Goal: Communication & Community: Connect with others

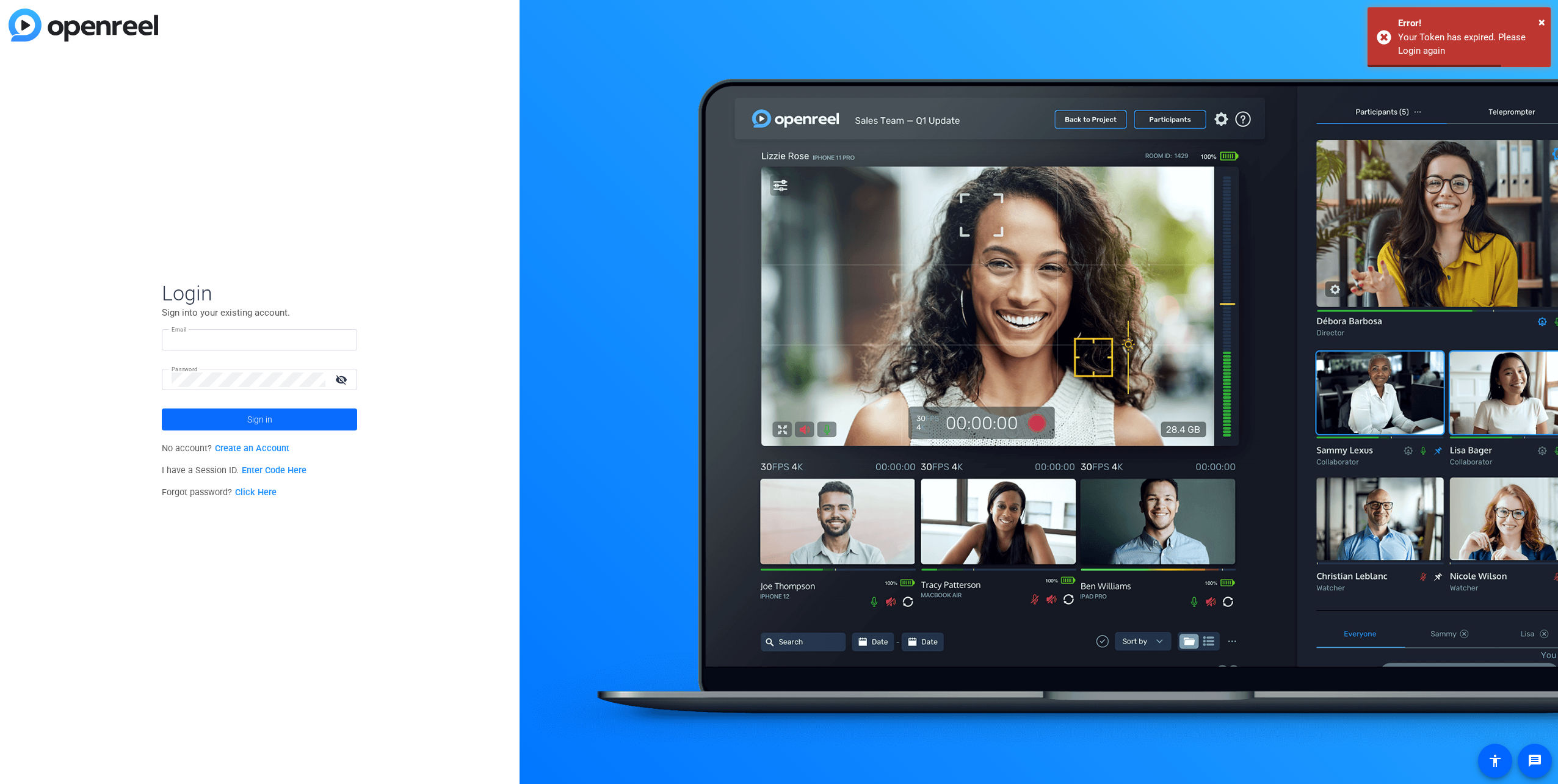
type input "[EMAIL_ADDRESS][DOMAIN_NAME]"
click at [204, 433] on span at bounding box center [258, 419] width 195 height 29
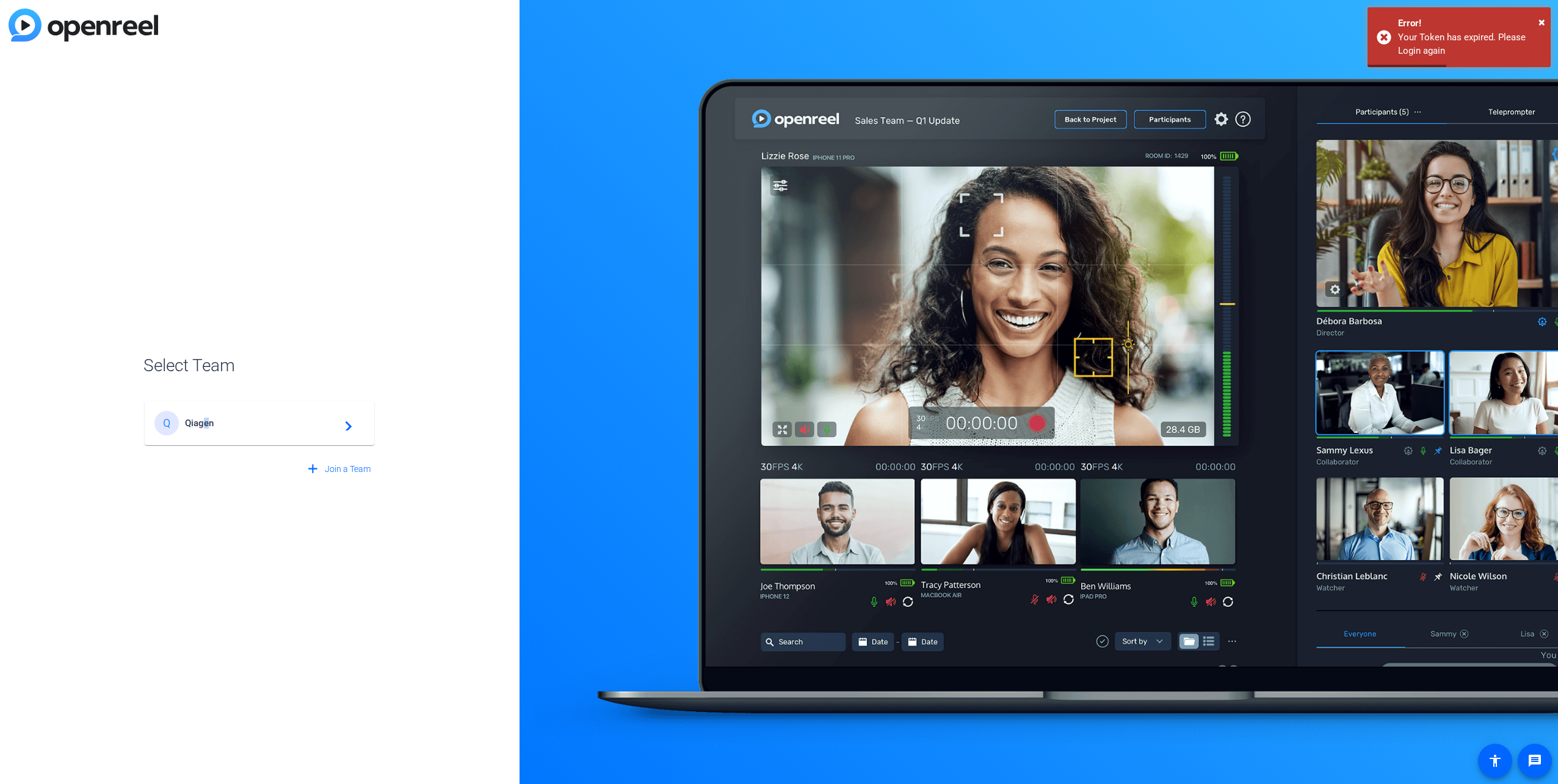
click at [207, 420] on span "Qiagen" at bounding box center [261, 422] width 153 height 11
click at [207, 420] on div "Q Qiagen navigate_next" at bounding box center [259, 416] width 232 height 58
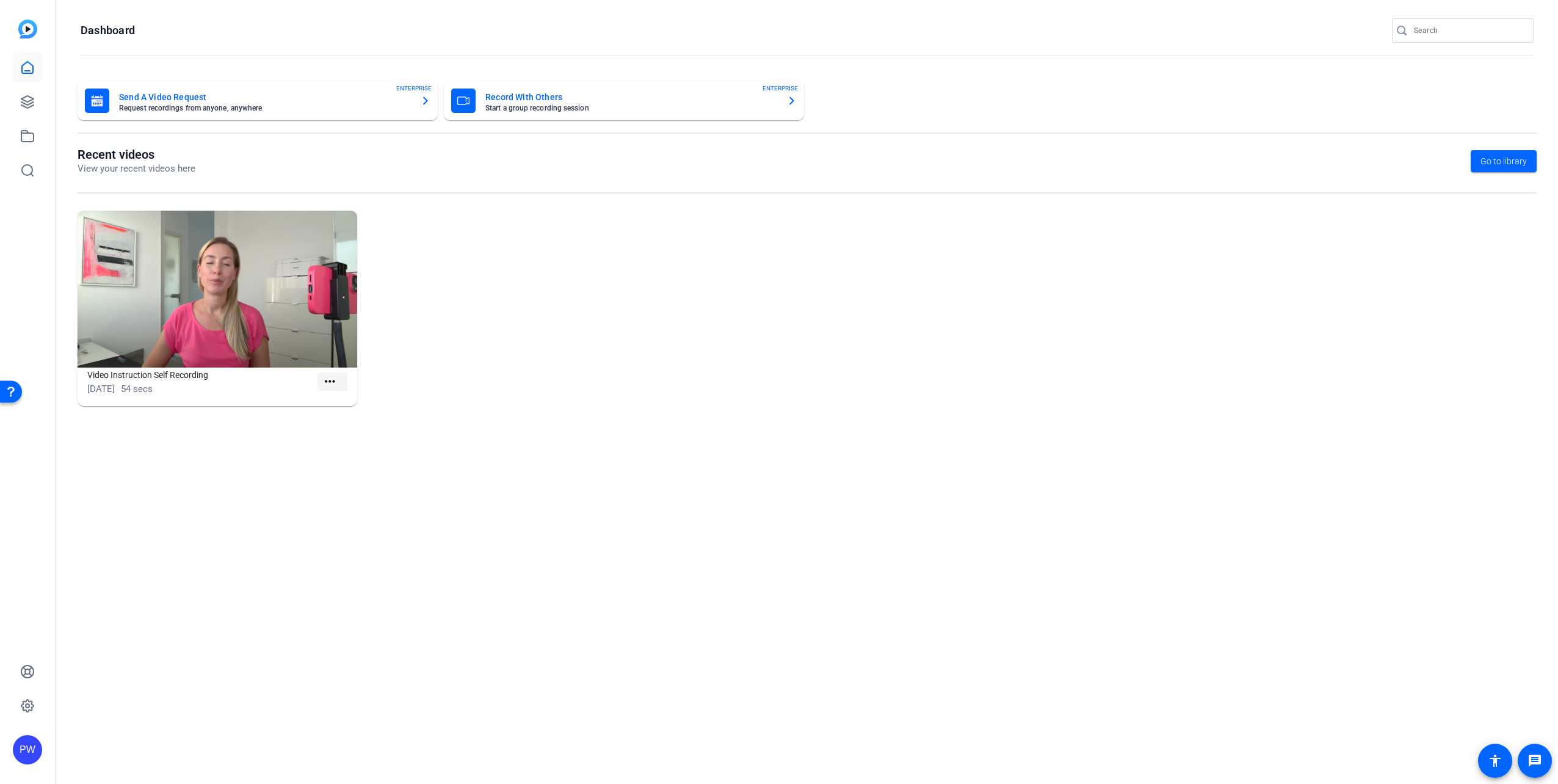
click at [332, 378] on mat-icon "more_horiz" at bounding box center [329, 381] width 15 height 15
click at [336, 402] on span "View" at bounding box center [356, 399] width 49 height 15
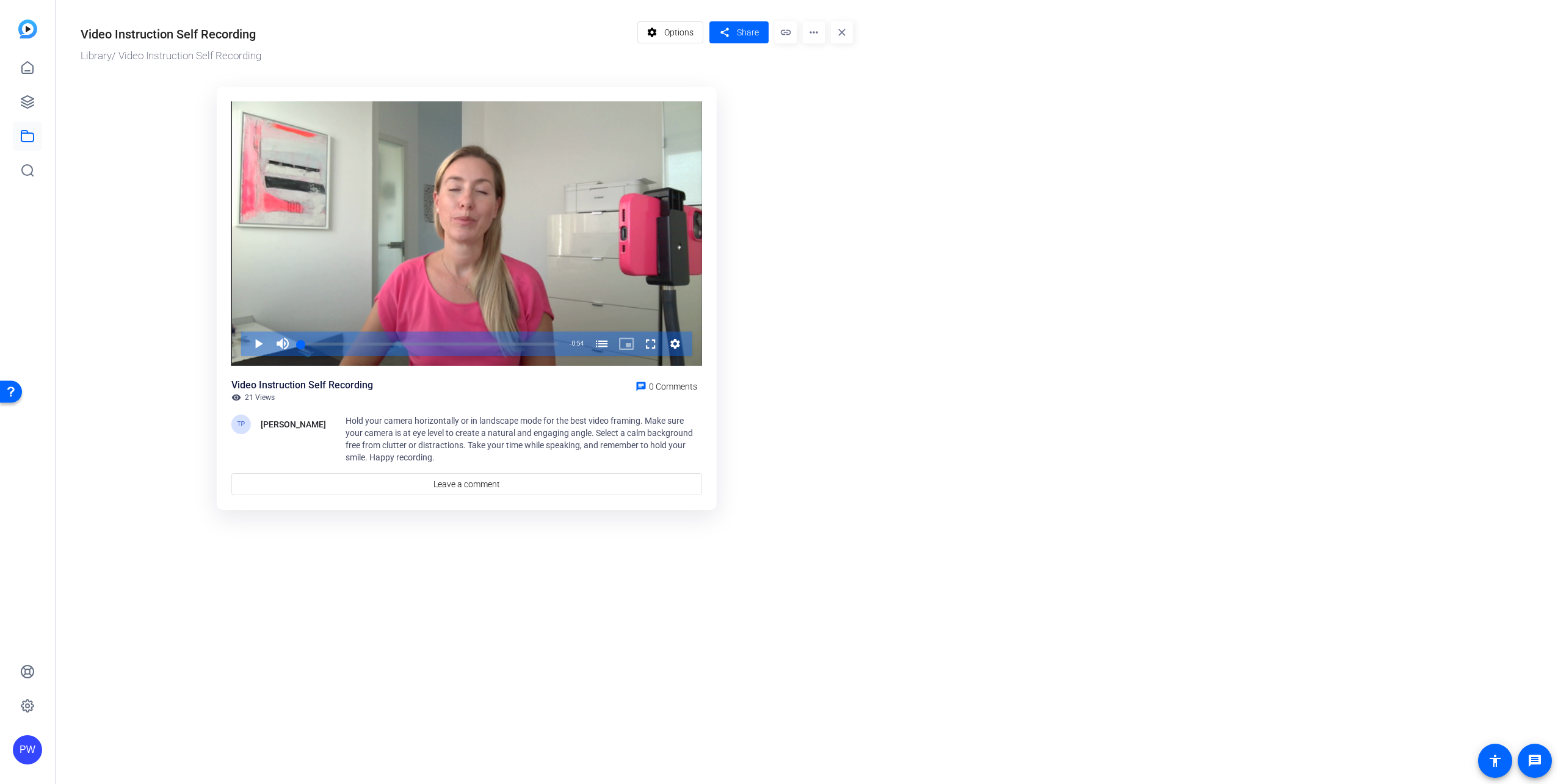
click at [416, 453] on div "Hold your camera horizontally or in landscape mode for the best video framing. …" at bounding box center [524, 438] width 356 height 49
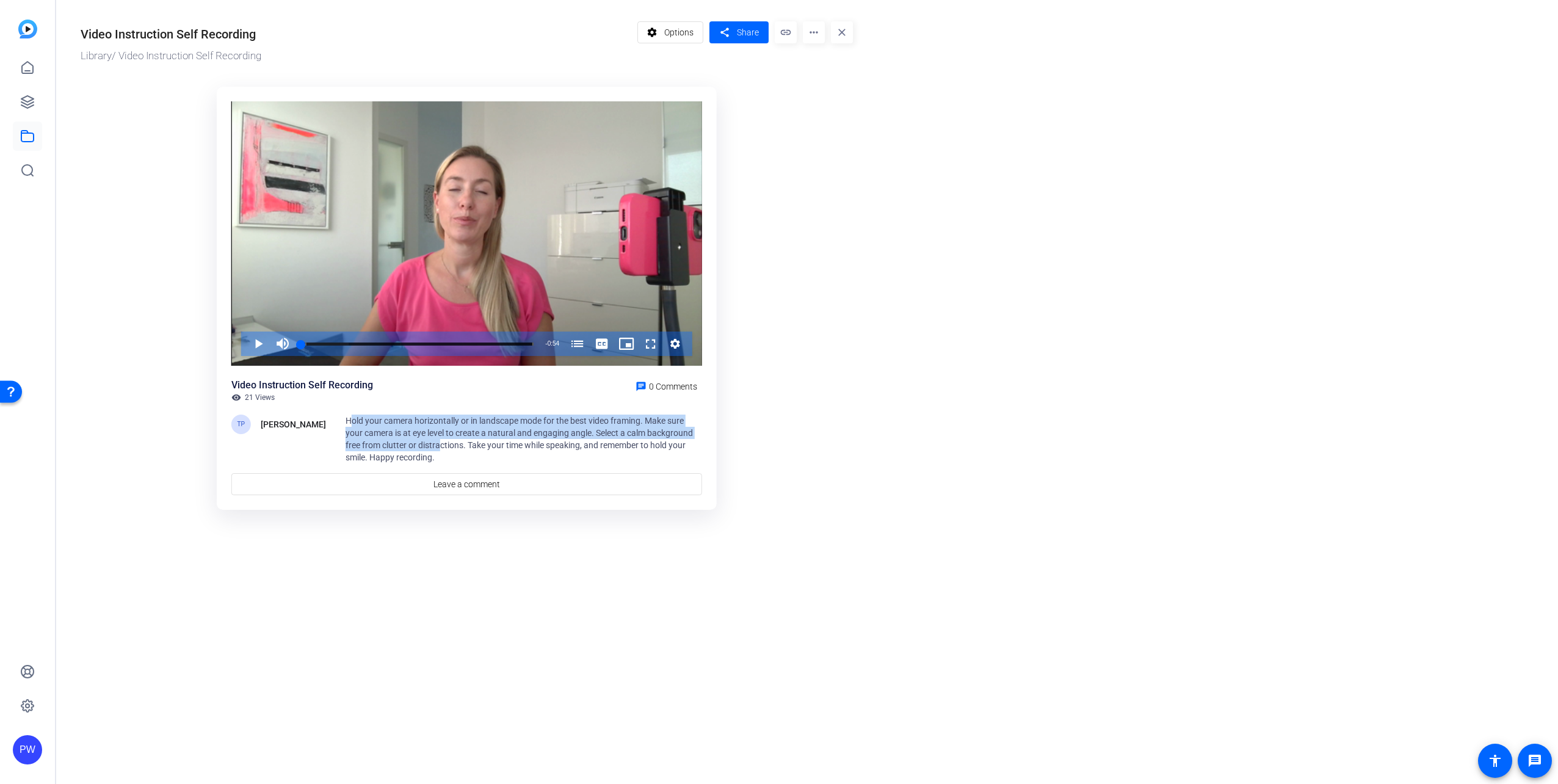
drag, startPoint x: 417, startPoint y: 449, endPoint x: 345, endPoint y: 416, distance: 79.2
click at [346, 416] on span "Hold your camera horizontally or in landscape mode for the best video framing. …" at bounding box center [520, 438] width 348 height 47
click at [19, 26] on img at bounding box center [27, 28] width 19 height 19
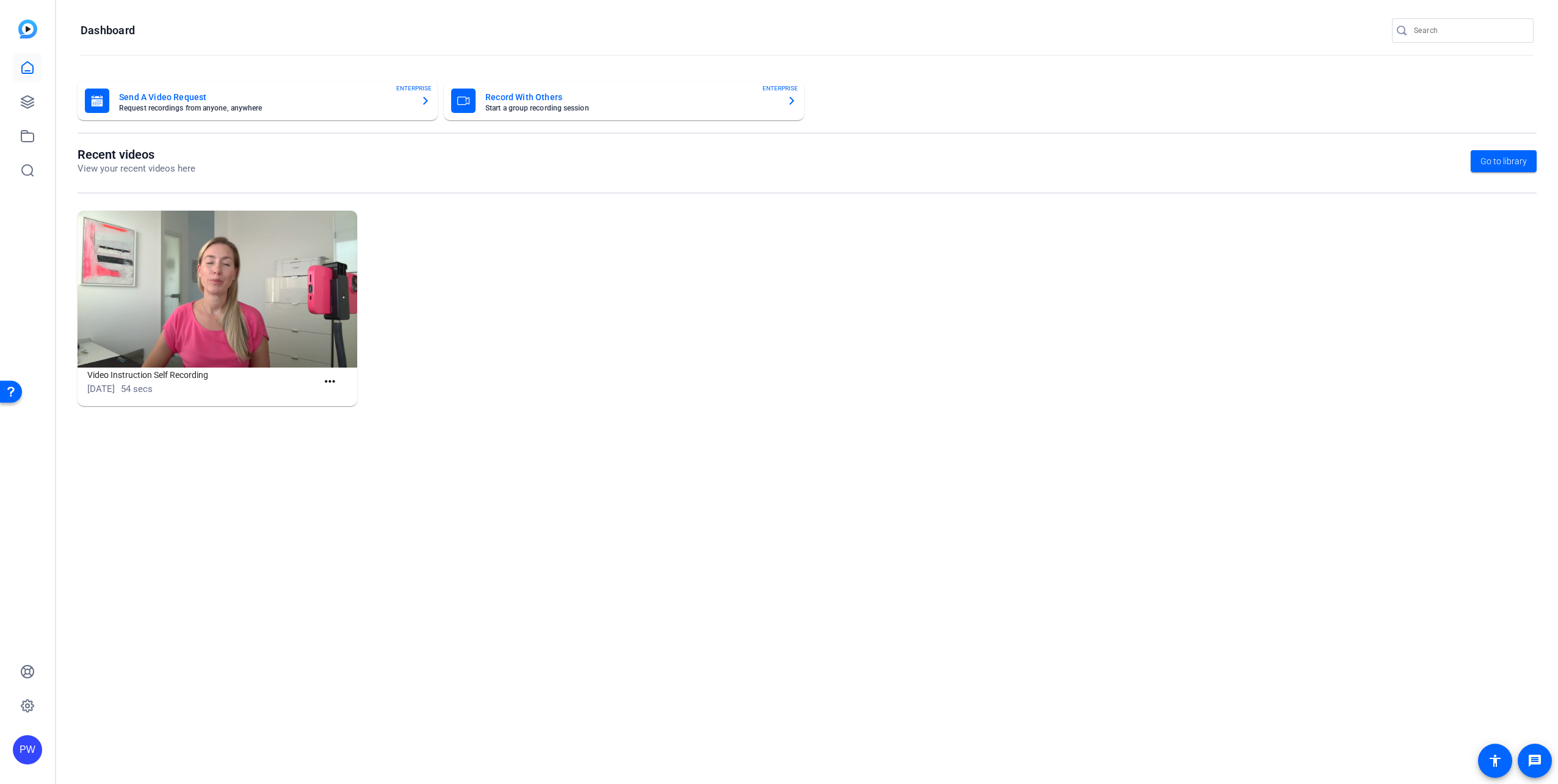
click at [26, 70] on icon at bounding box center [27, 68] width 15 height 15
click at [26, 100] on icon at bounding box center [27, 101] width 15 height 15
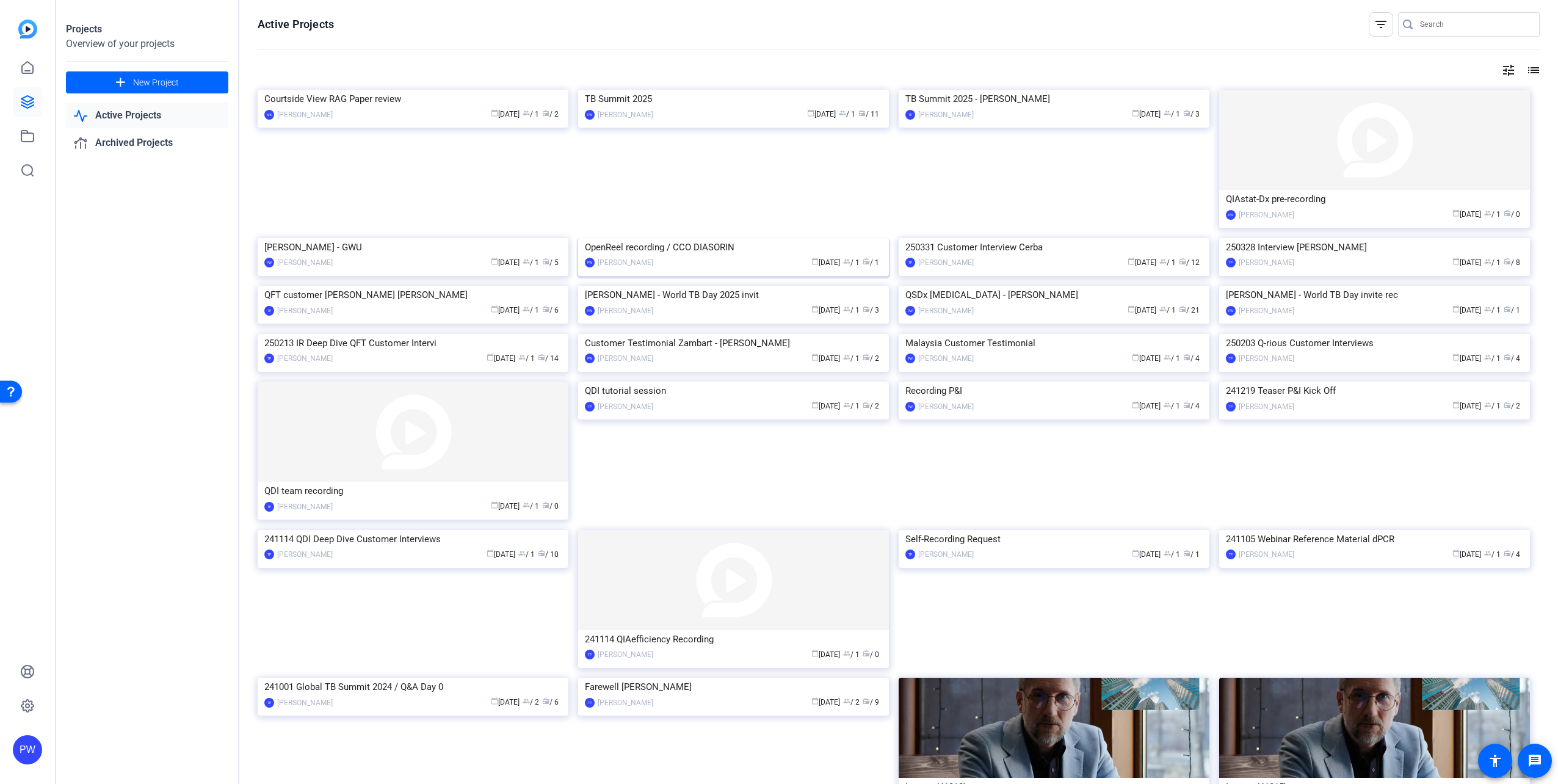
scroll to position [61, 0]
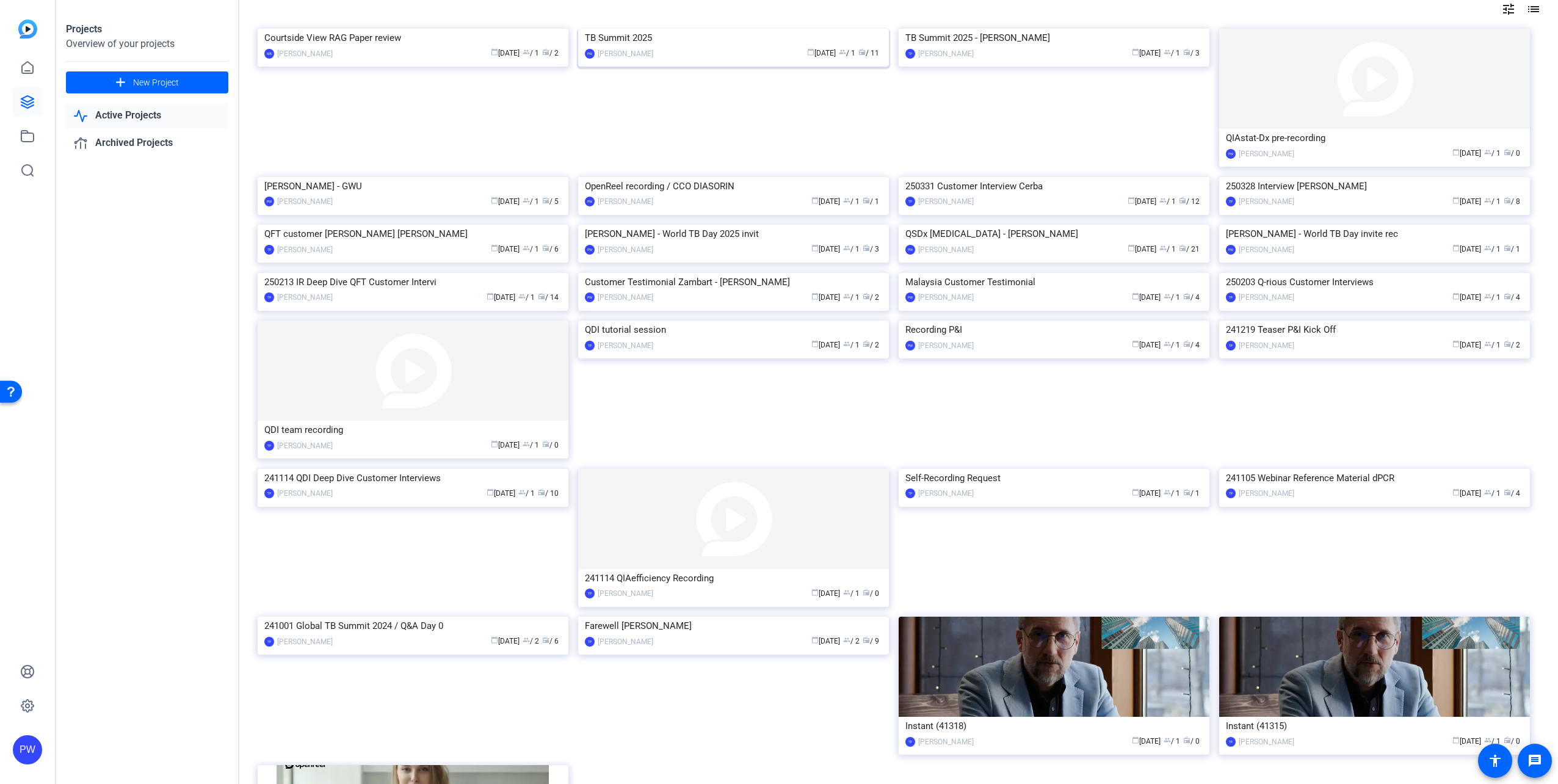
click at [643, 29] on img at bounding box center [733, 29] width 311 height 0
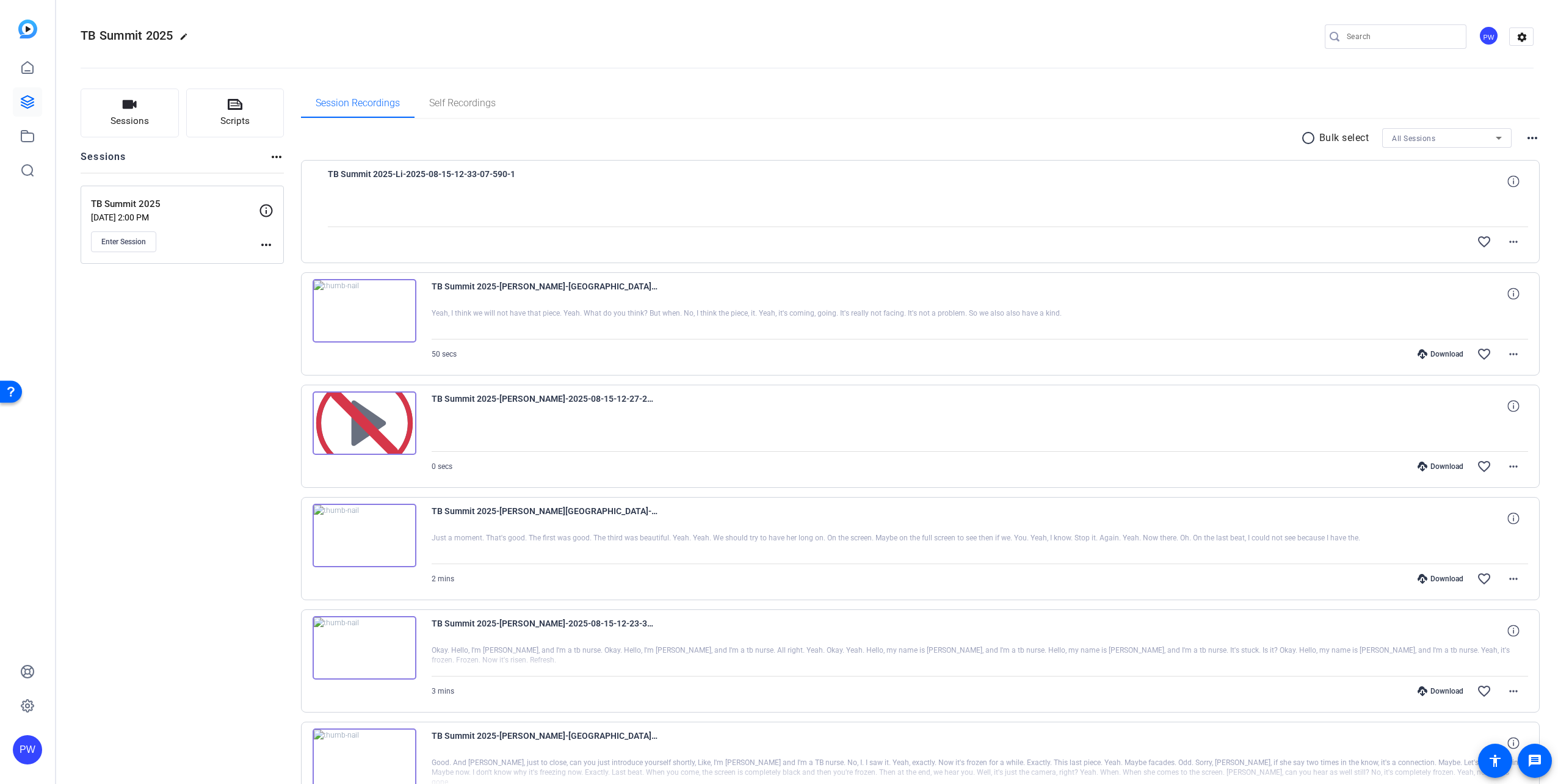
click at [363, 308] on img at bounding box center [364, 310] width 104 height 63
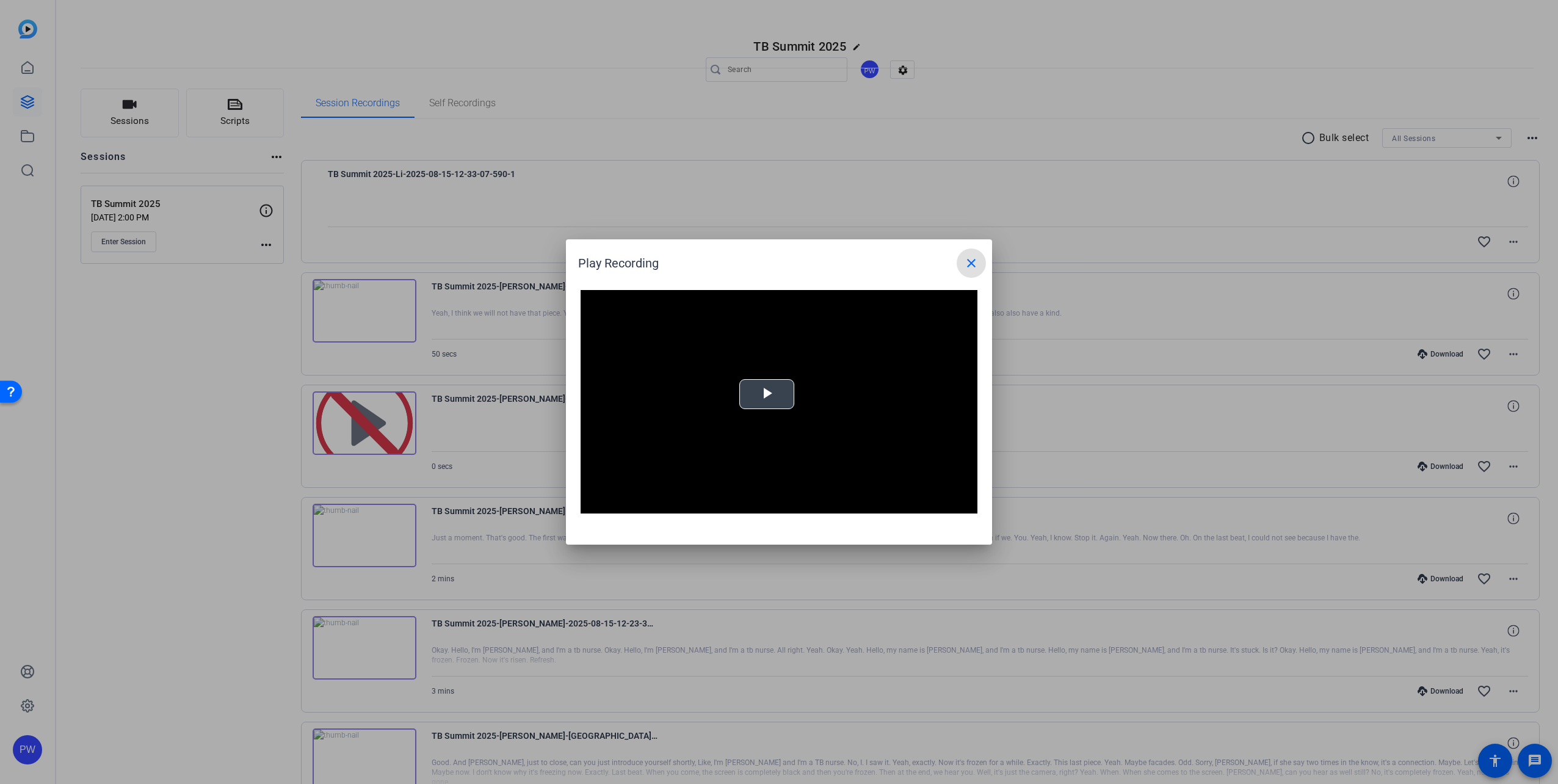
click at [735, 398] on video "Video Player" at bounding box center [779, 401] width 397 height 223
click at [707, 497] on div "Loaded : 0% 0:13 0:00" at bounding box center [765, 504] width 272 height 19
click at [775, 508] on div "Loaded : 0% 0:26 0:13" at bounding box center [765, 504] width 272 height 19
click at [837, 508] on div "Loaded : 0% 0:38 0:26" at bounding box center [765, 504] width 272 height 19
click at [972, 264] on mat-icon "close" at bounding box center [971, 263] width 15 height 15
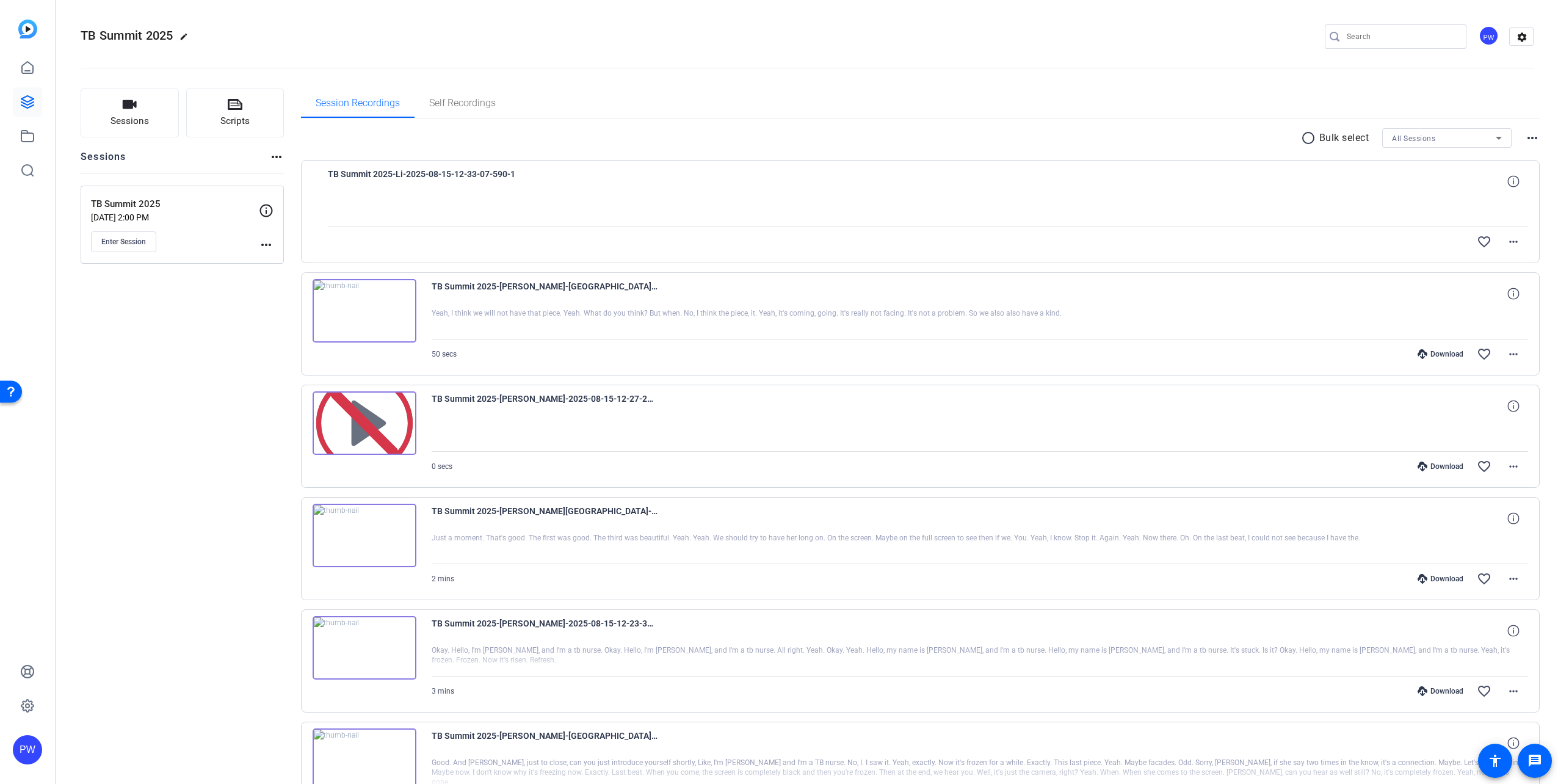
click at [360, 639] on img at bounding box center [364, 647] width 104 height 63
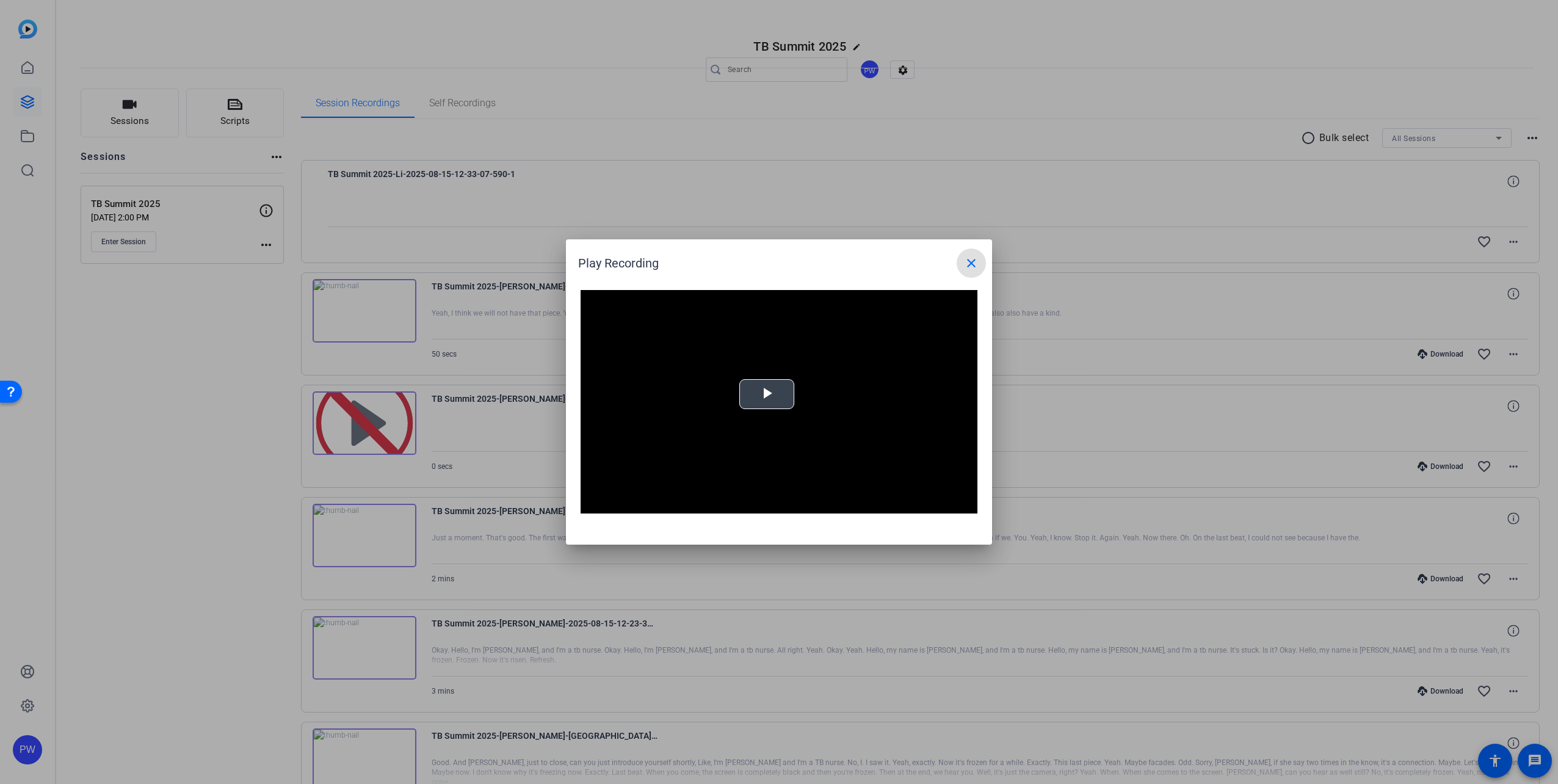
click at [767, 394] on span "Video Player" at bounding box center [767, 394] width 0 height 0
click at [700, 500] on div "Loaded : 100.00% 0:37 0:37" at bounding box center [765, 504] width 272 height 19
click at [964, 265] on mat-icon "close" at bounding box center [971, 263] width 15 height 15
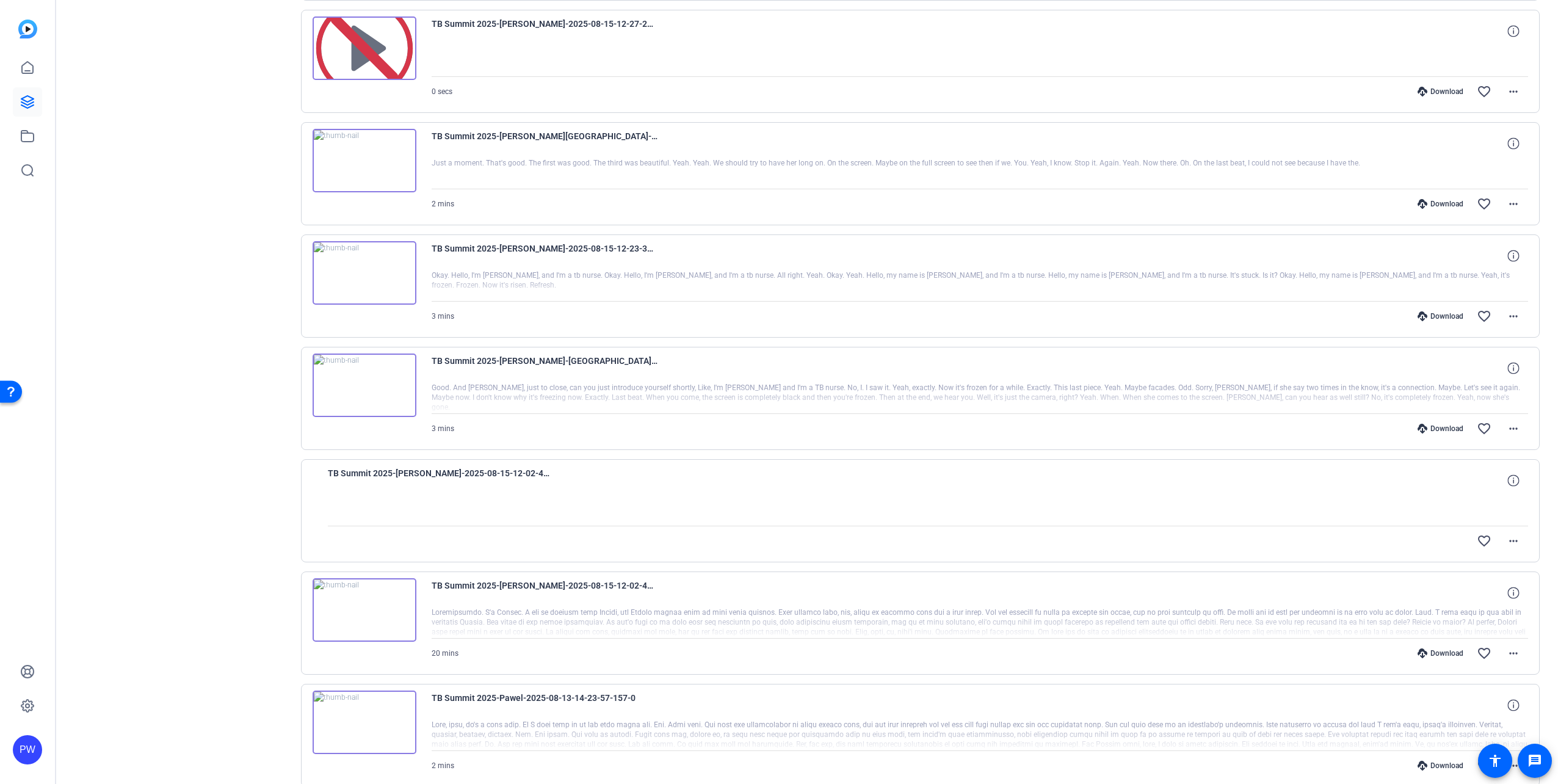
scroll to position [489, 0]
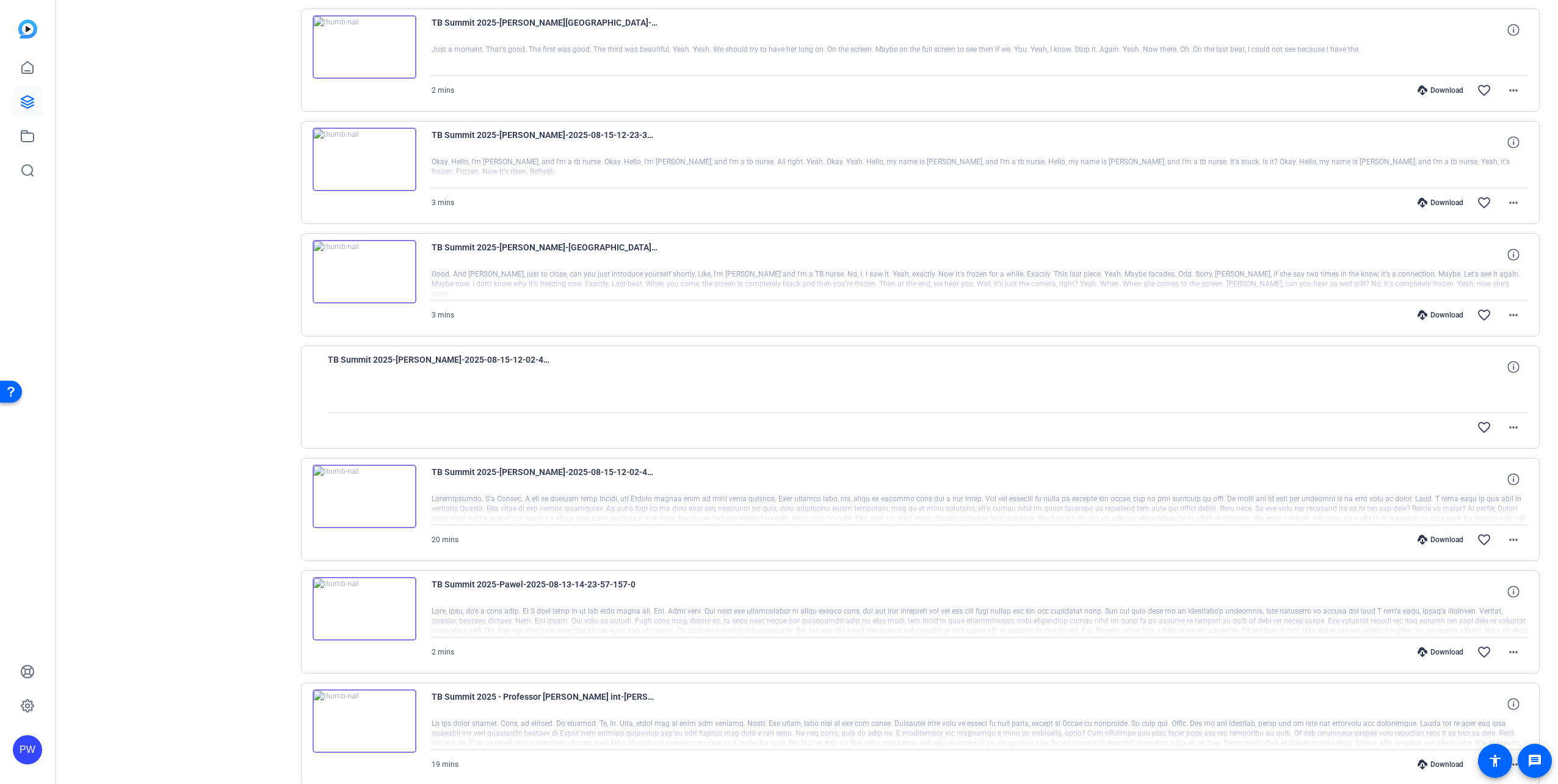
click at [371, 623] on img at bounding box center [364, 609] width 104 height 63
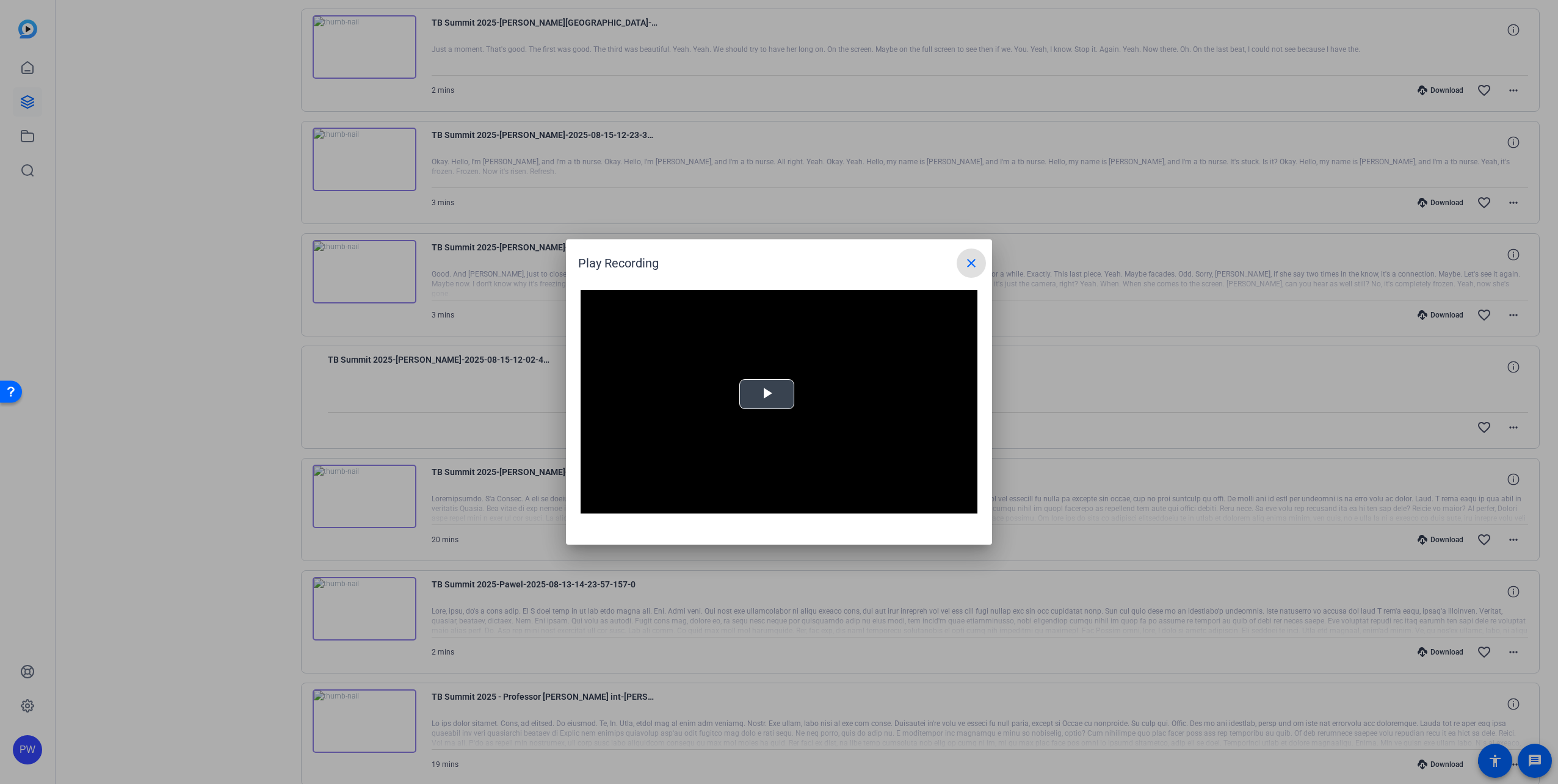
click at [767, 394] on span "Video Player" at bounding box center [767, 394] width 0 height 0
click at [637, 503] on div "Volume Level" at bounding box center [634, 504] width 5 height 2
click at [794, 500] on div "Loaded : 100.00% 1:00 0:07" at bounding box center [765, 504] width 272 height 19
click at [970, 264] on mat-icon "close" at bounding box center [971, 263] width 15 height 15
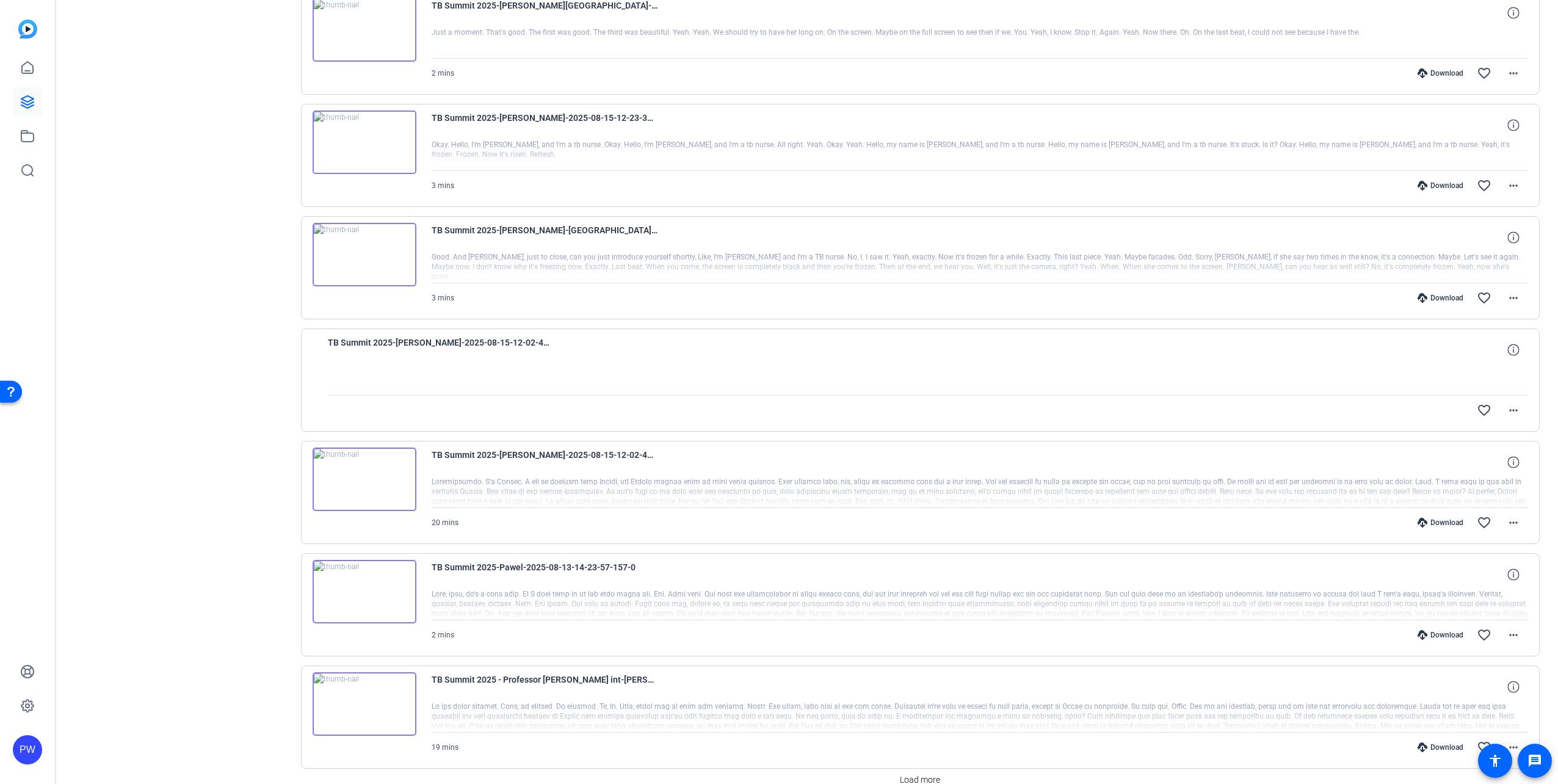
drag, startPoint x: 409, startPoint y: 708, endPoint x: 146, endPoint y: 558, distance: 302.8
click at [146, 558] on div "Sessions Scripts Sessions more_horiz TB Summit 2025 [DATE] 2:00 PM Enter Sessio…" at bounding box center [182, 205] width 203 height 1246
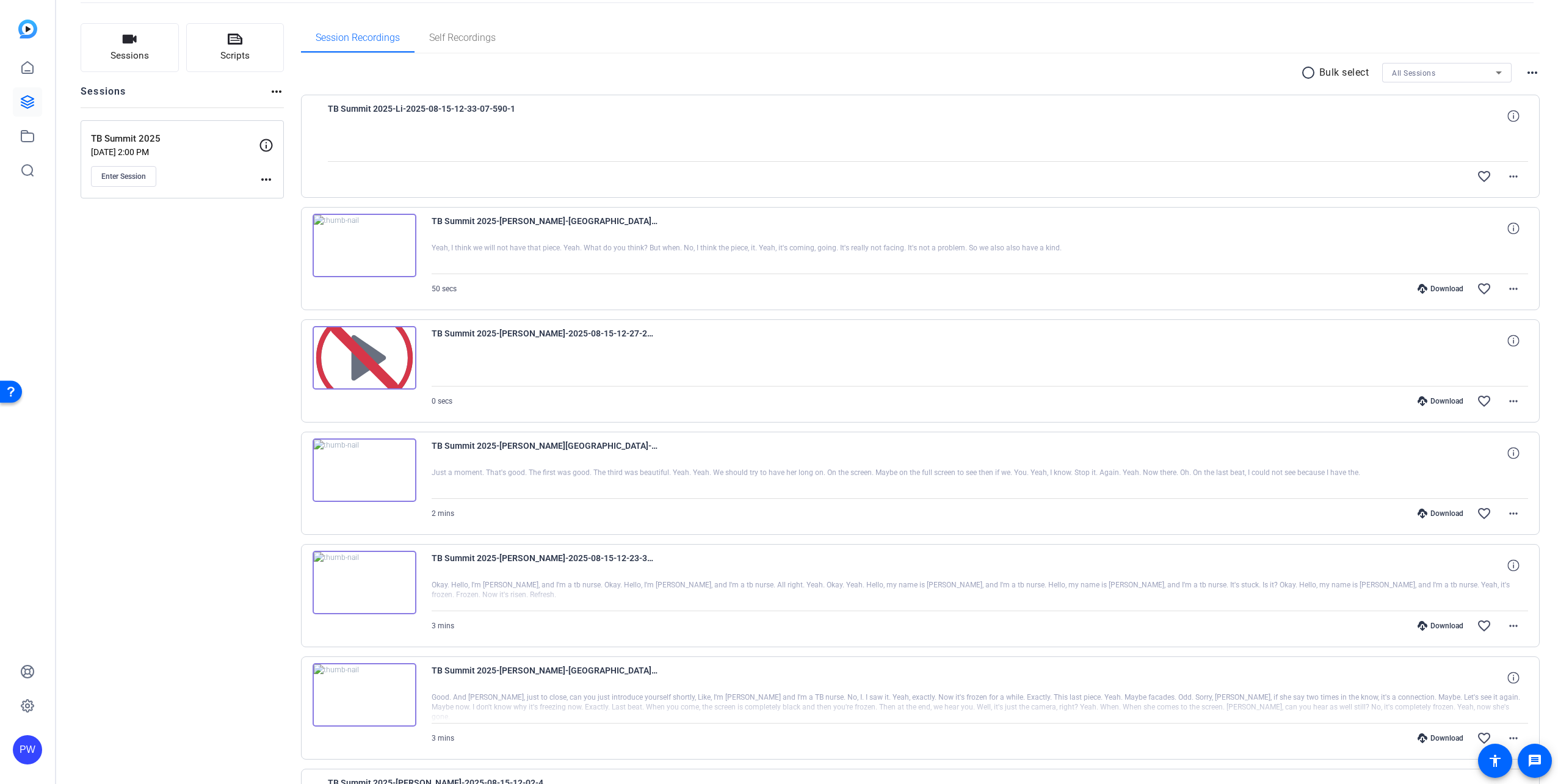
scroll to position [0, 0]
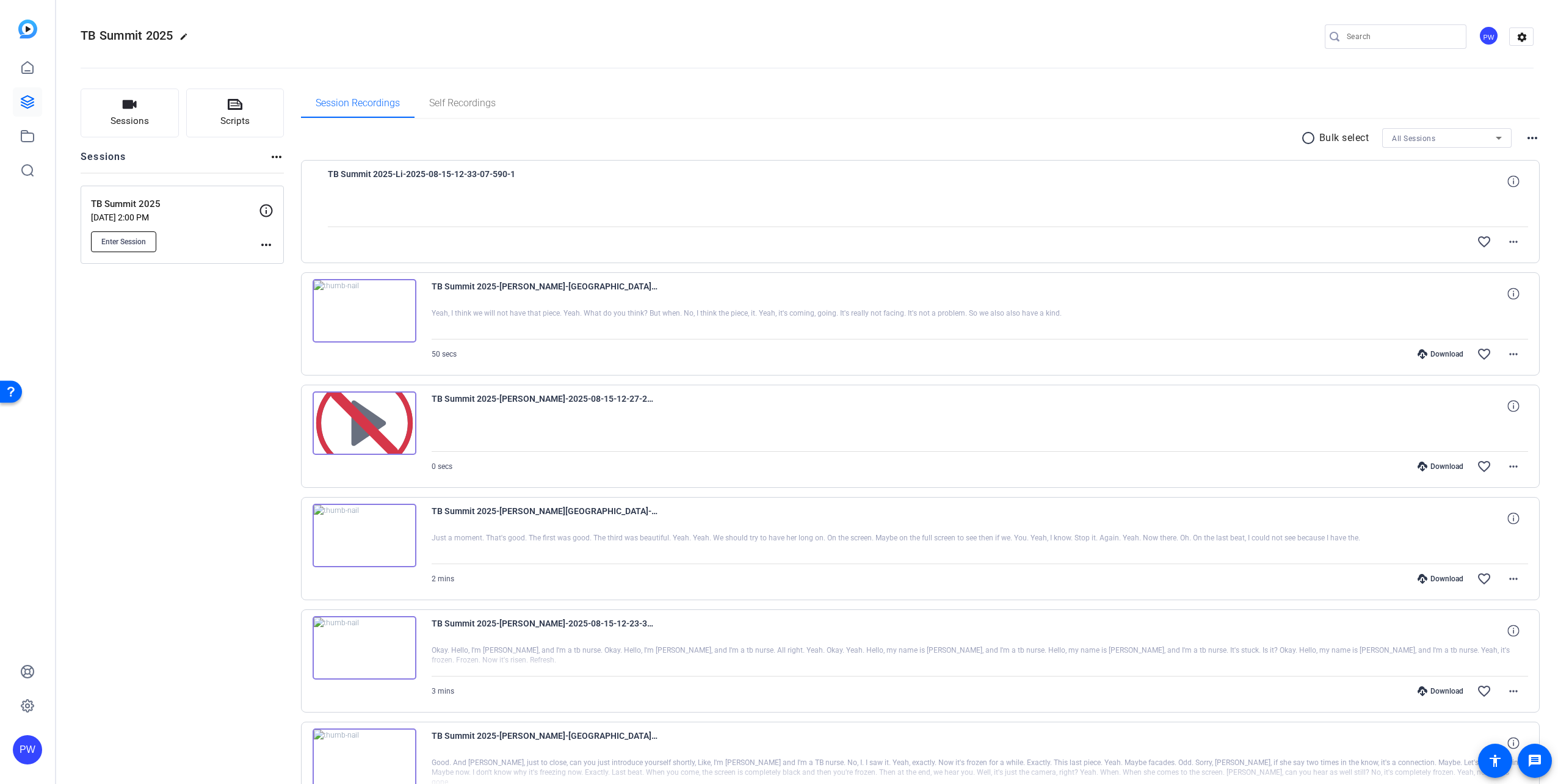
click at [141, 240] on span "Enter Session" at bounding box center [124, 242] width 45 height 10
click at [264, 243] on mat-icon "more_horiz" at bounding box center [266, 244] width 15 height 15
click at [200, 231] on div at bounding box center [779, 392] width 1558 height 784
click at [176, 215] on p "[DATE] 2:00 PM" at bounding box center [175, 217] width 168 height 10
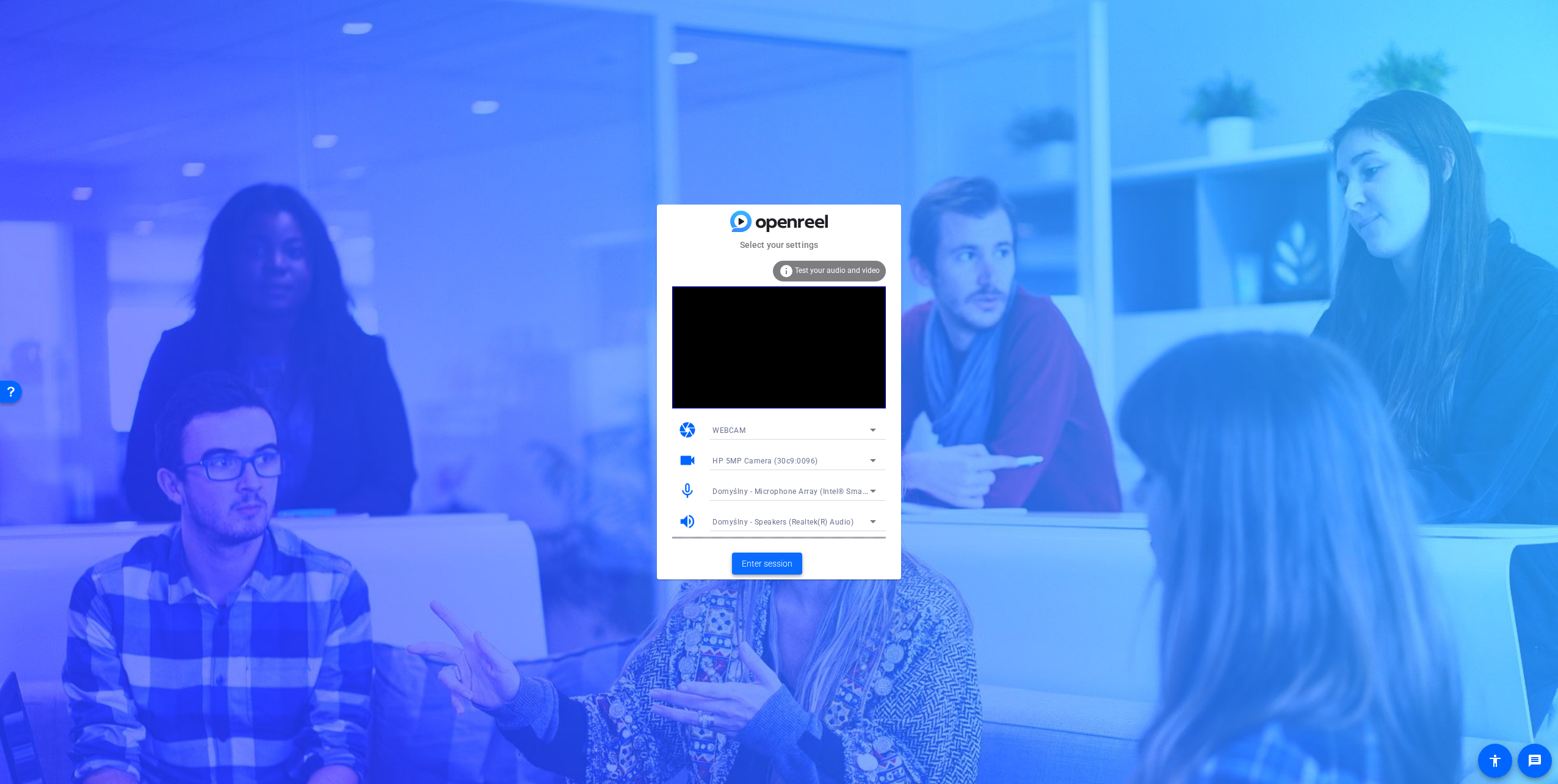
click at [769, 564] on span "Enter session" at bounding box center [767, 564] width 50 height 13
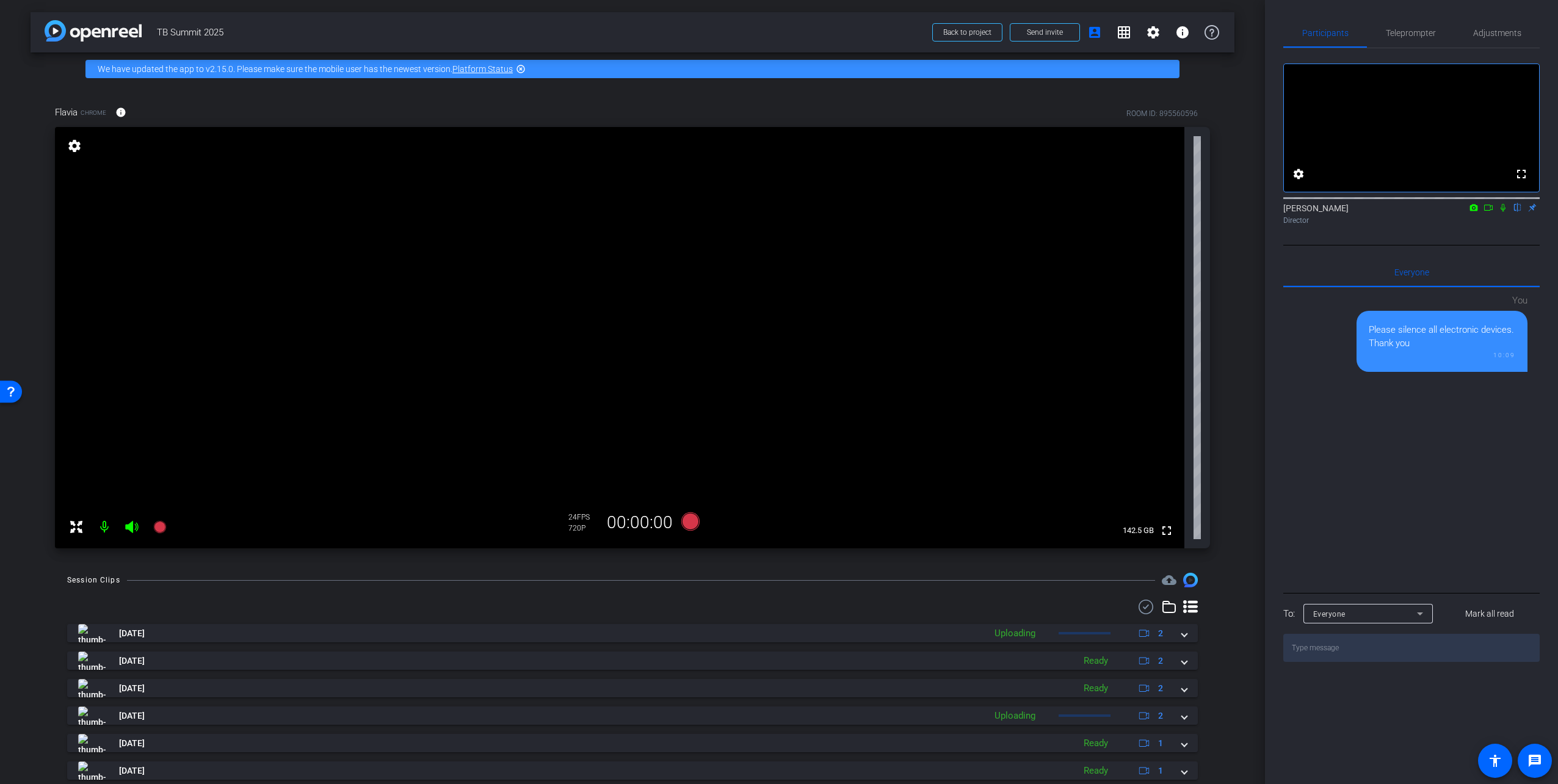
click at [1500, 212] on icon at bounding box center [1502, 207] width 10 height 9
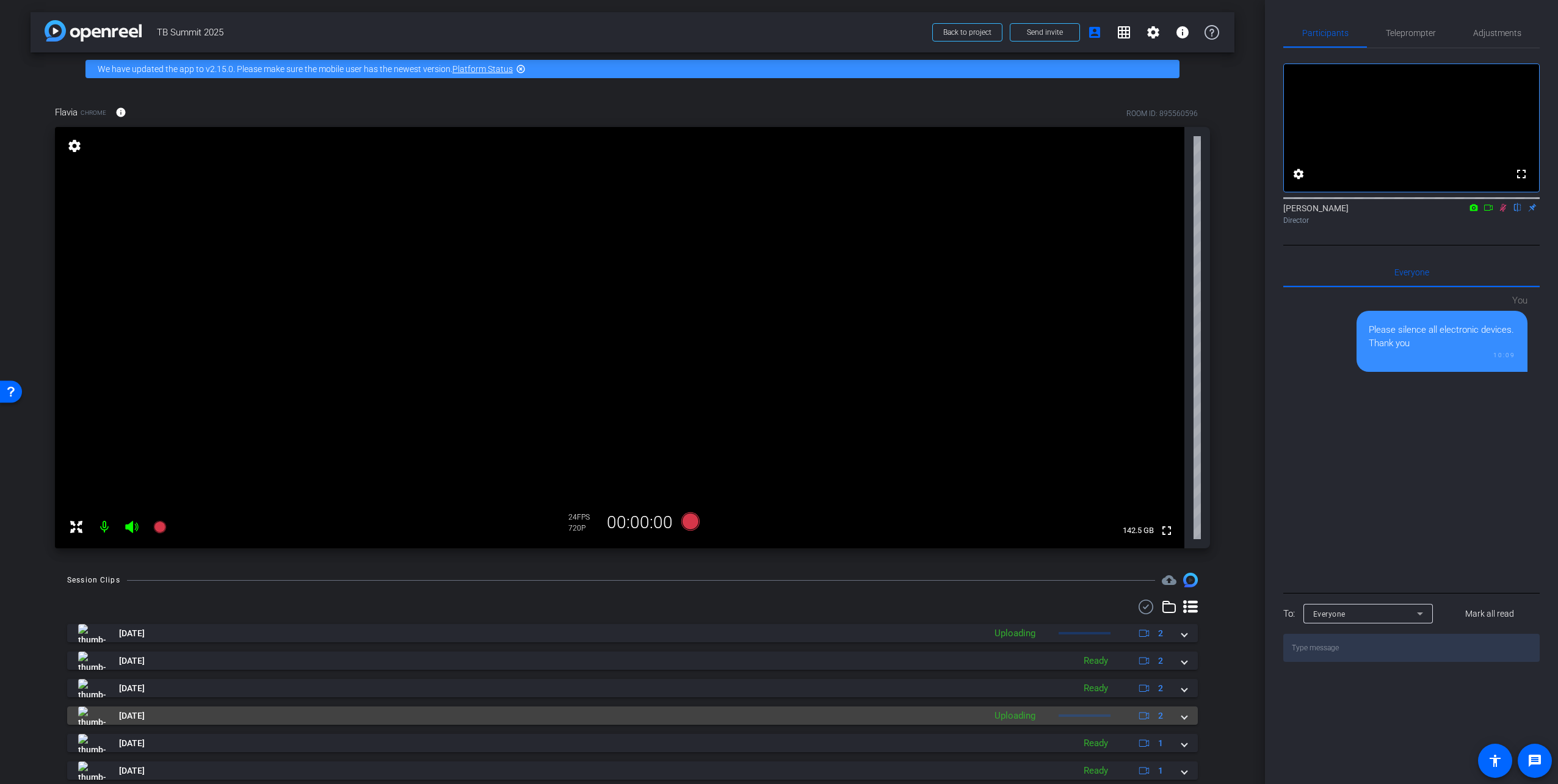
click at [1066, 714] on div at bounding box center [1084, 715] width 52 height 3
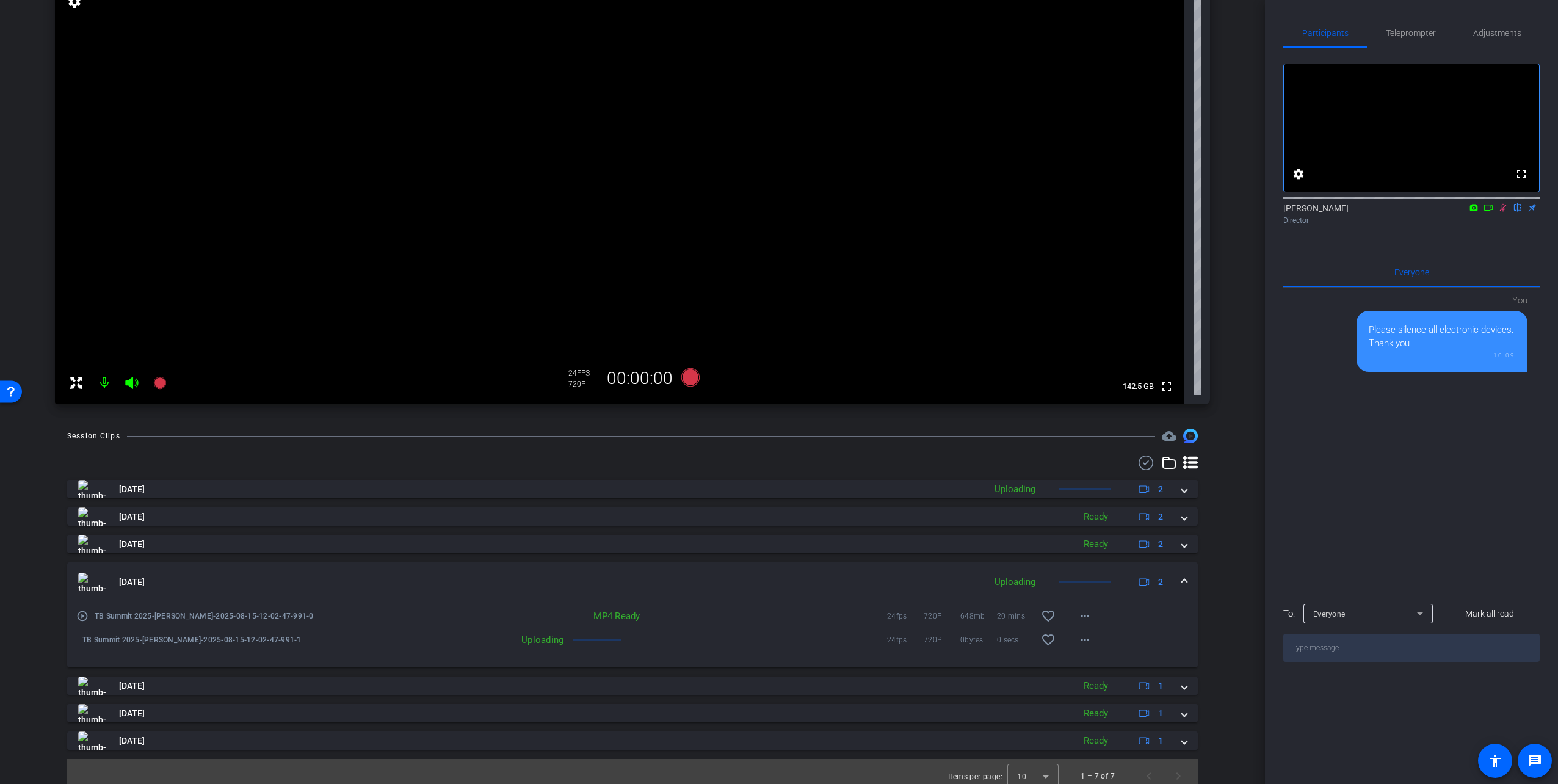
scroll to position [153, 0]
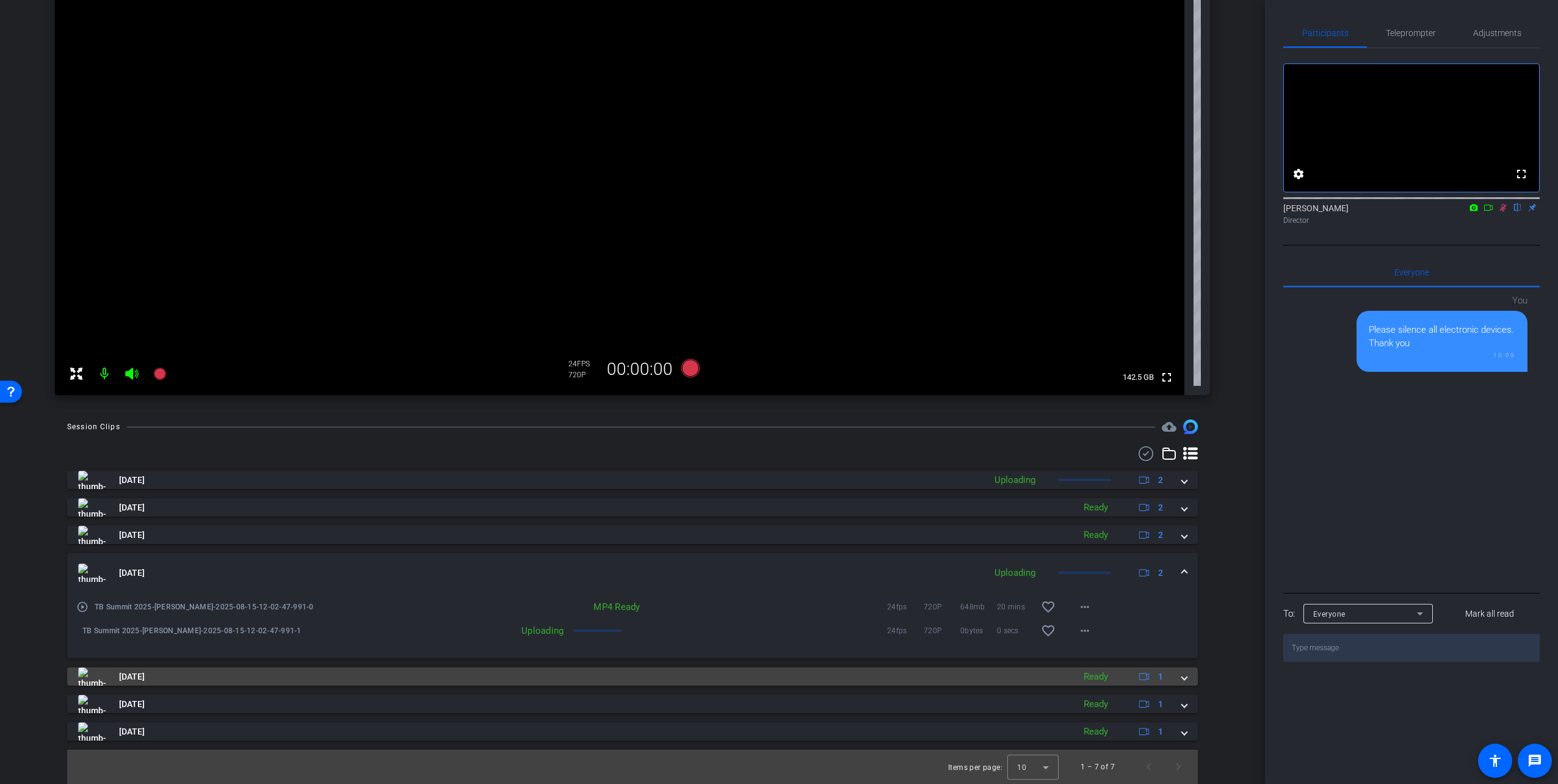
click at [168, 683] on mat-panel-title "Aug 13, 2025" at bounding box center [573, 676] width 990 height 19
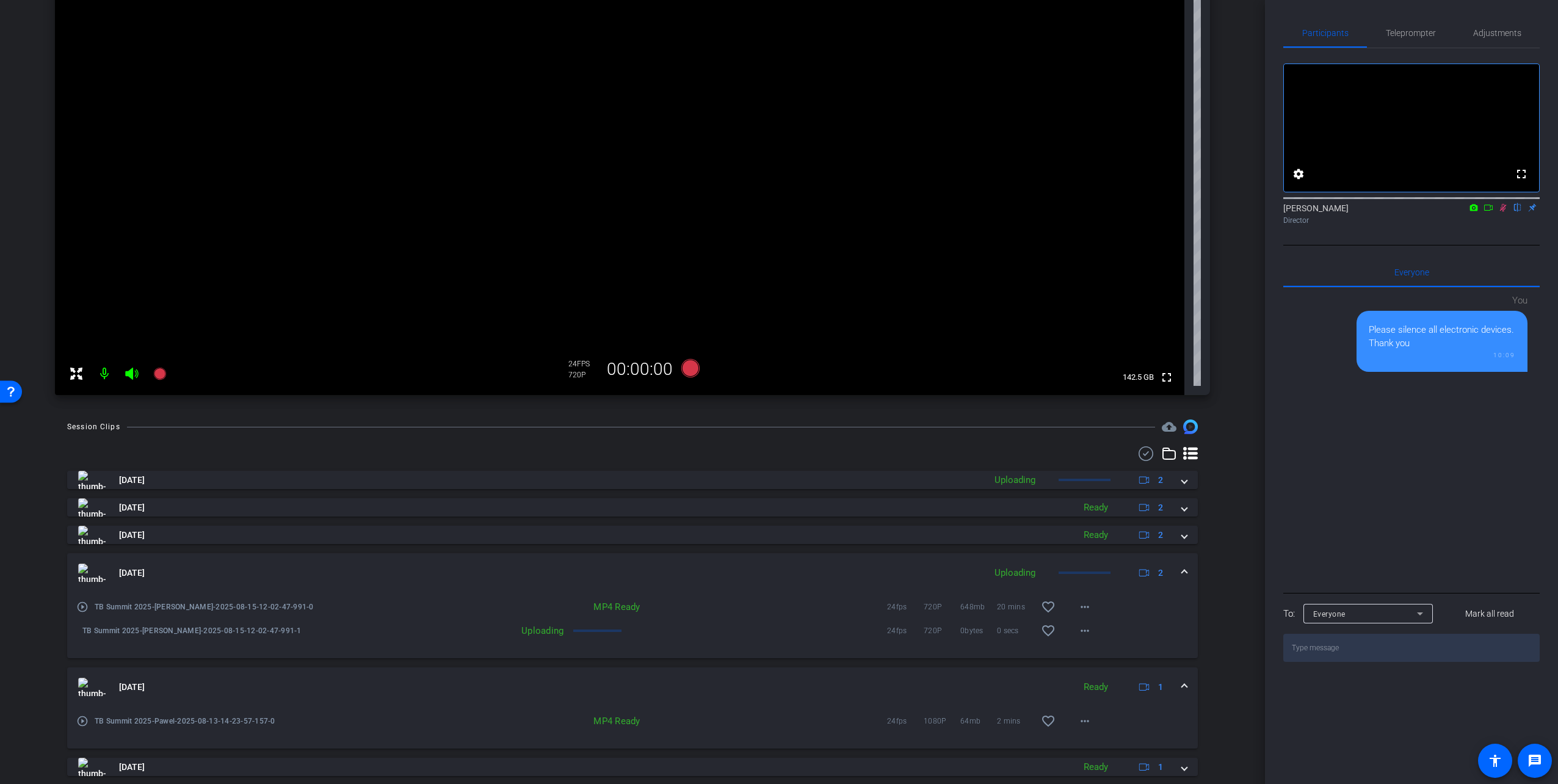
scroll to position [214, 0]
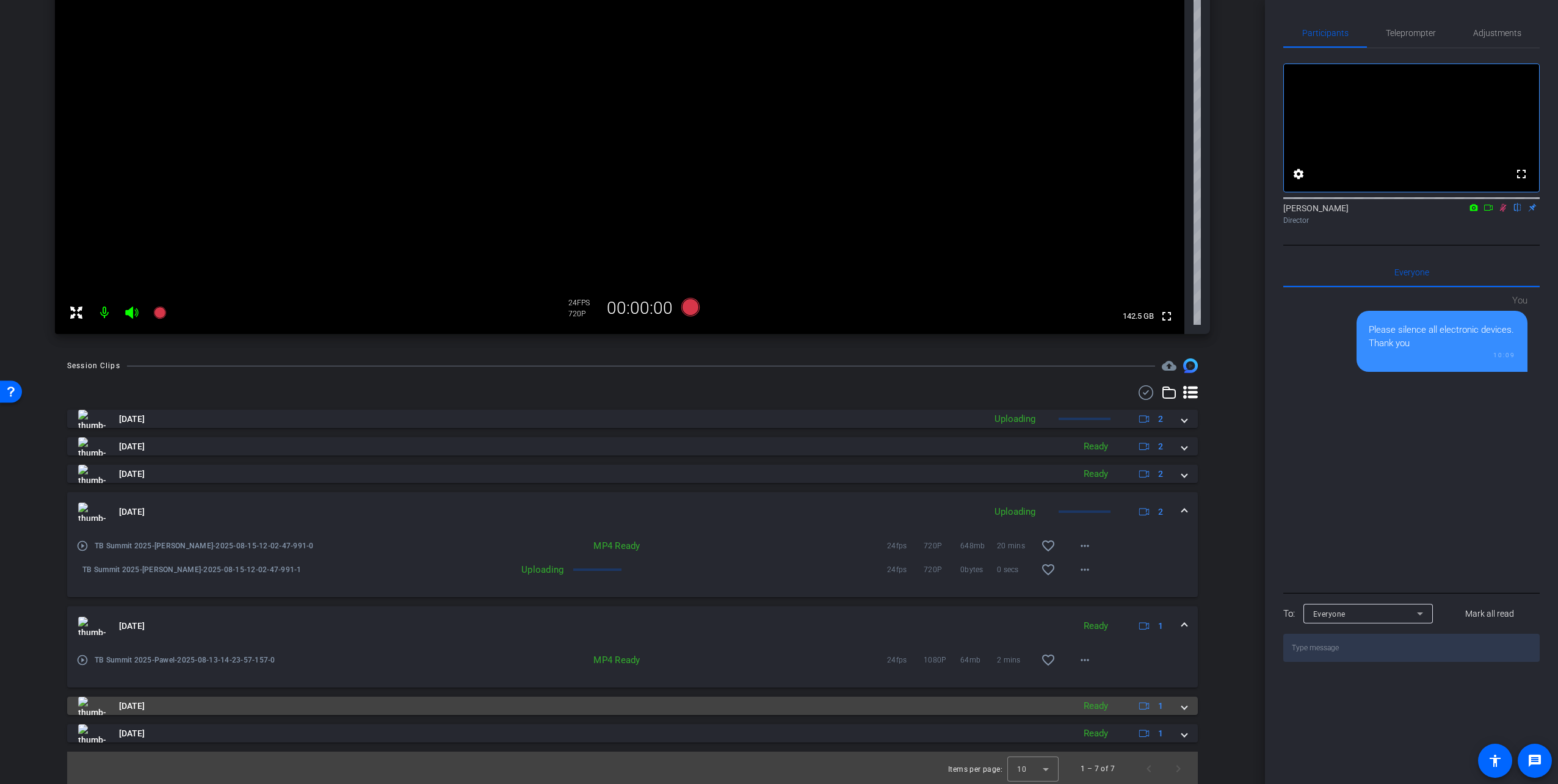
click at [169, 711] on mat-panel-title "Jul 22, 2025" at bounding box center [573, 706] width 990 height 19
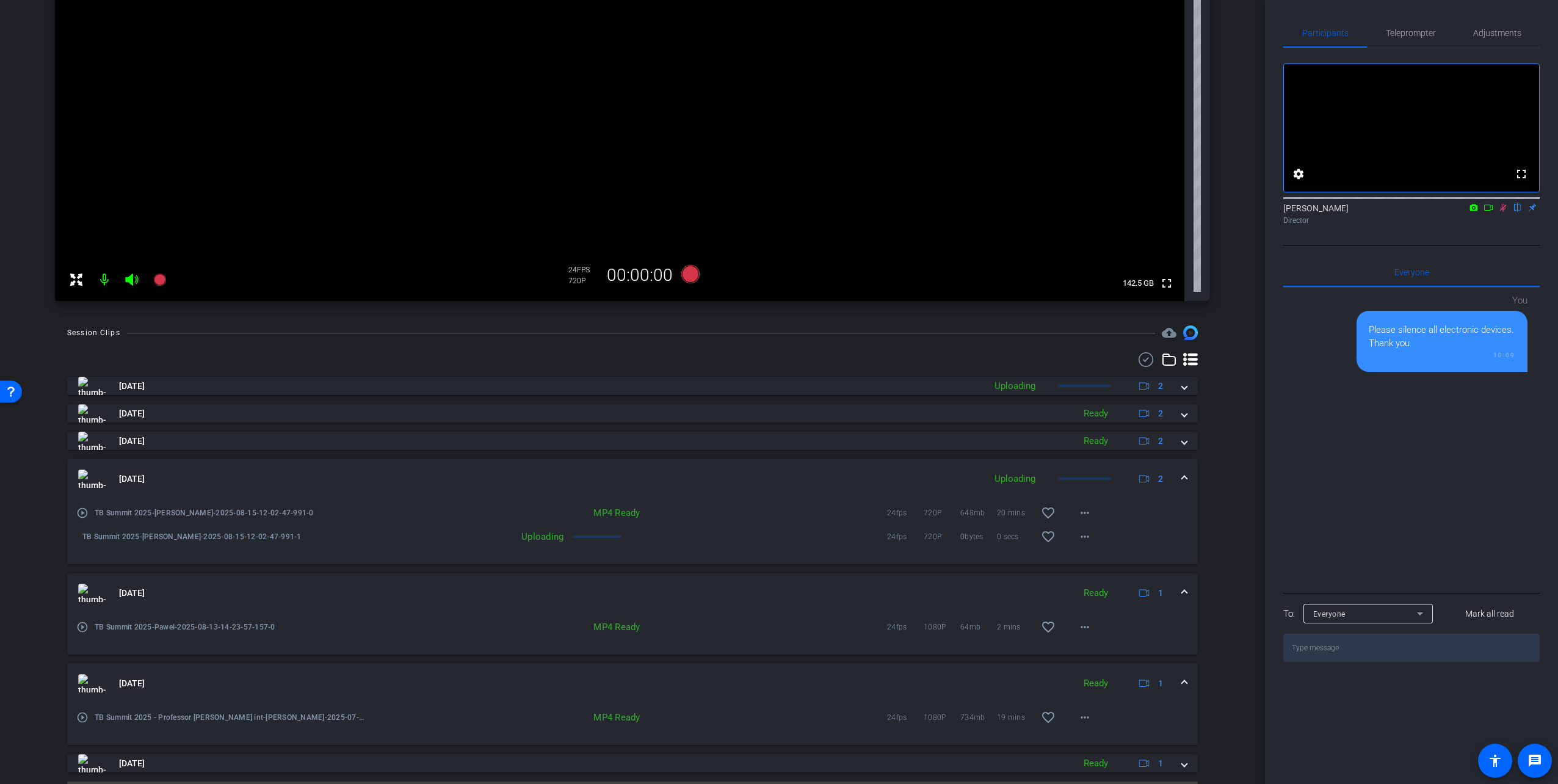
scroll to position [279, 0]
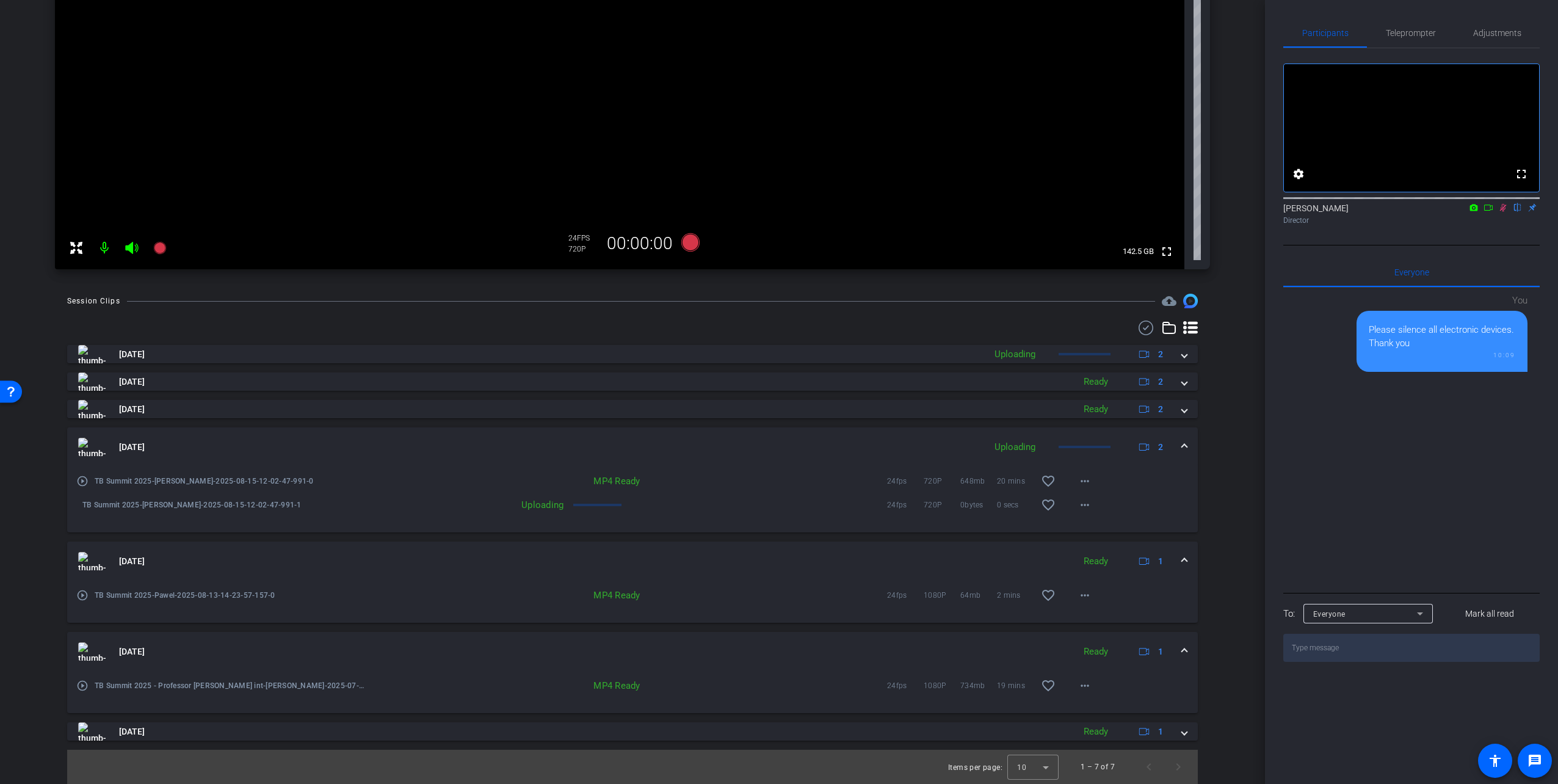
click at [1503, 212] on icon at bounding box center [1502, 207] width 10 height 9
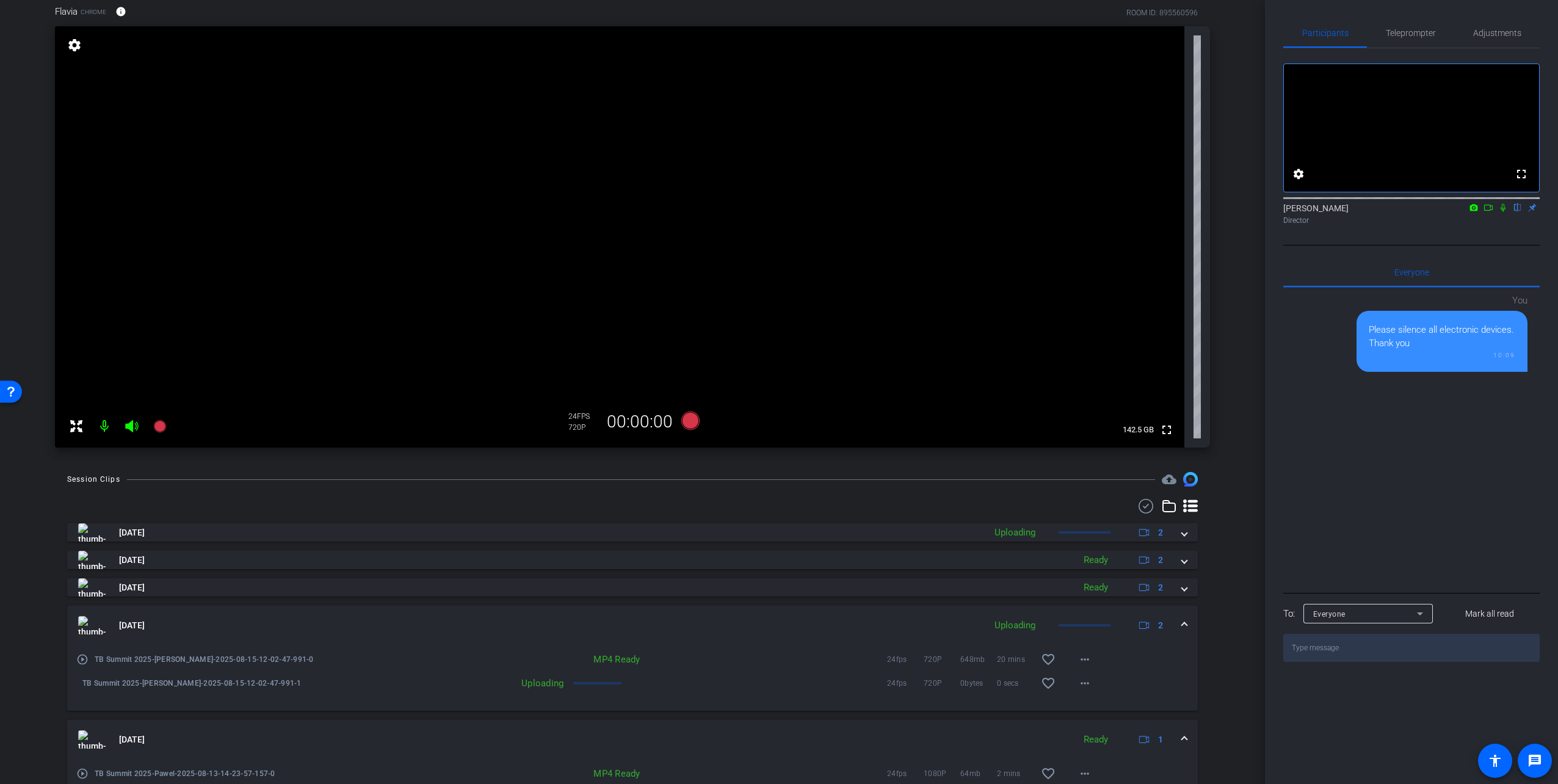
scroll to position [96, 0]
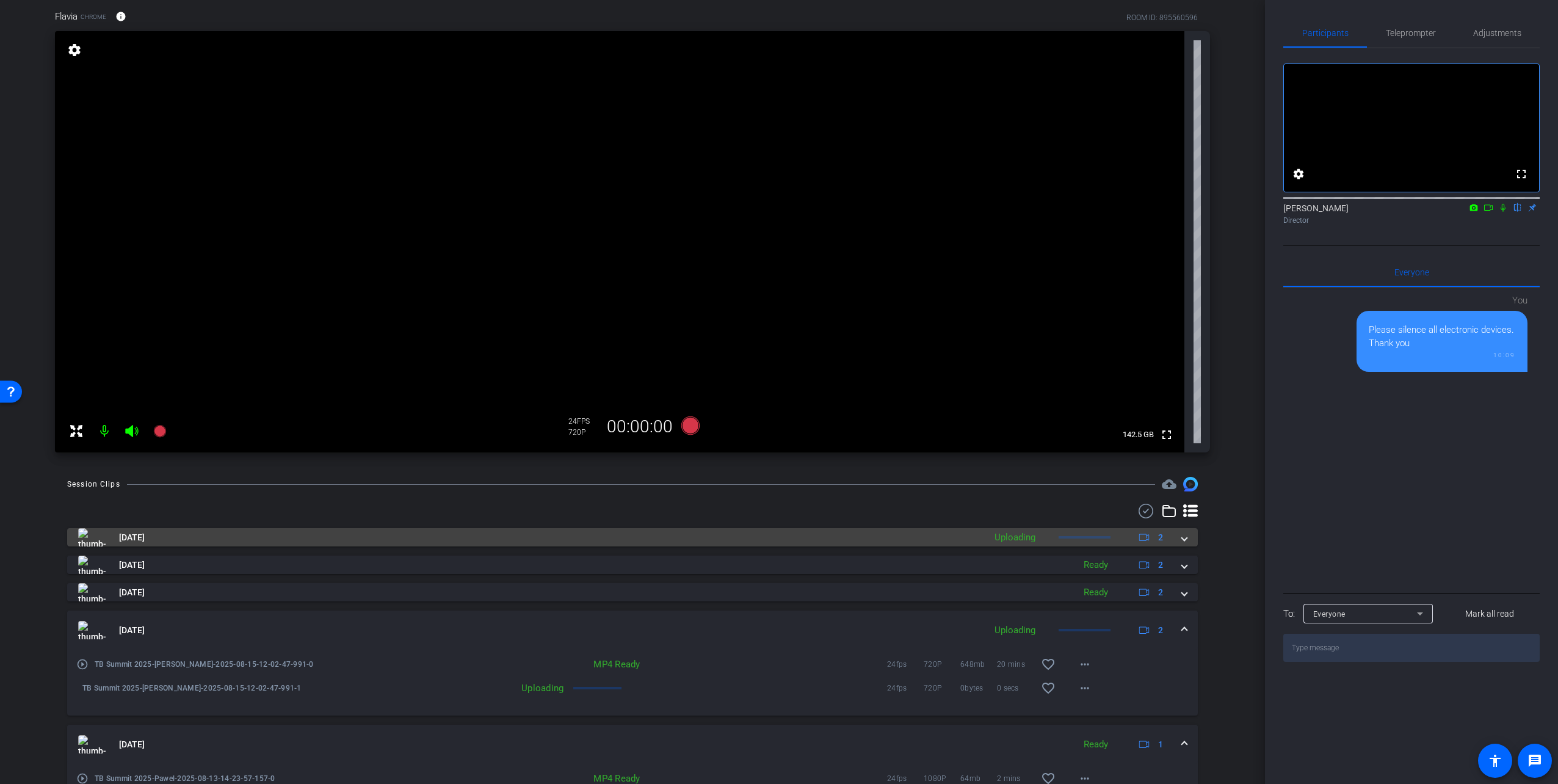
click at [619, 537] on mat-panel-title "Aug 15, 2025" at bounding box center [528, 537] width 901 height 19
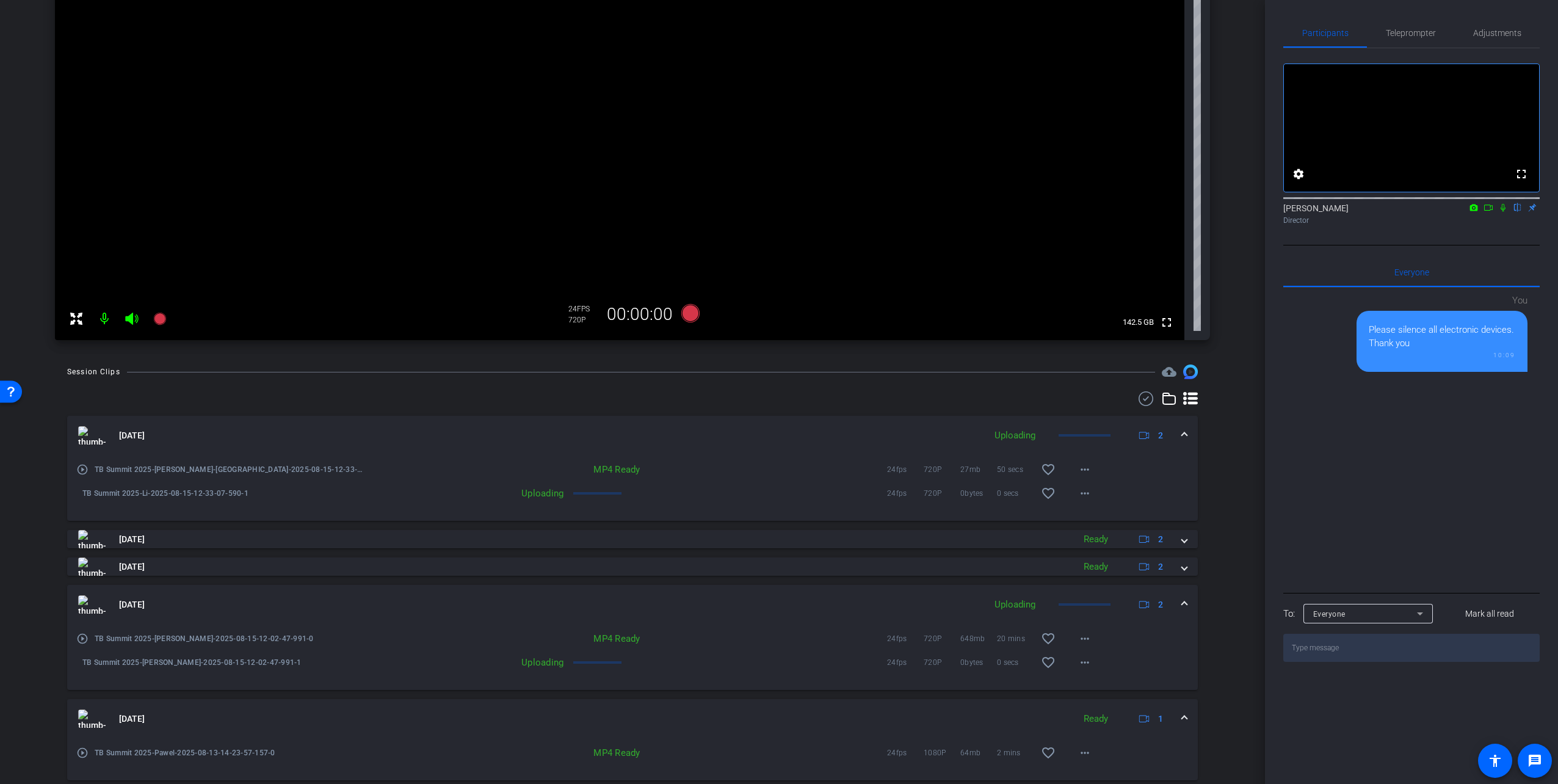
scroll to position [218, 0]
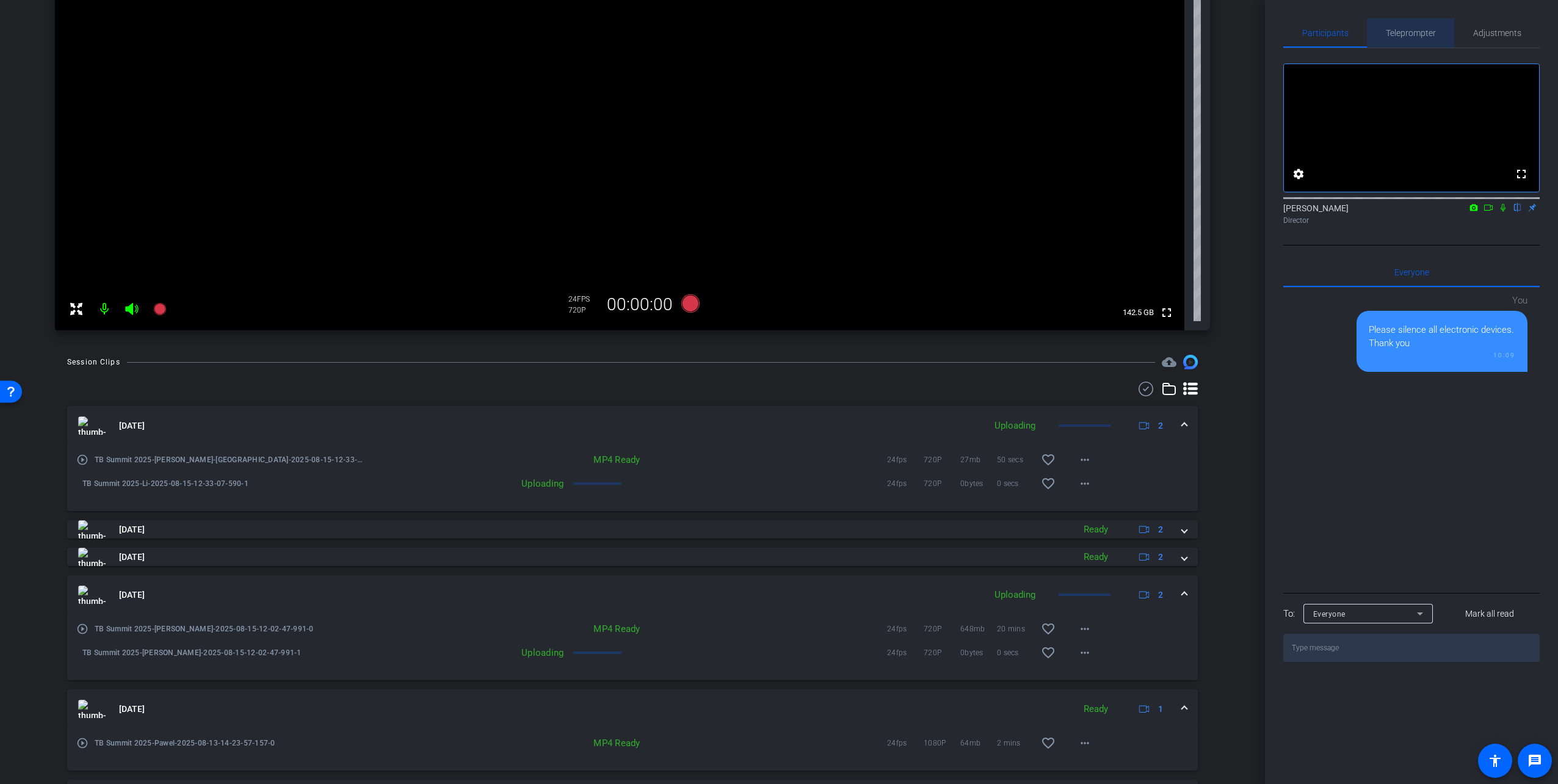
click at [1404, 35] on span "Teleprompter" at bounding box center [1411, 34] width 50 height 9
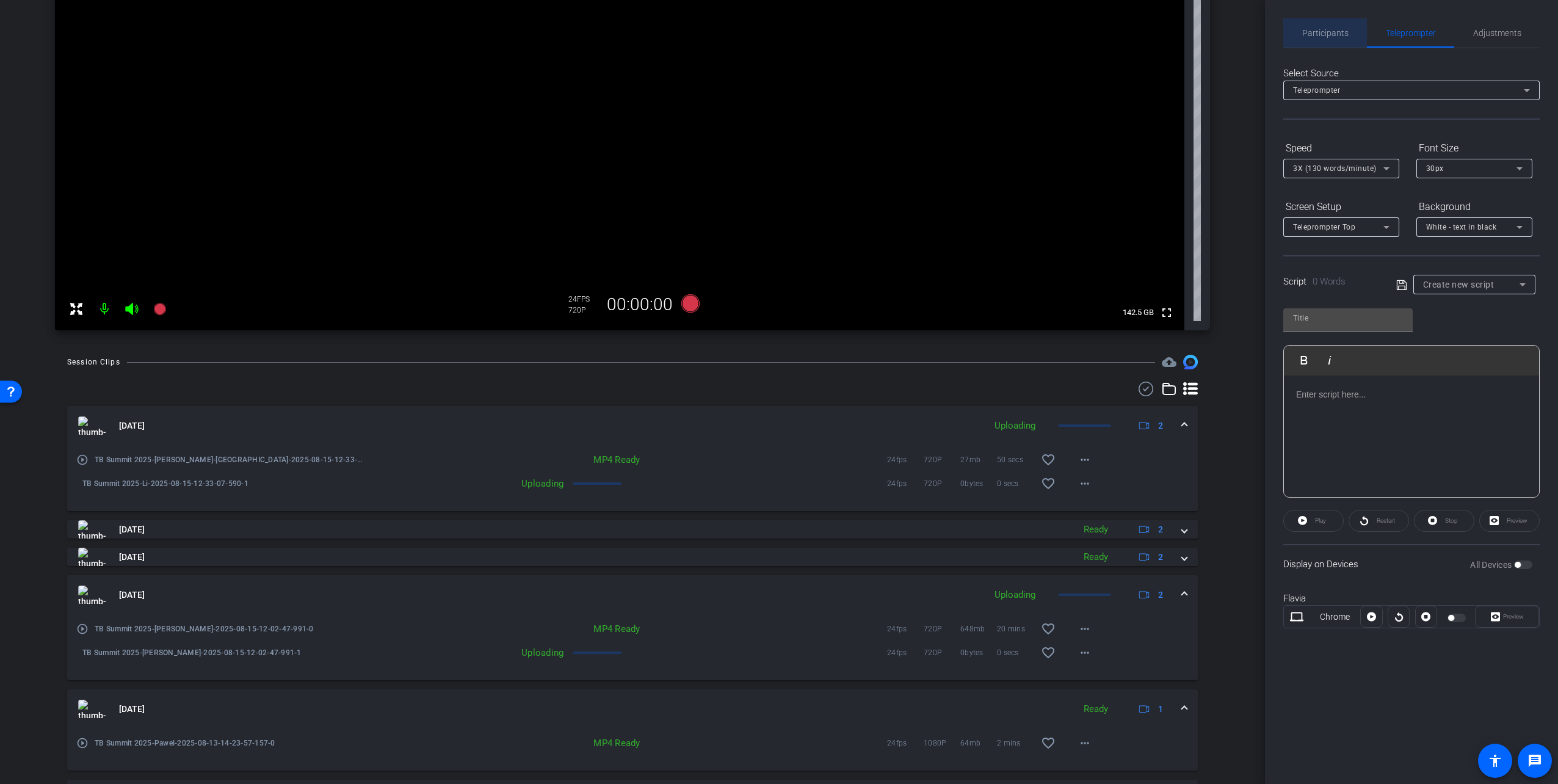
click at [1335, 31] on span "Participants" at bounding box center [1325, 34] width 47 height 9
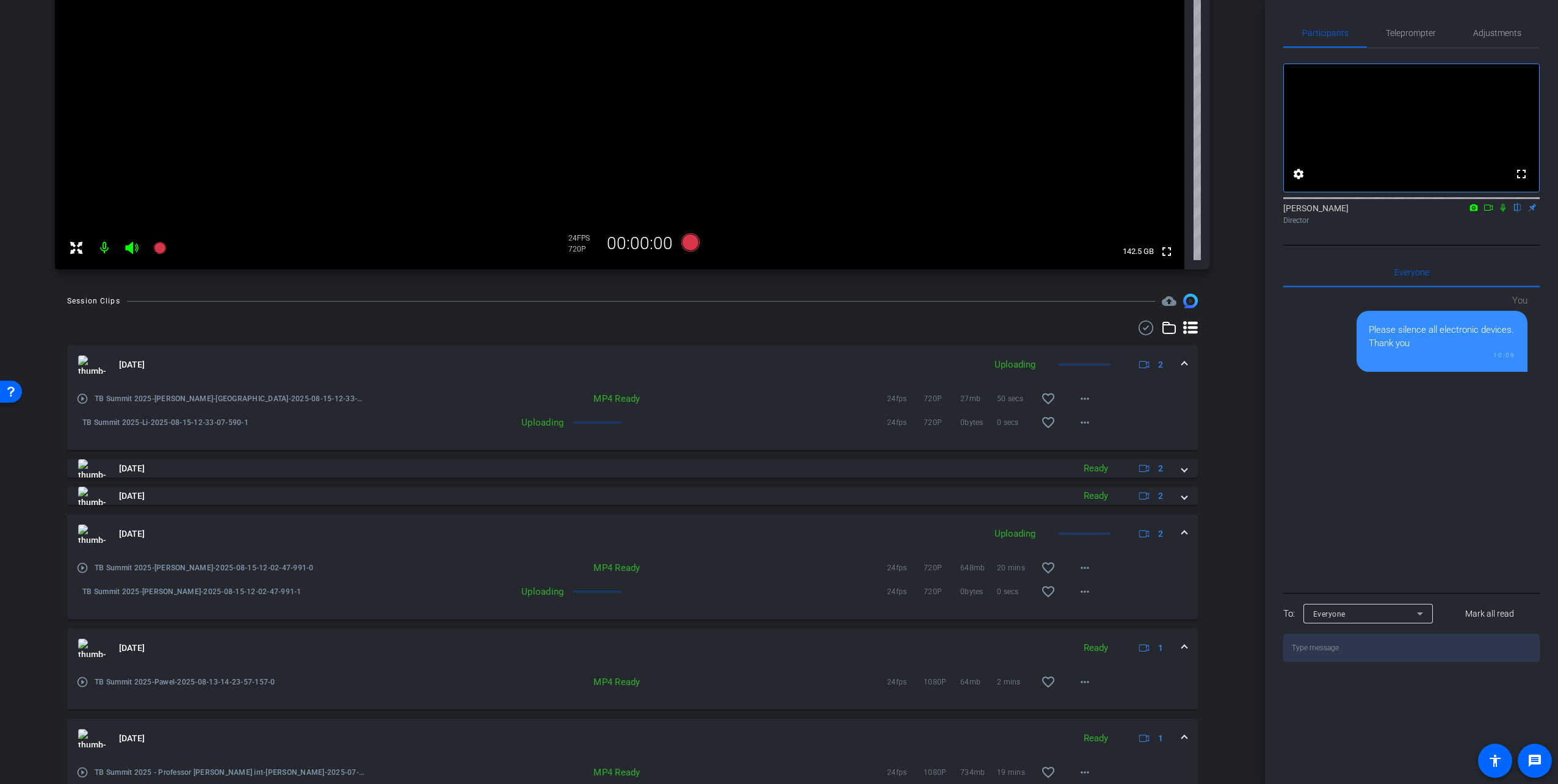
scroll to position [366, 0]
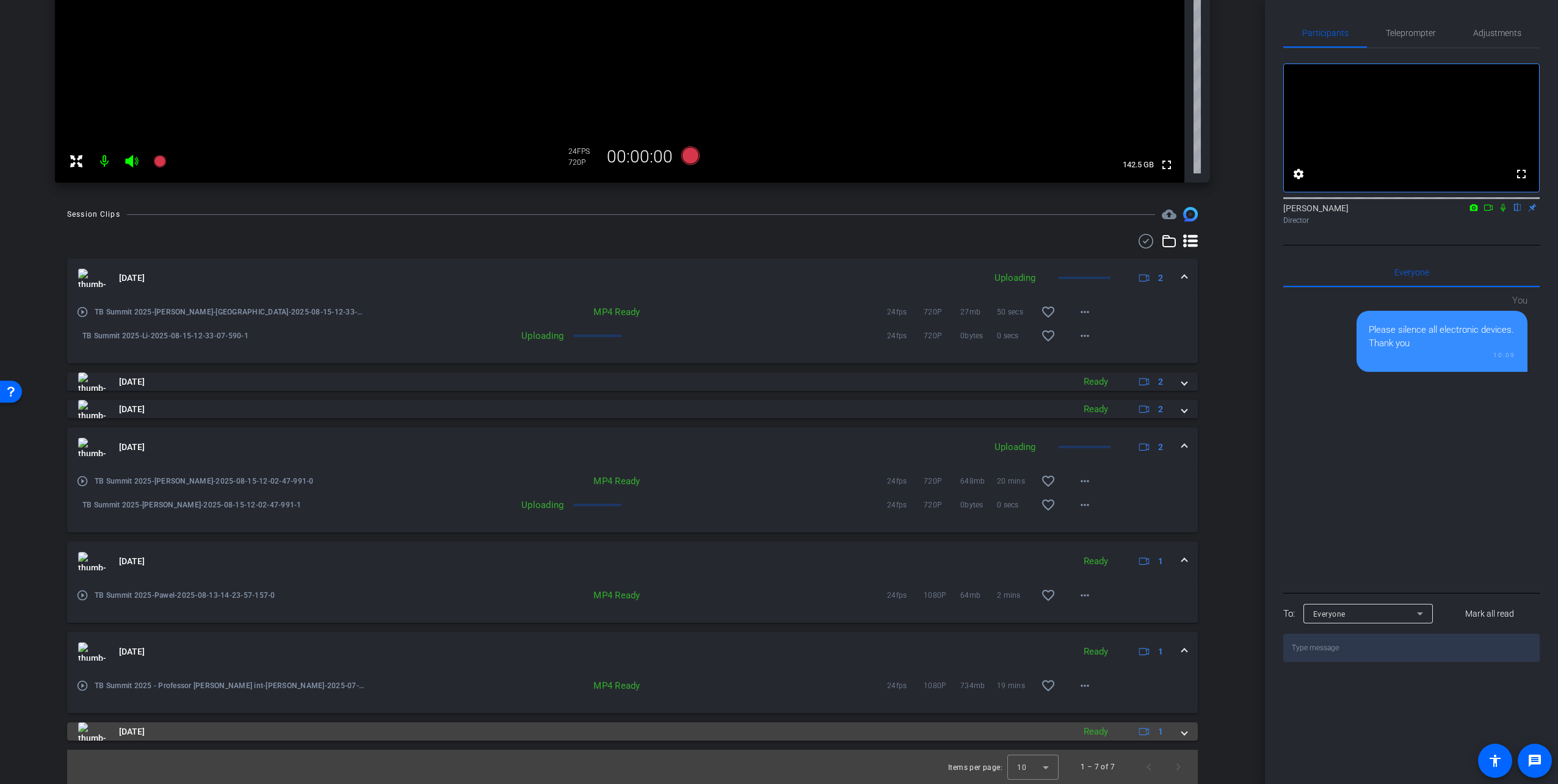
click at [877, 735] on mat-panel-title "Jul 22, 2025" at bounding box center [573, 731] width 990 height 19
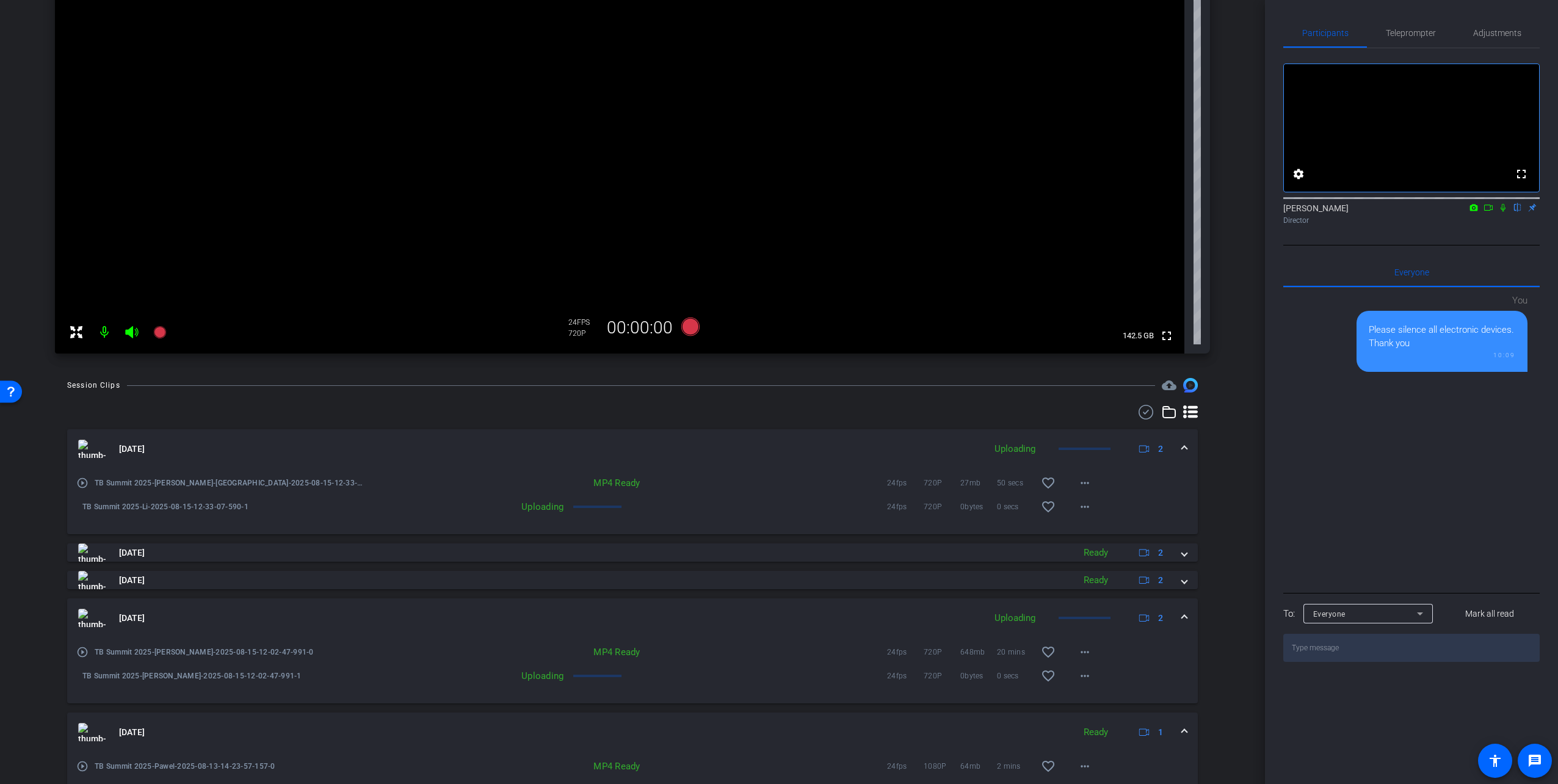
scroll to position [184, 0]
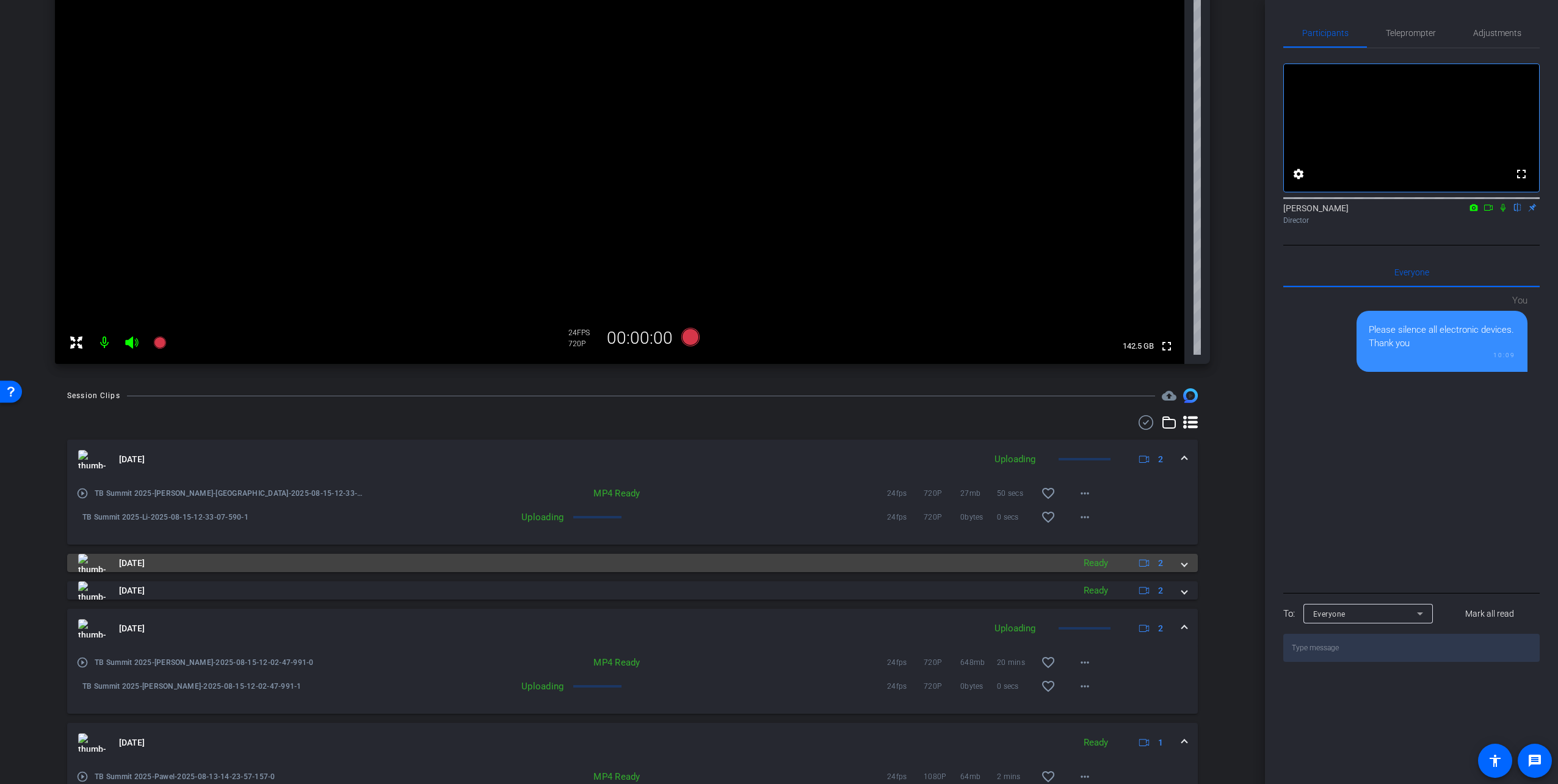
click at [370, 558] on mat-panel-title "Aug 15, 2025" at bounding box center [573, 563] width 990 height 19
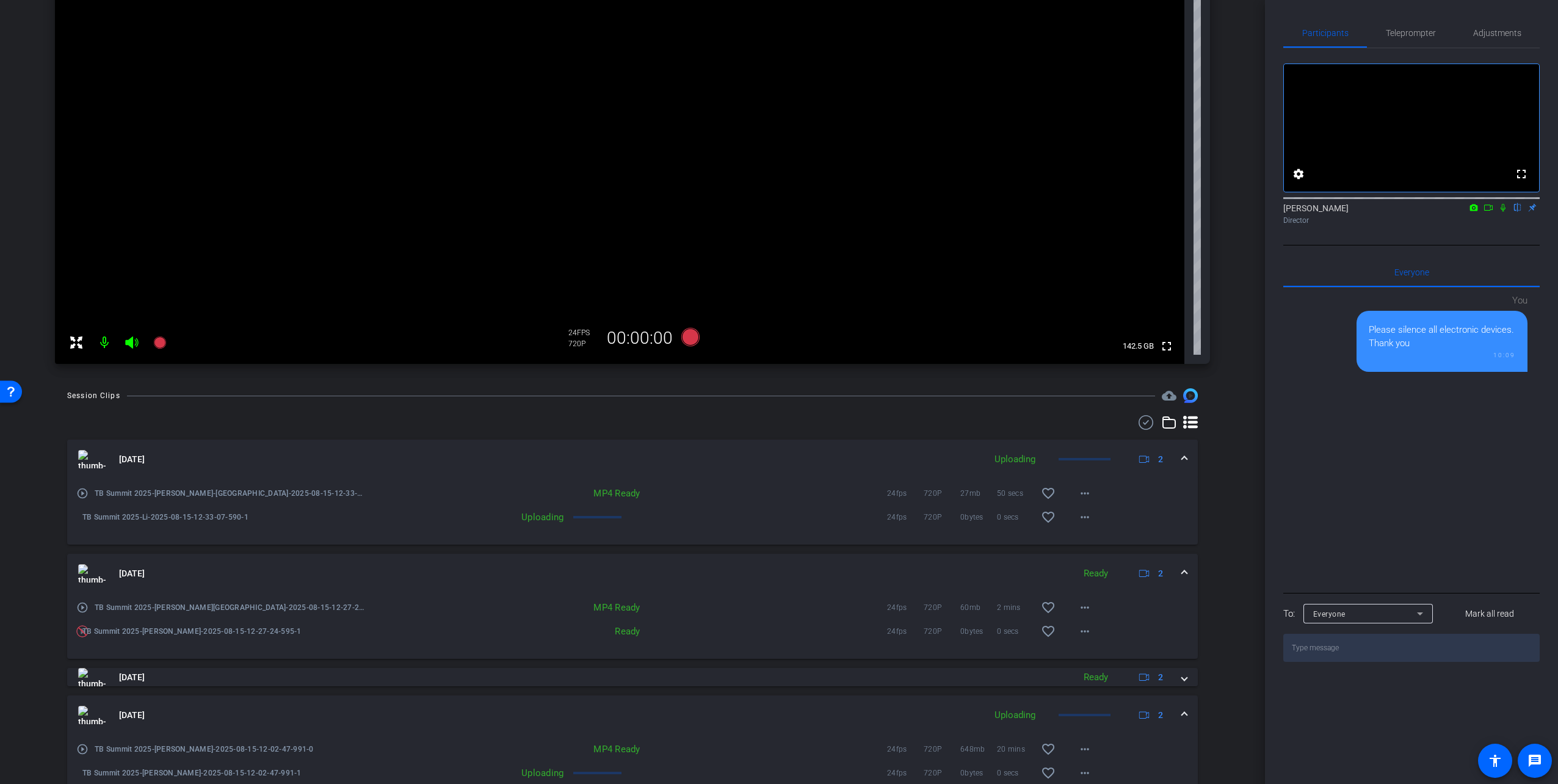
click at [290, 691] on div "Aug 15, 2025 Uploading 2 play_circle_outline TB Summit 2025-Flavia de Oliveira-…" at bounding box center [633, 755] width 1131 height 631
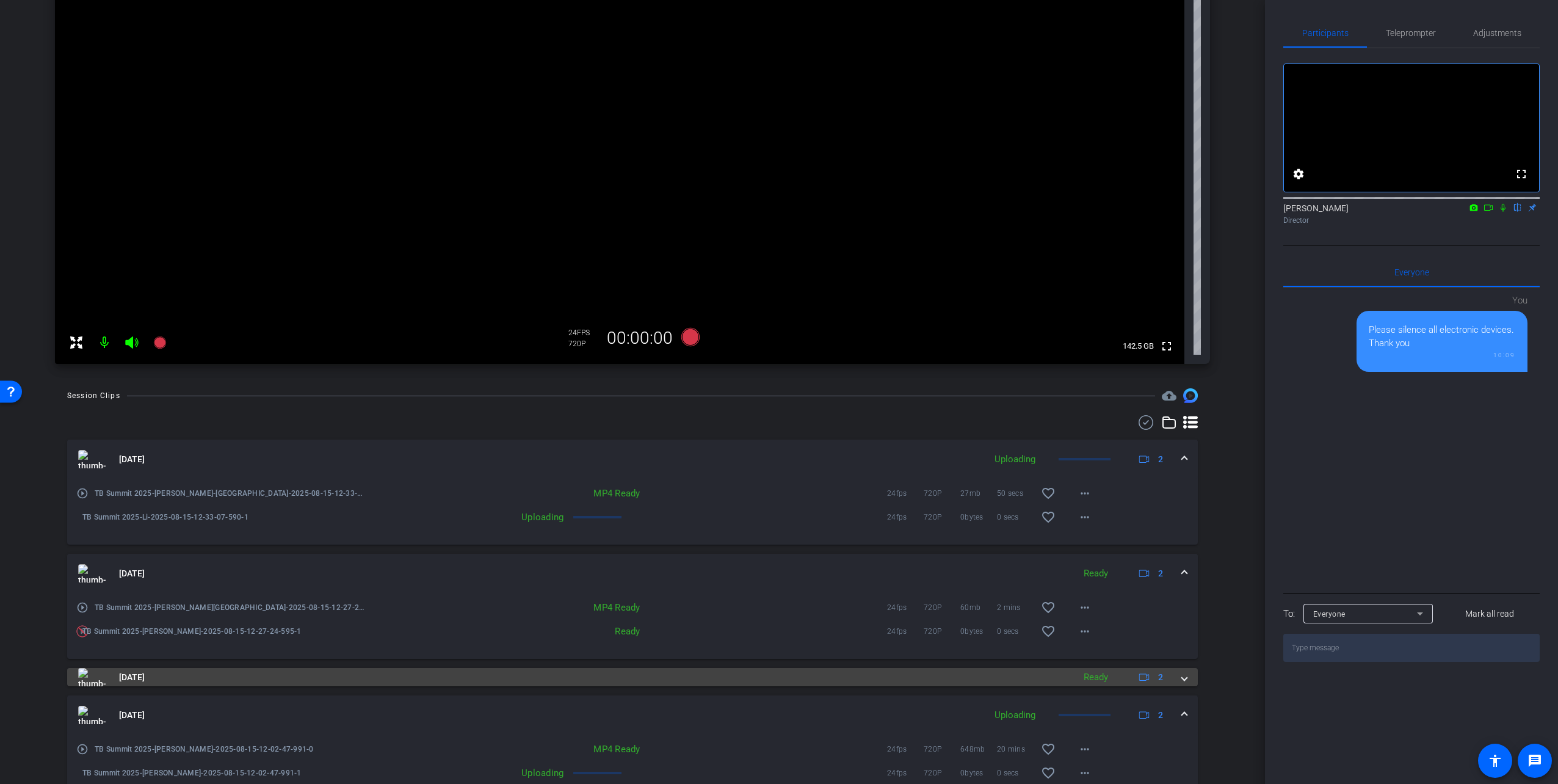
click at [290, 676] on mat-panel-title "Aug 15, 2025" at bounding box center [573, 676] width 990 height 19
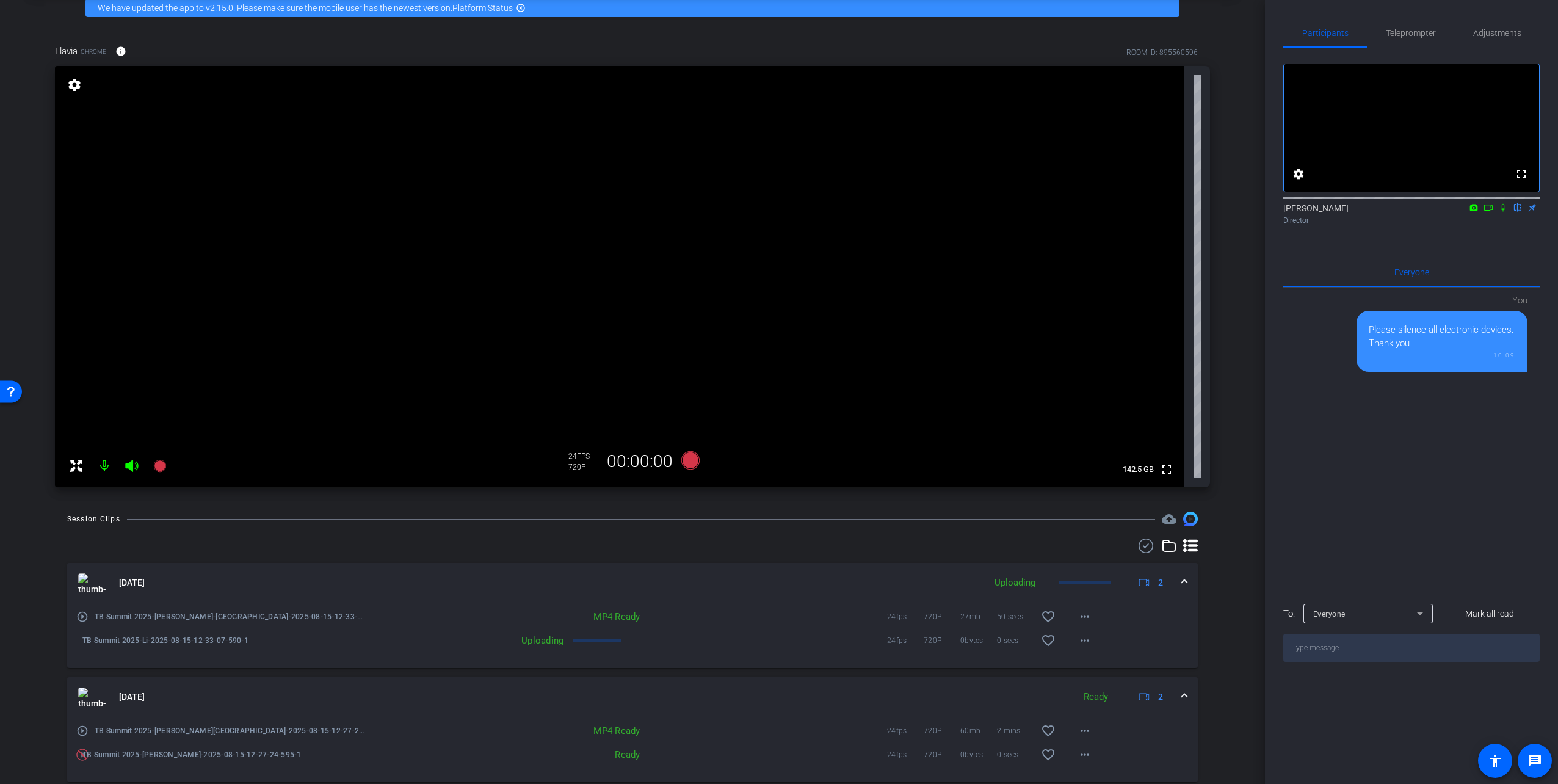
scroll to position [0, 0]
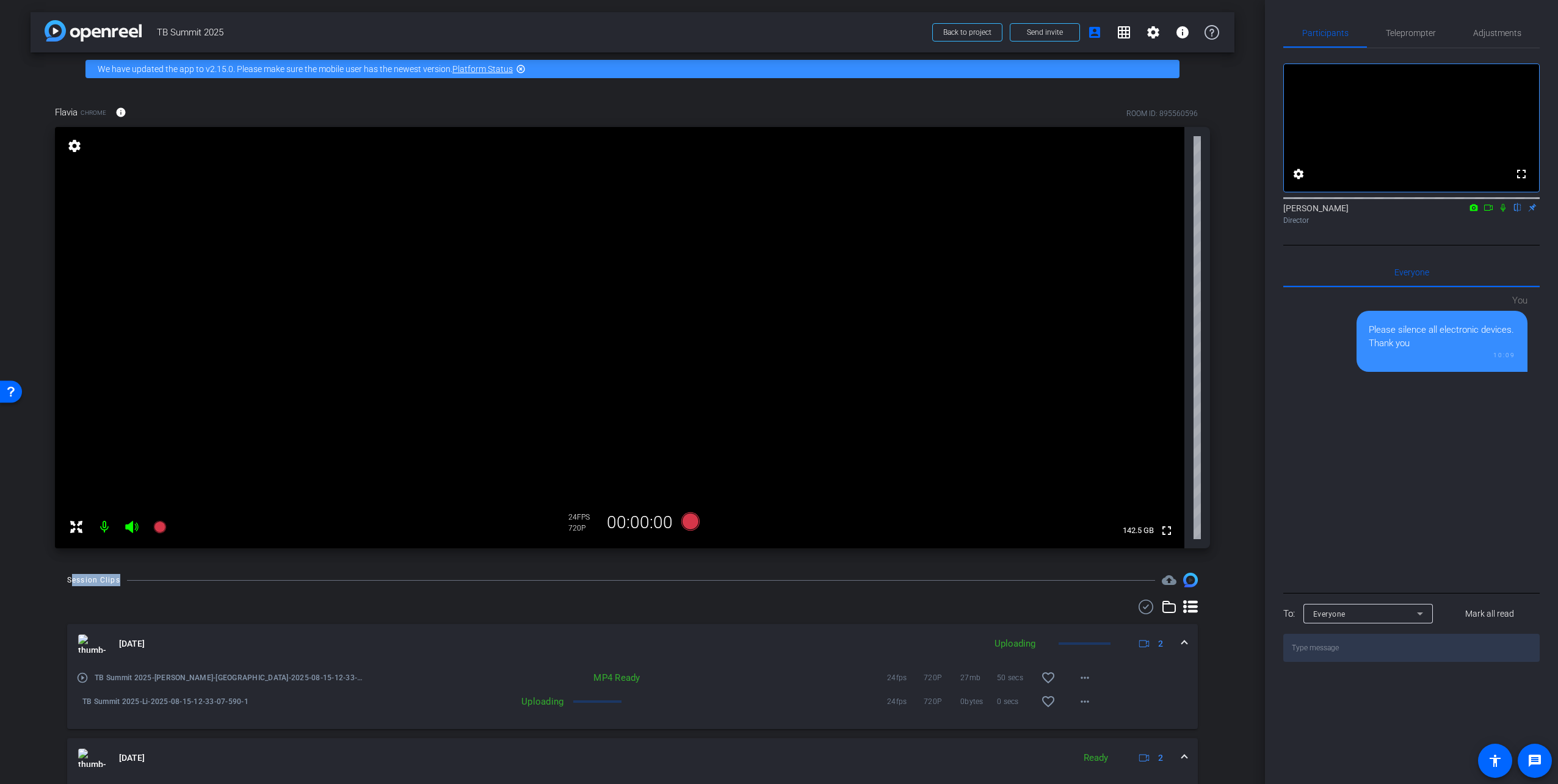
drag, startPoint x: 65, startPoint y: 578, endPoint x: 161, endPoint y: 578, distance: 96.0
click at [161, 578] on div "Session Clips cloud_upload" at bounding box center [633, 579] width 1131 height 15
click at [1398, 40] on span "Teleprompter" at bounding box center [1411, 33] width 50 height 29
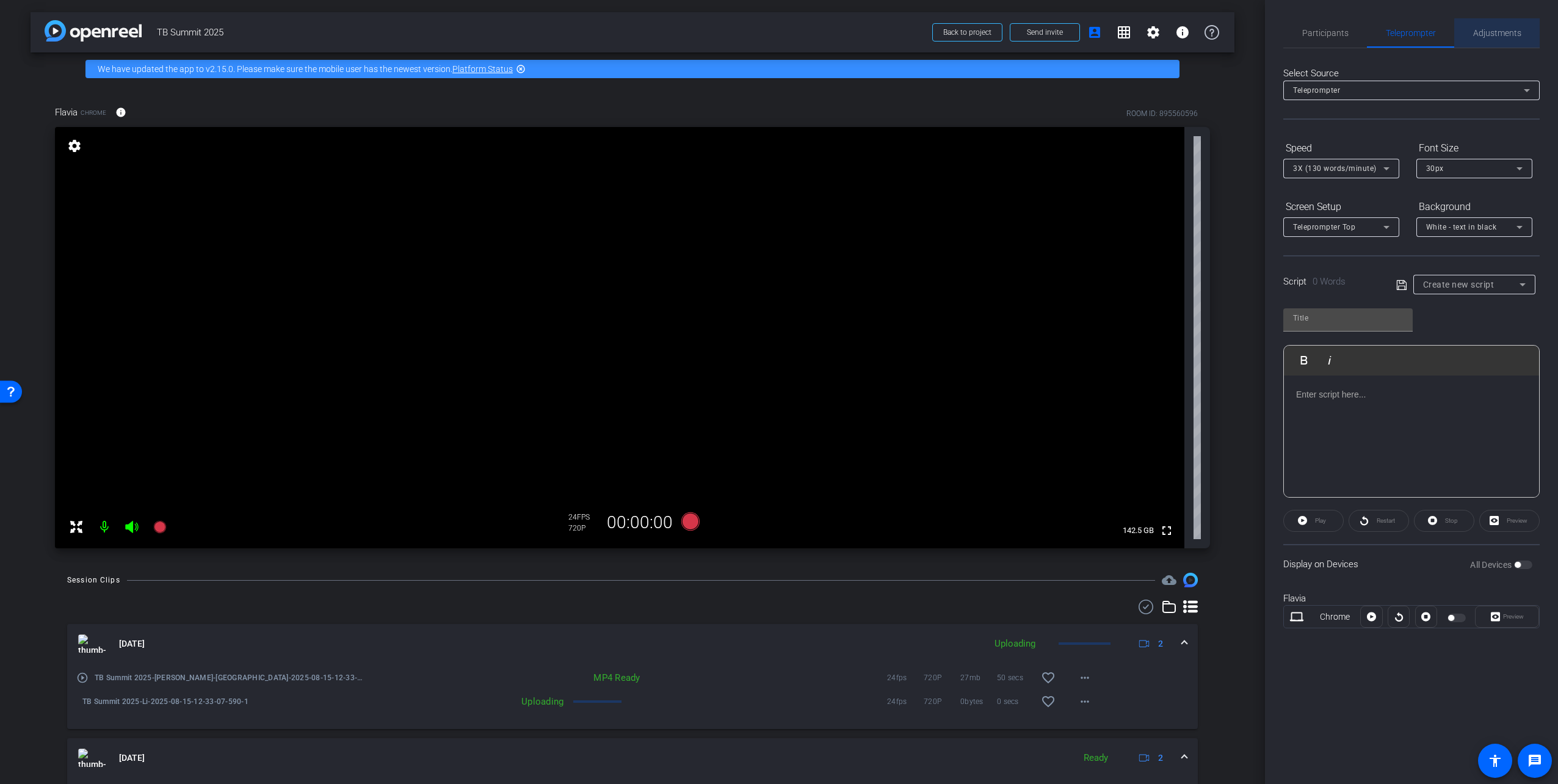
click at [1511, 34] on span "Adjustments" at bounding box center [1497, 34] width 49 height 9
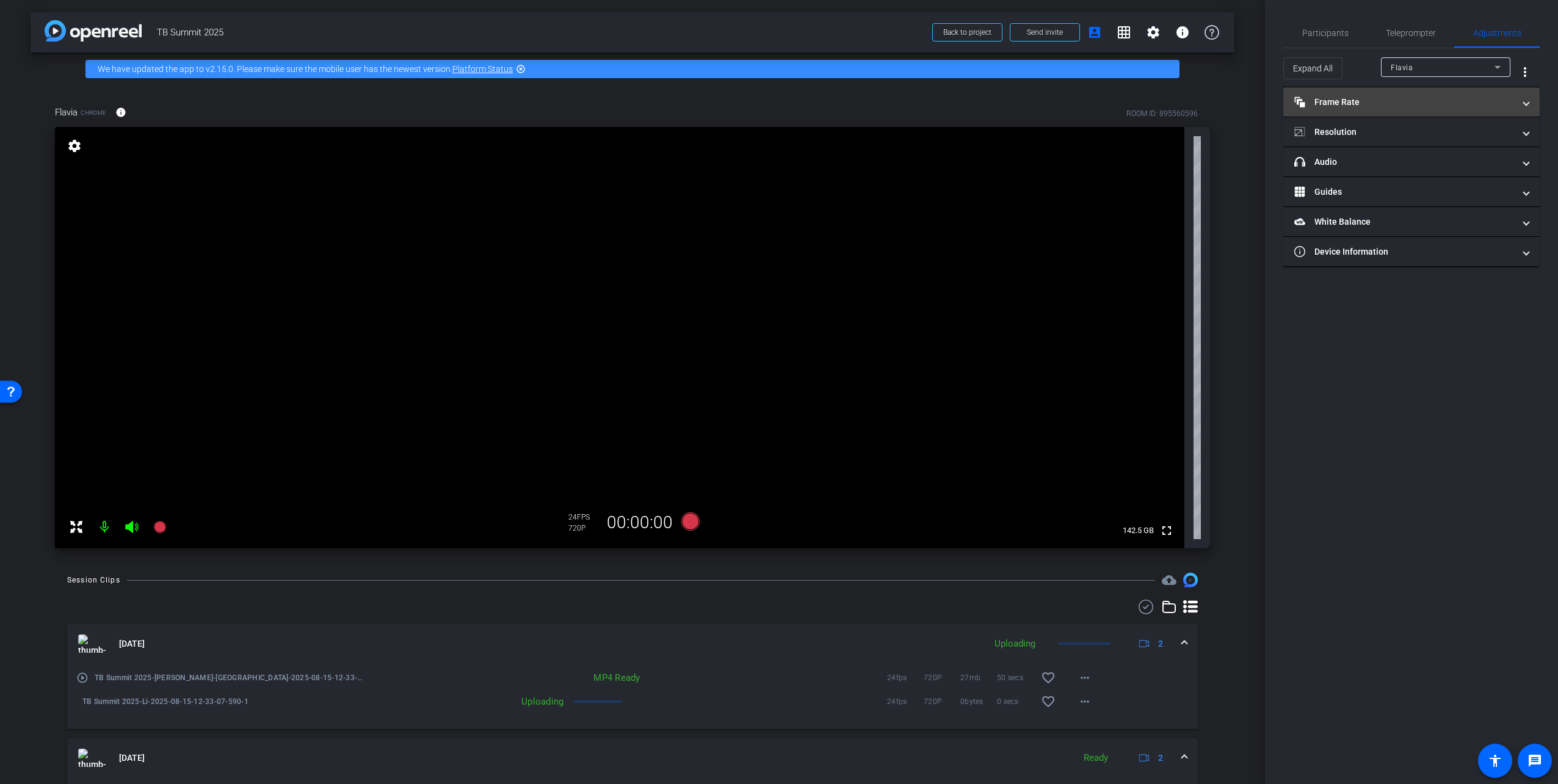
click at [1345, 93] on mat-expansion-panel-header "Frame Rate Frame Rate" at bounding box center [1412, 101] width 257 height 29
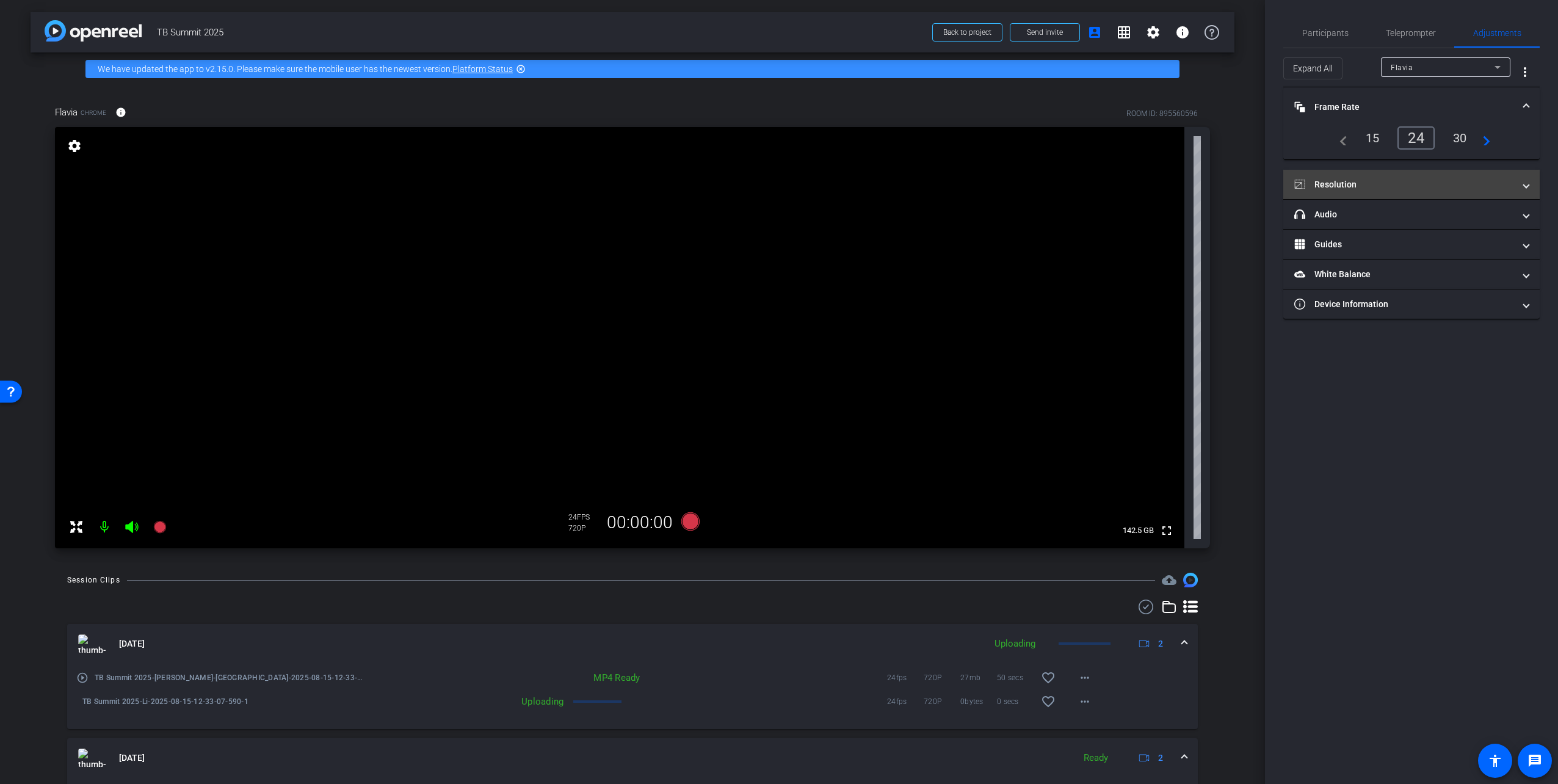
click at [1404, 183] on mat-panel-title "Resolution" at bounding box center [1404, 184] width 220 height 13
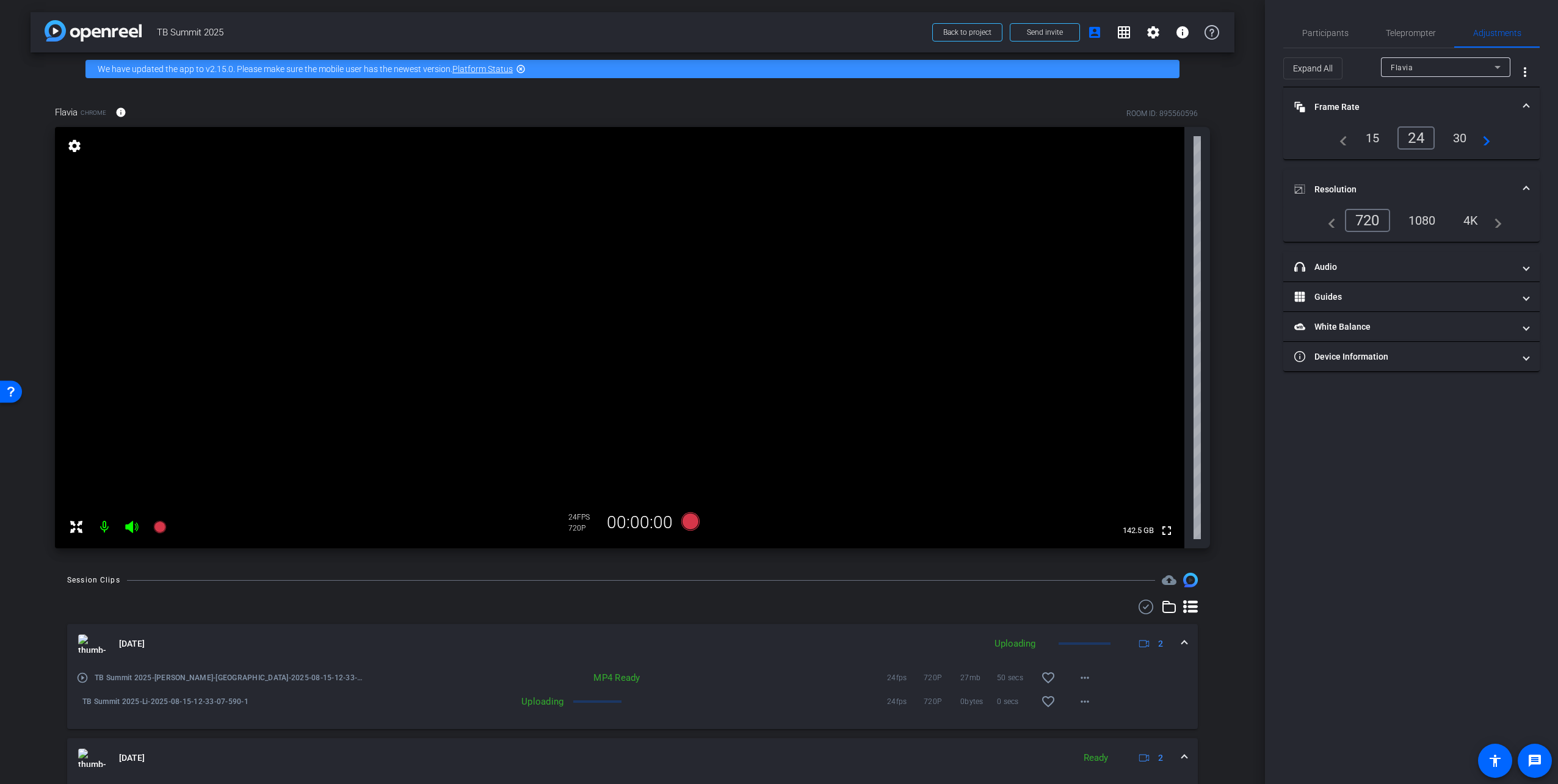
click at [1409, 213] on div "1080" at bounding box center [1422, 220] width 46 height 21
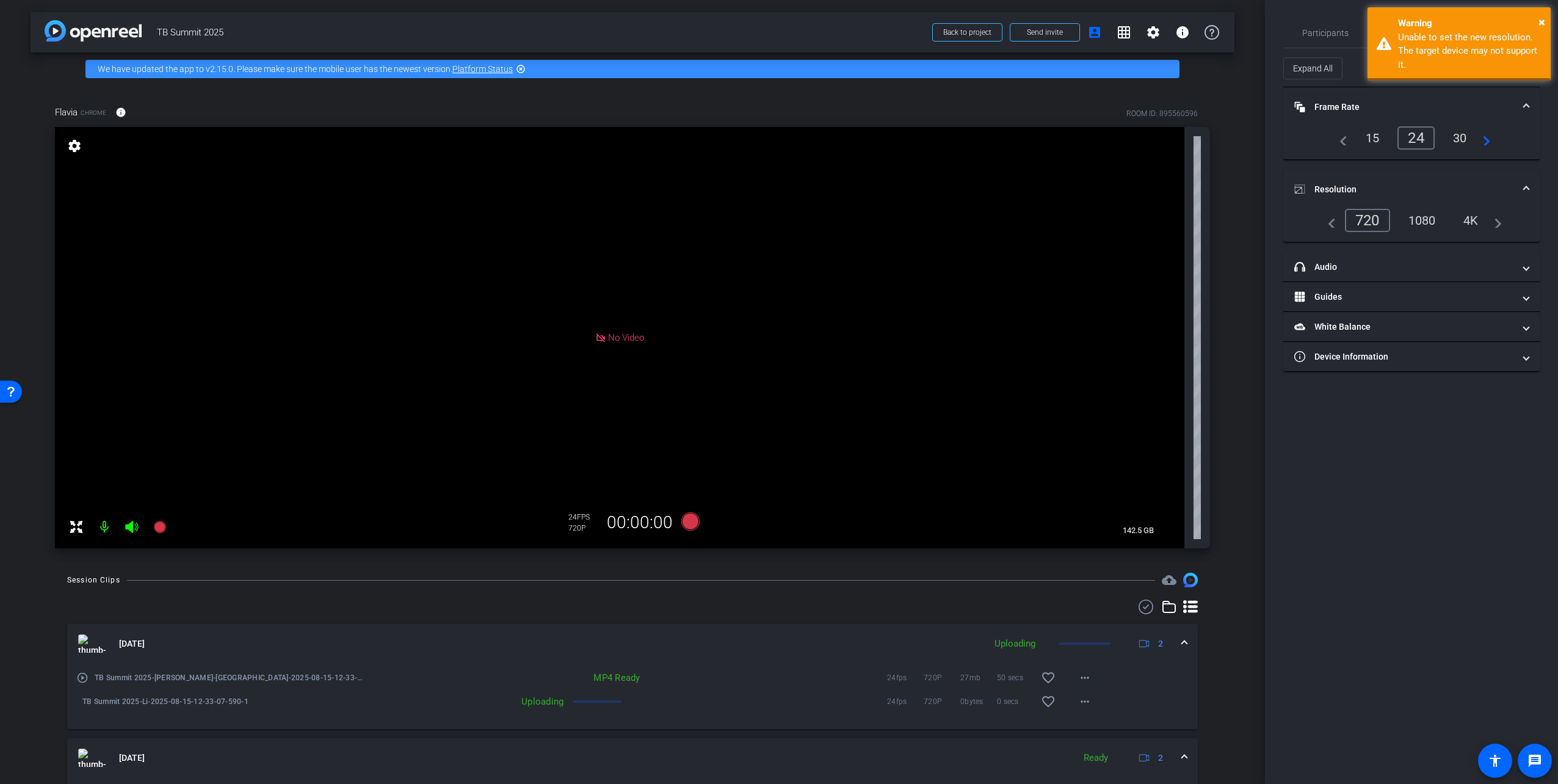
click at [1358, 213] on div "720" at bounding box center [1367, 220] width 45 height 23
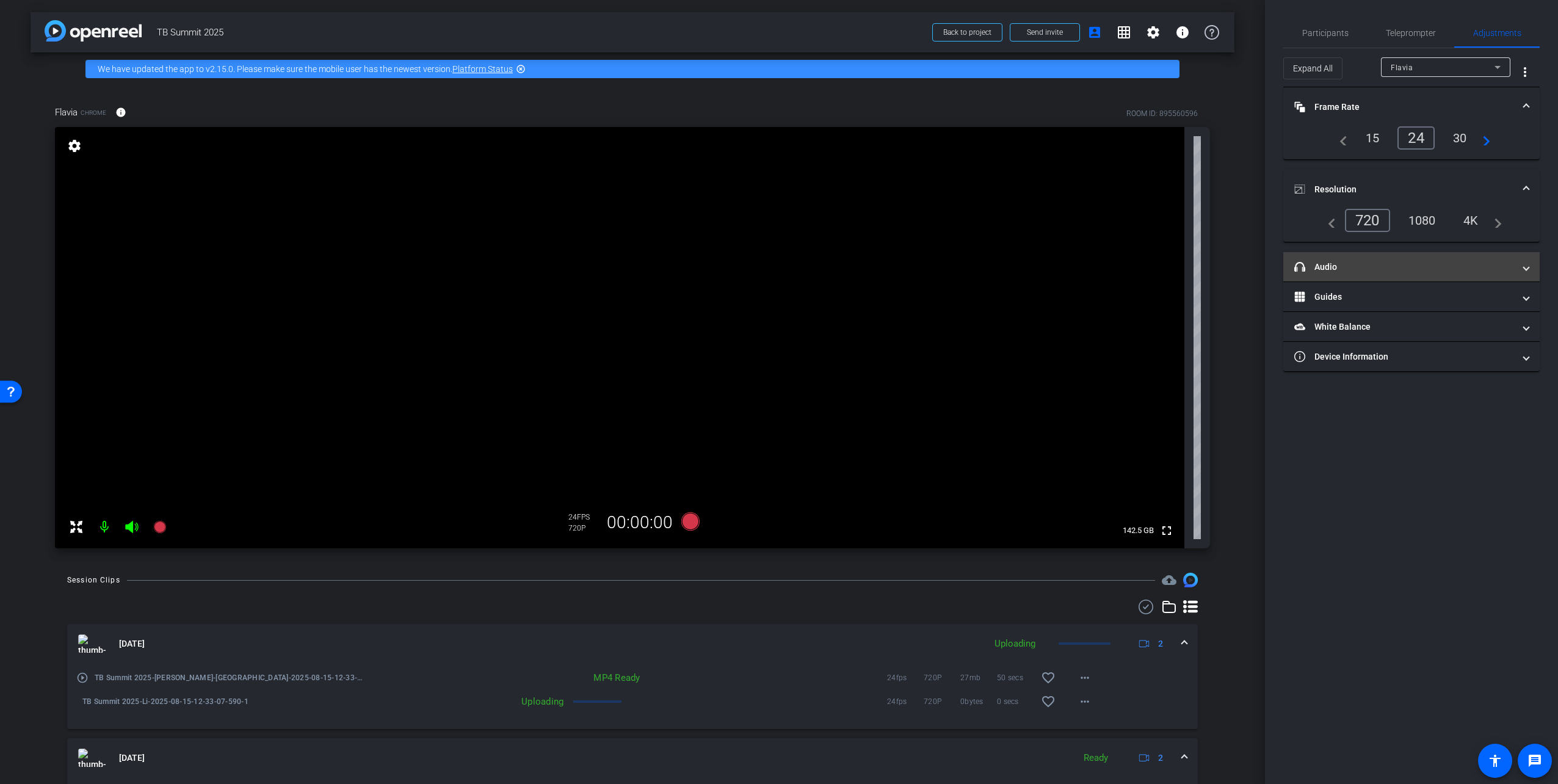
click at [1337, 266] on mat-panel-title "headphone icon Audio" at bounding box center [1404, 267] width 220 height 13
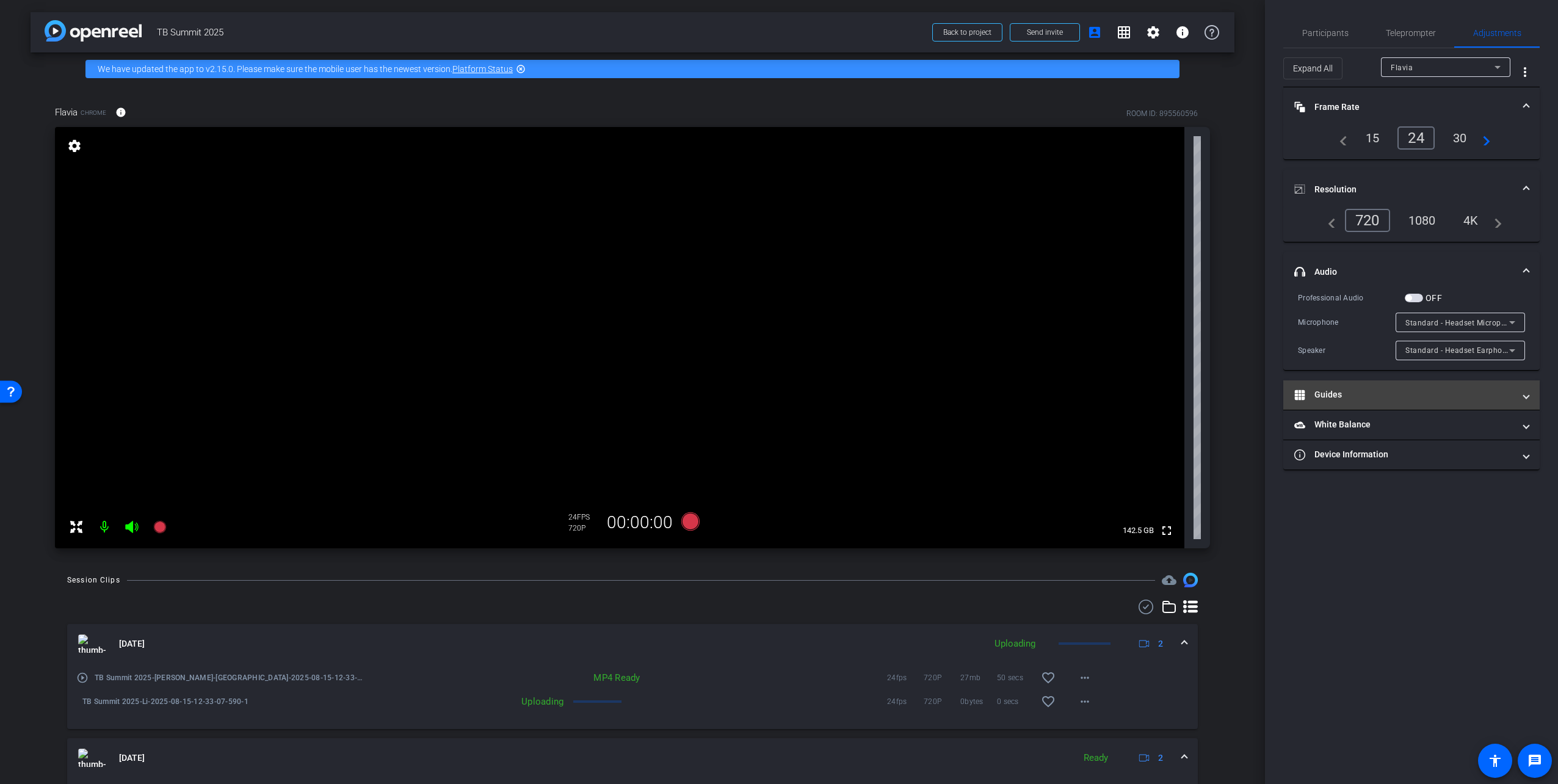
click at [1398, 395] on mat-panel-title "Guides" at bounding box center [1404, 394] width 220 height 13
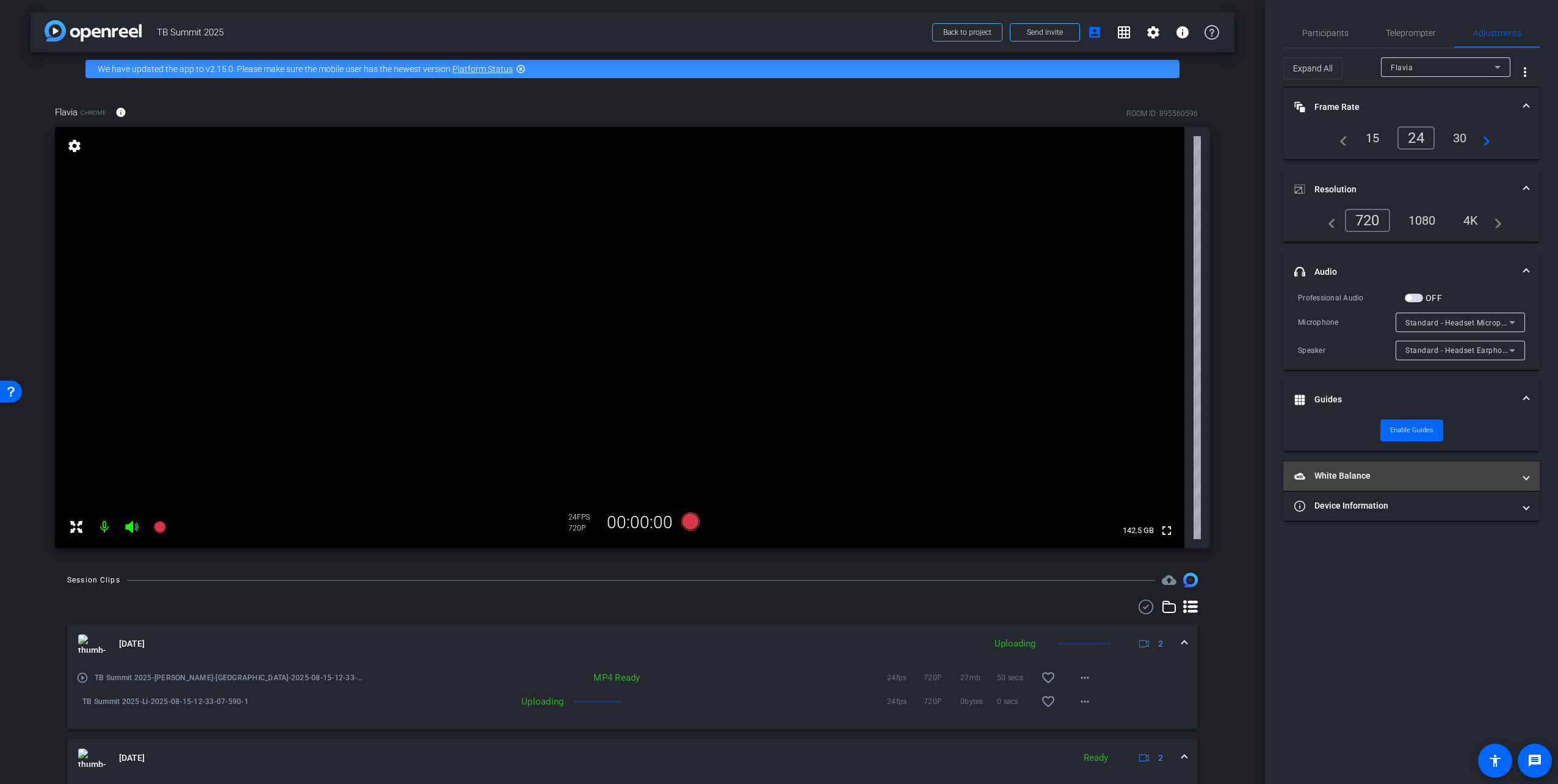
click at [1365, 484] on mat-expansion-panel-header "White Balance White Balance" at bounding box center [1412, 475] width 257 height 29
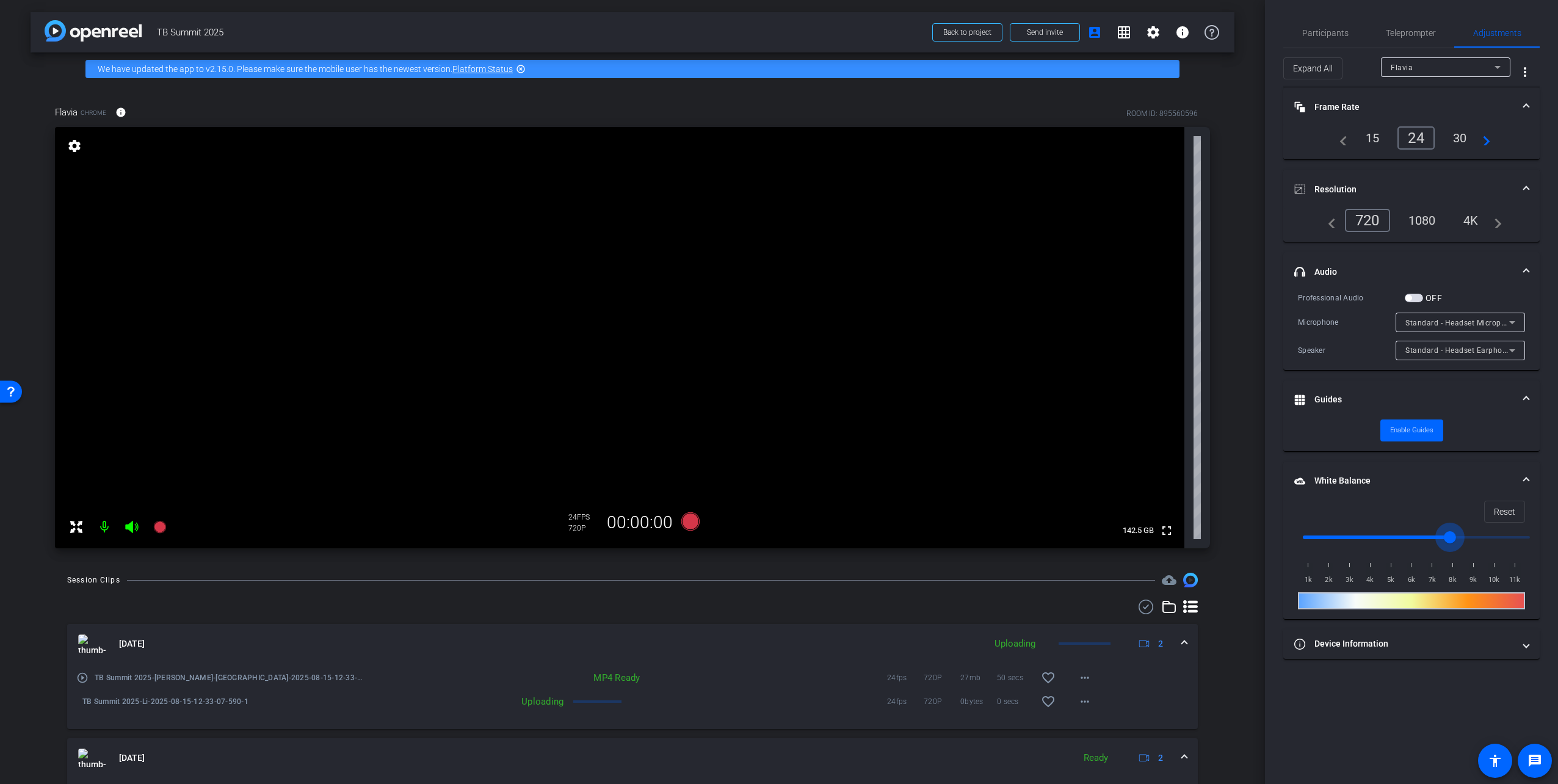
drag, startPoint x: 1390, startPoint y: 540, endPoint x: 1455, endPoint y: 544, distance: 65.1
click at [1455, 544] on input "range" at bounding box center [1416, 537] width 253 height 26
click at [1396, 549] on input "range" at bounding box center [1416, 537] width 253 height 26
click at [1373, 538] on input "range" at bounding box center [1416, 537] width 253 height 26
click at [1329, 609] on div "Reset 1k 2k 3k 4k 5k 6k 7k 8k 9k 10k 11k" at bounding box center [1412, 559] width 257 height 118
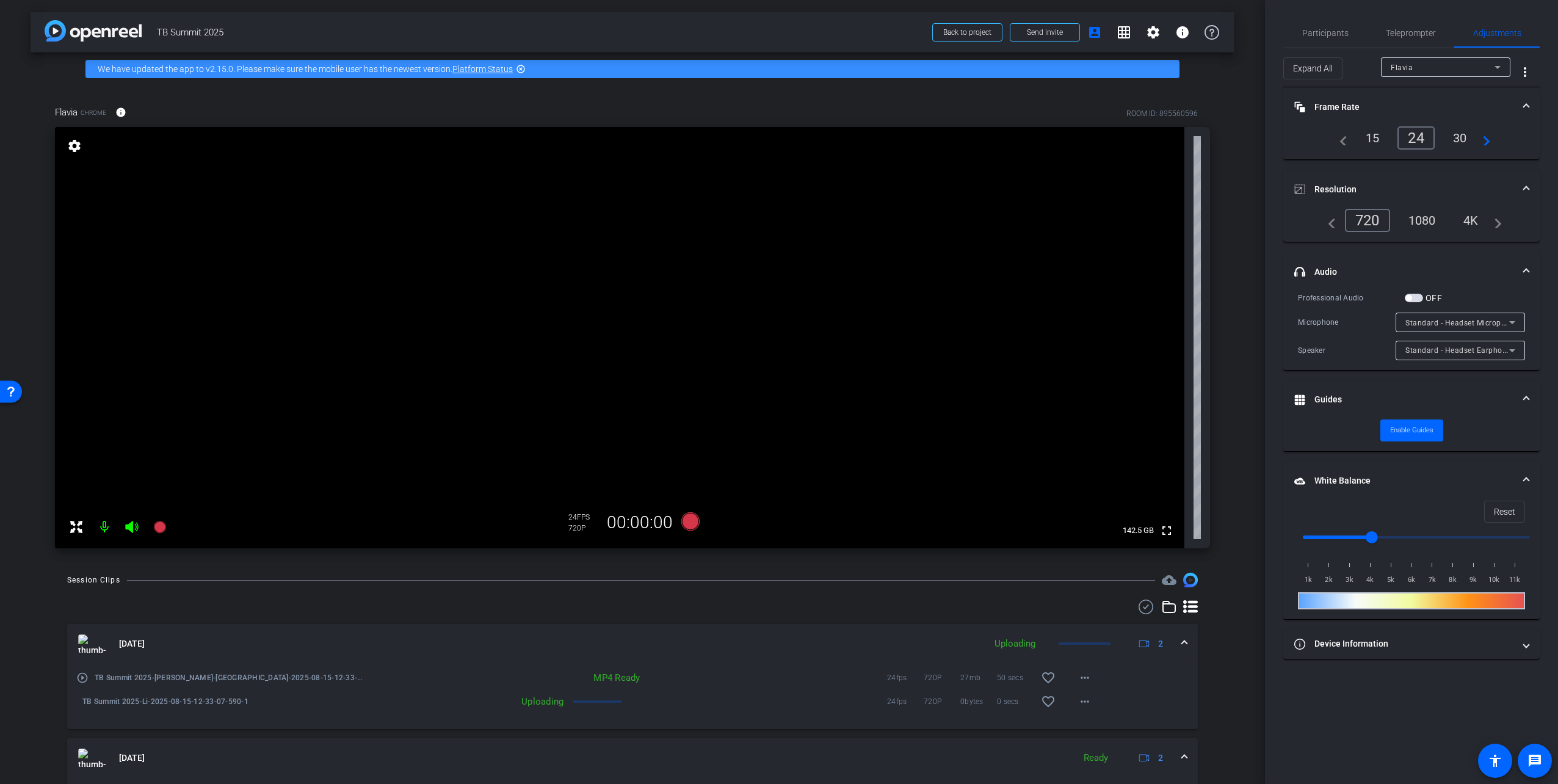
click at [1326, 600] on div at bounding box center [1411, 600] width 227 height 17
click at [1498, 507] on span "Reset" at bounding box center [1504, 511] width 21 height 23
type input "6000"
click at [1414, 538] on input "range" at bounding box center [1416, 537] width 253 height 26
click at [1337, 485] on mat-panel-title "White Balance White Balance" at bounding box center [1404, 481] width 220 height 13
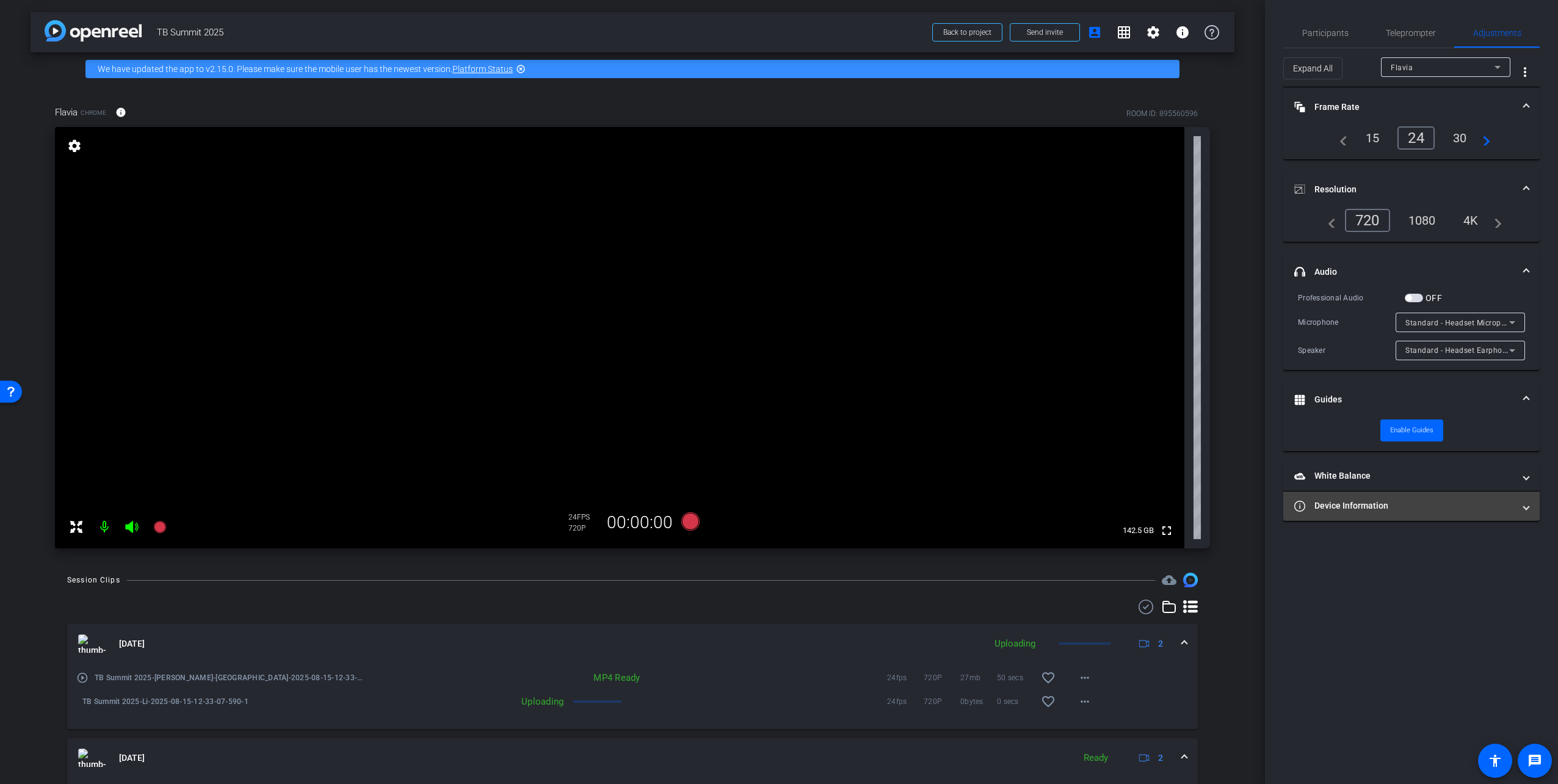
click at [1332, 504] on mat-panel-title "Device Information" at bounding box center [1404, 505] width 220 height 13
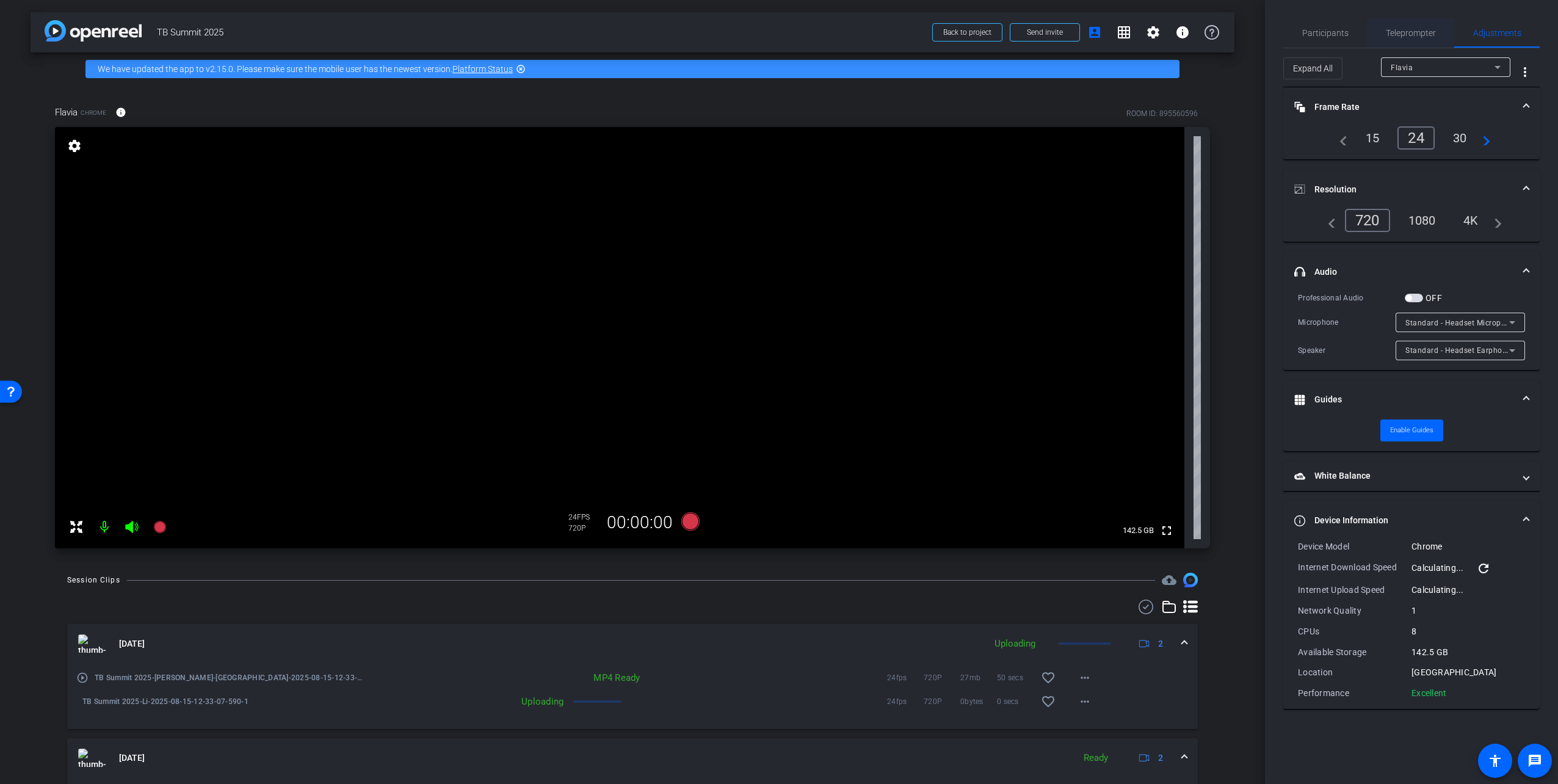
click at [1406, 31] on span "Teleprompter" at bounding box center [1411, 34] width 50 height 9
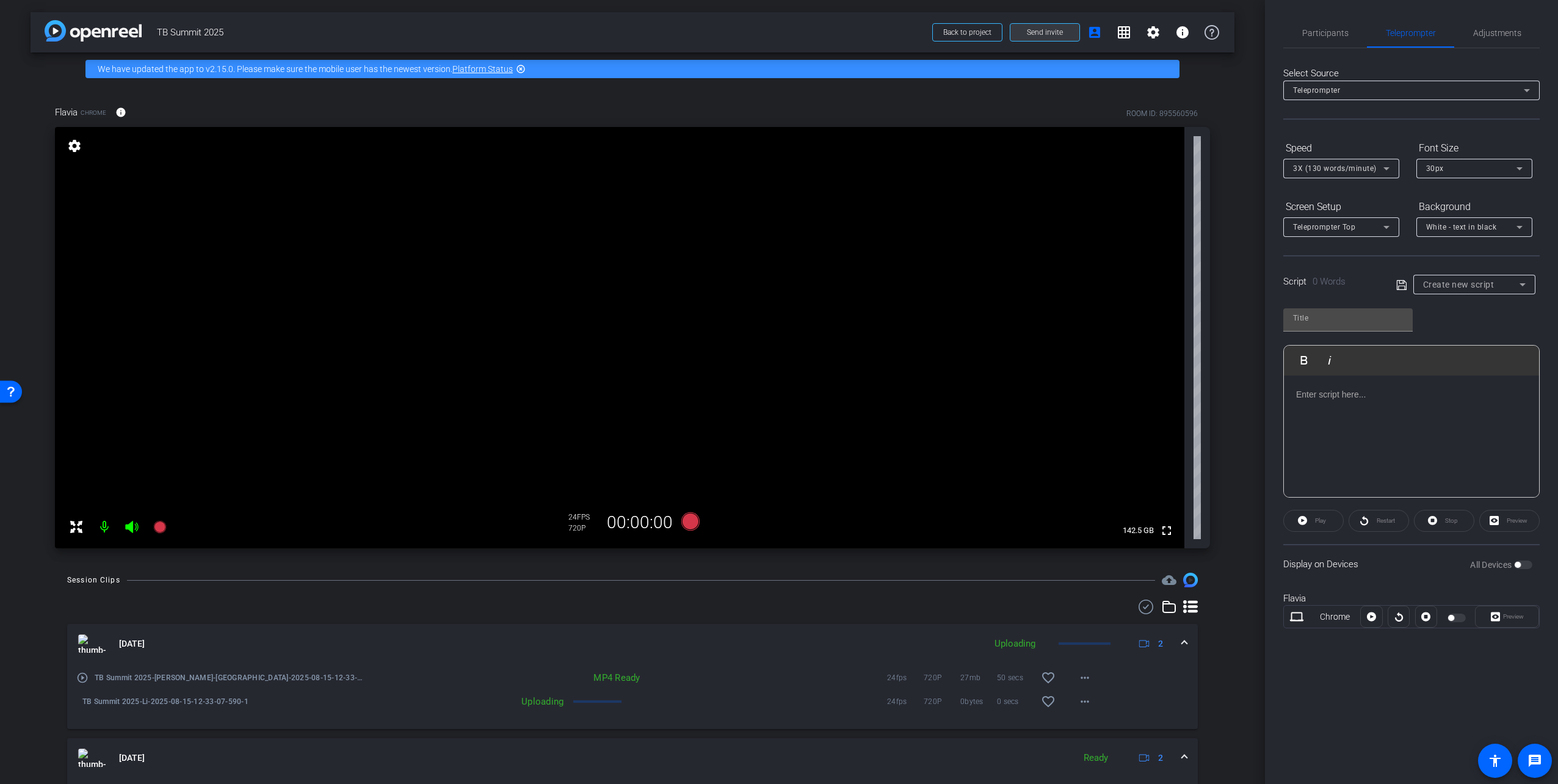
click at [1027, 34] on span "Send invite" at bounding box center [1045, 32] width 36 height 10
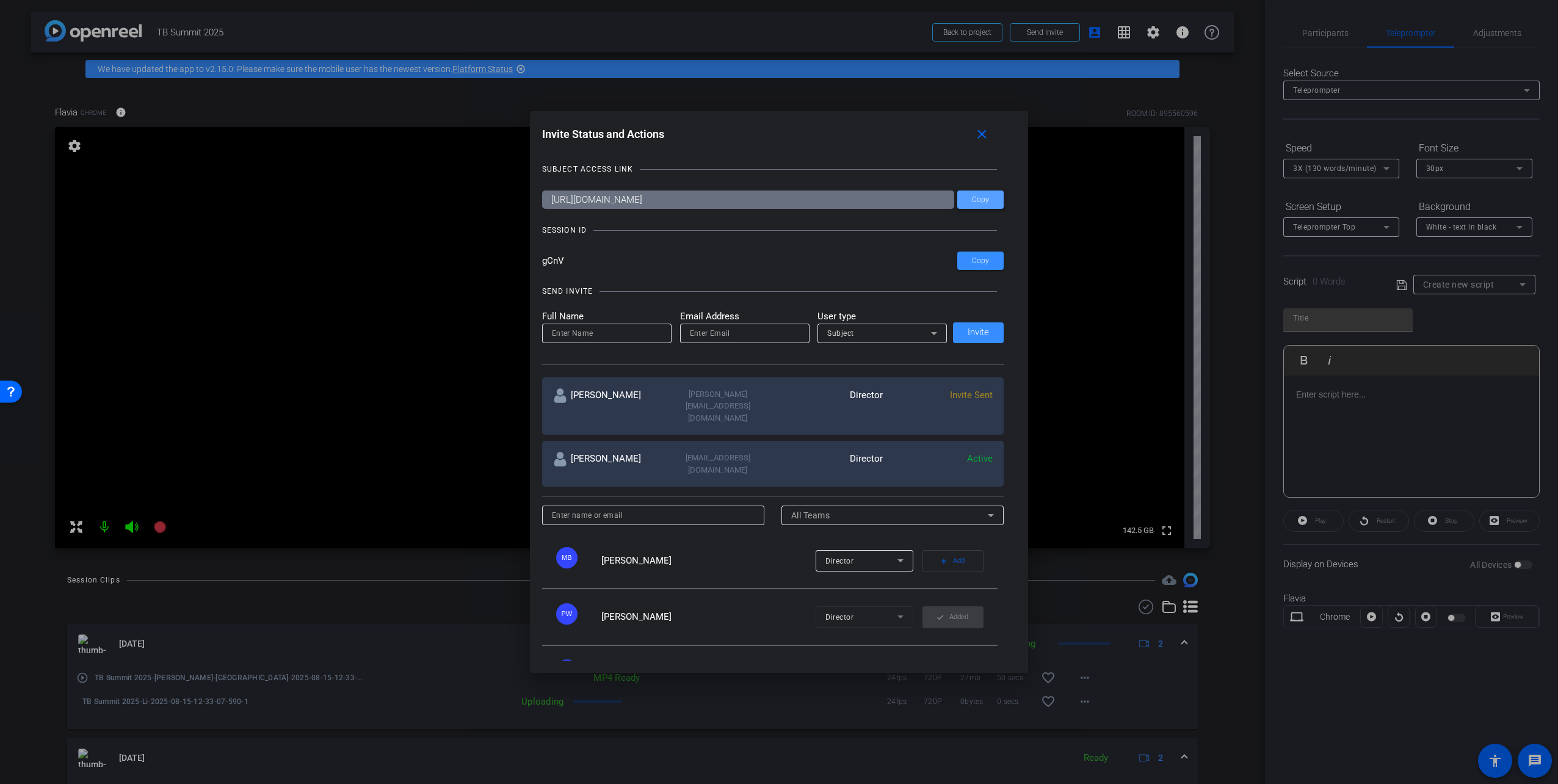
click at [980, 198] on span "Copy" at bounding box center [980, 199] width 17 height 9
click at [985, 263] on span "Copy" at bounding box center [980, 261] width 17 height 9
click at [574, 336] on input at bounding box center [607, 333] width 110 height 15
click at [706, 334] on input "email" at bounding box center [745, 333] width 110 height 15
click at [647, 334] on input at bounding box center [607, 333] width 110 height 15
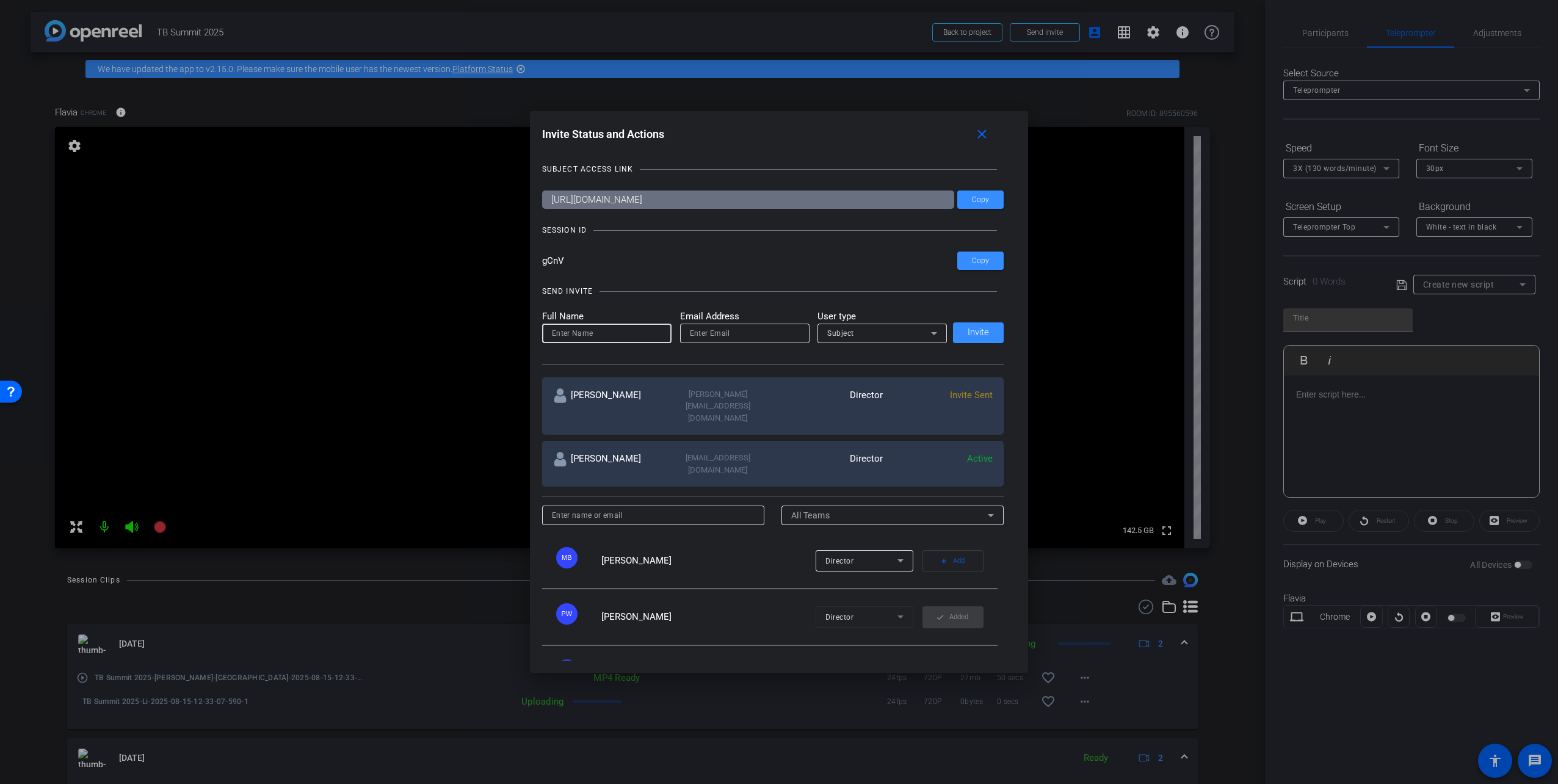
click at [1306, 34] on div at bounding box center [779, 392] width 1558 height 784
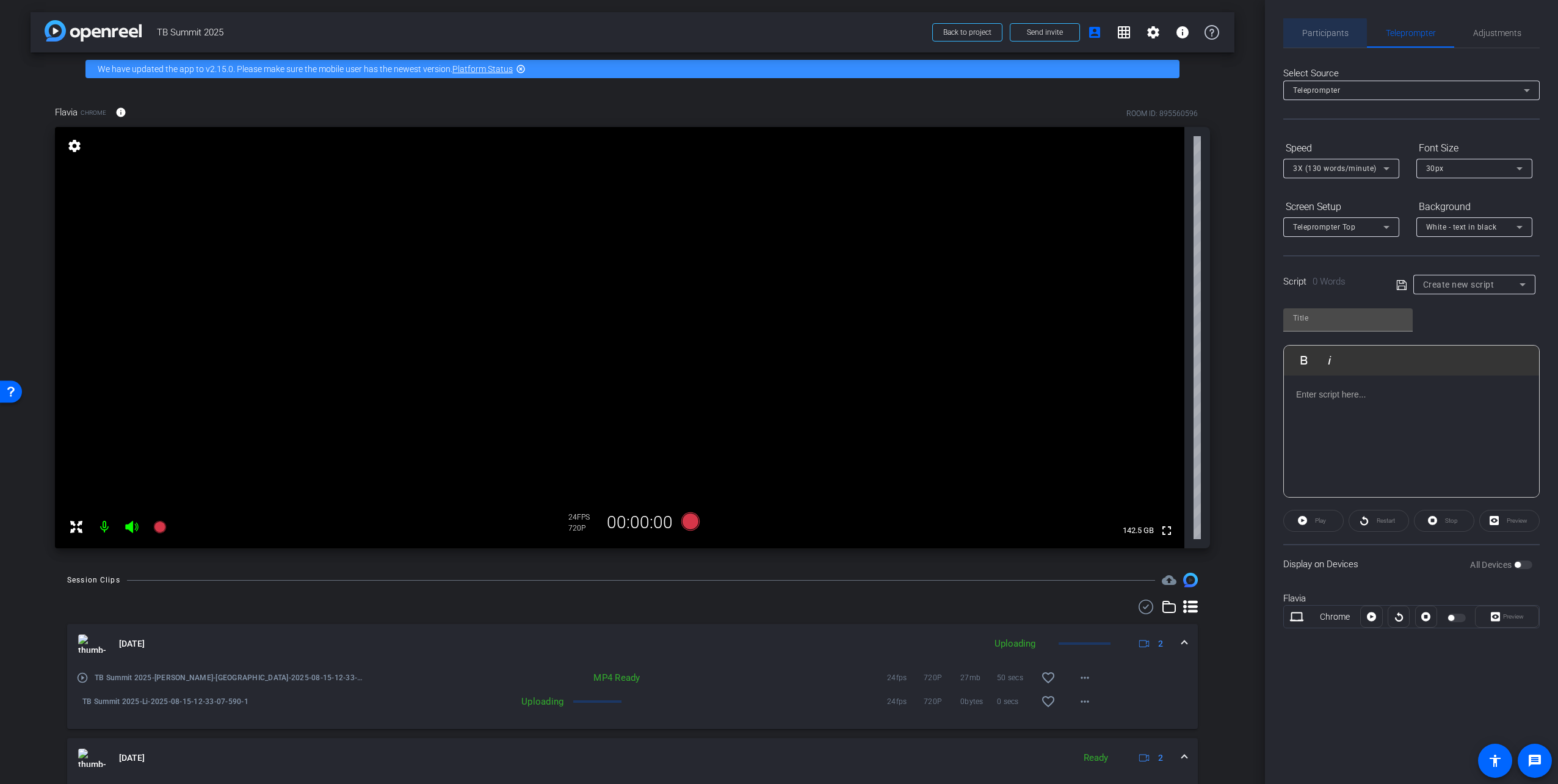
click at [1320, 34] on span "Participants" at bounding box center [1325, 34] width 47 height 9
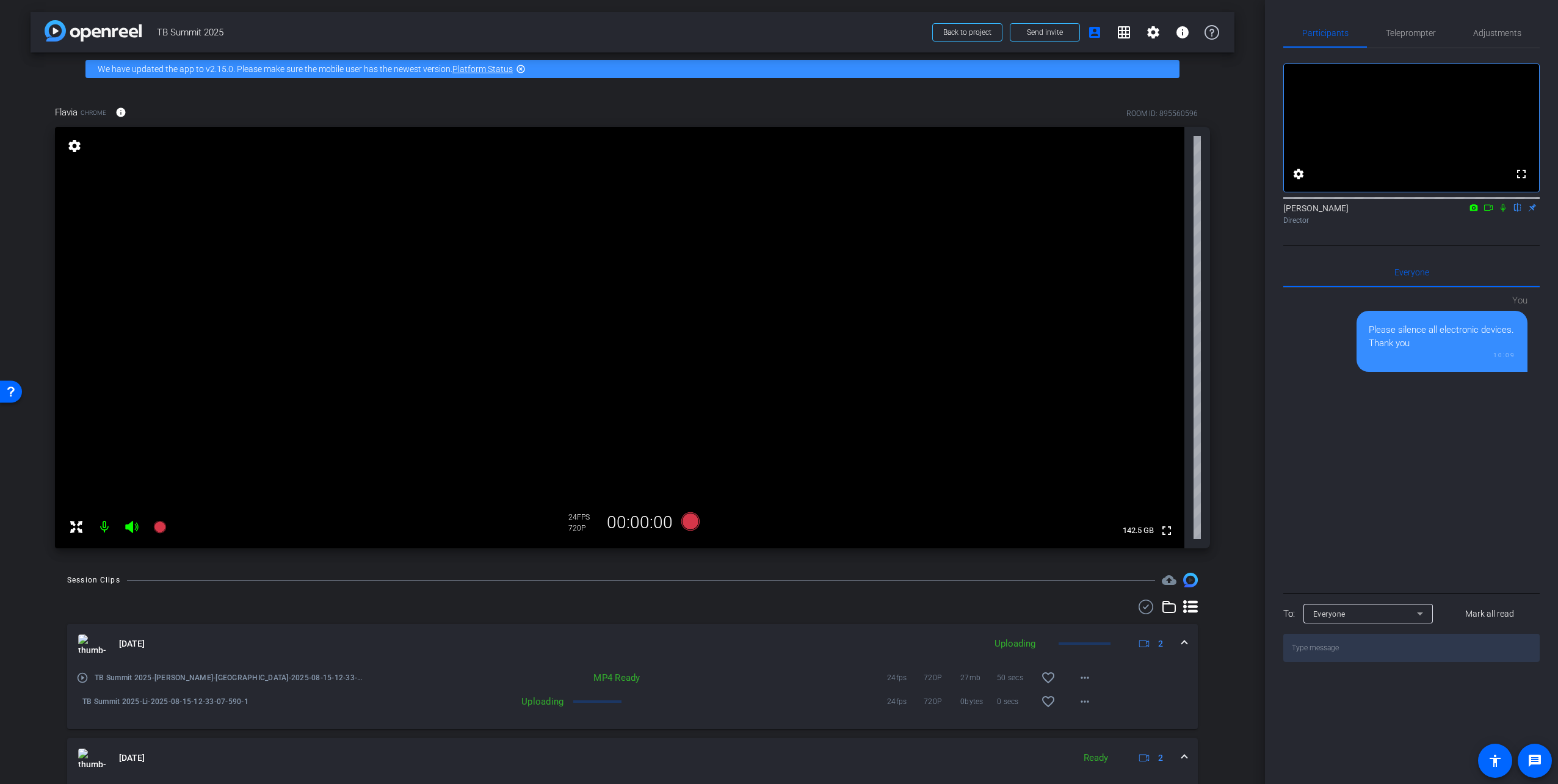
click at [1347, 661] on textarea at bounding box center [1412, 647] width 257 height 28
click at [1361, 619] on div "Everyone" at bounding box center [1368, 613] width 110 height 19
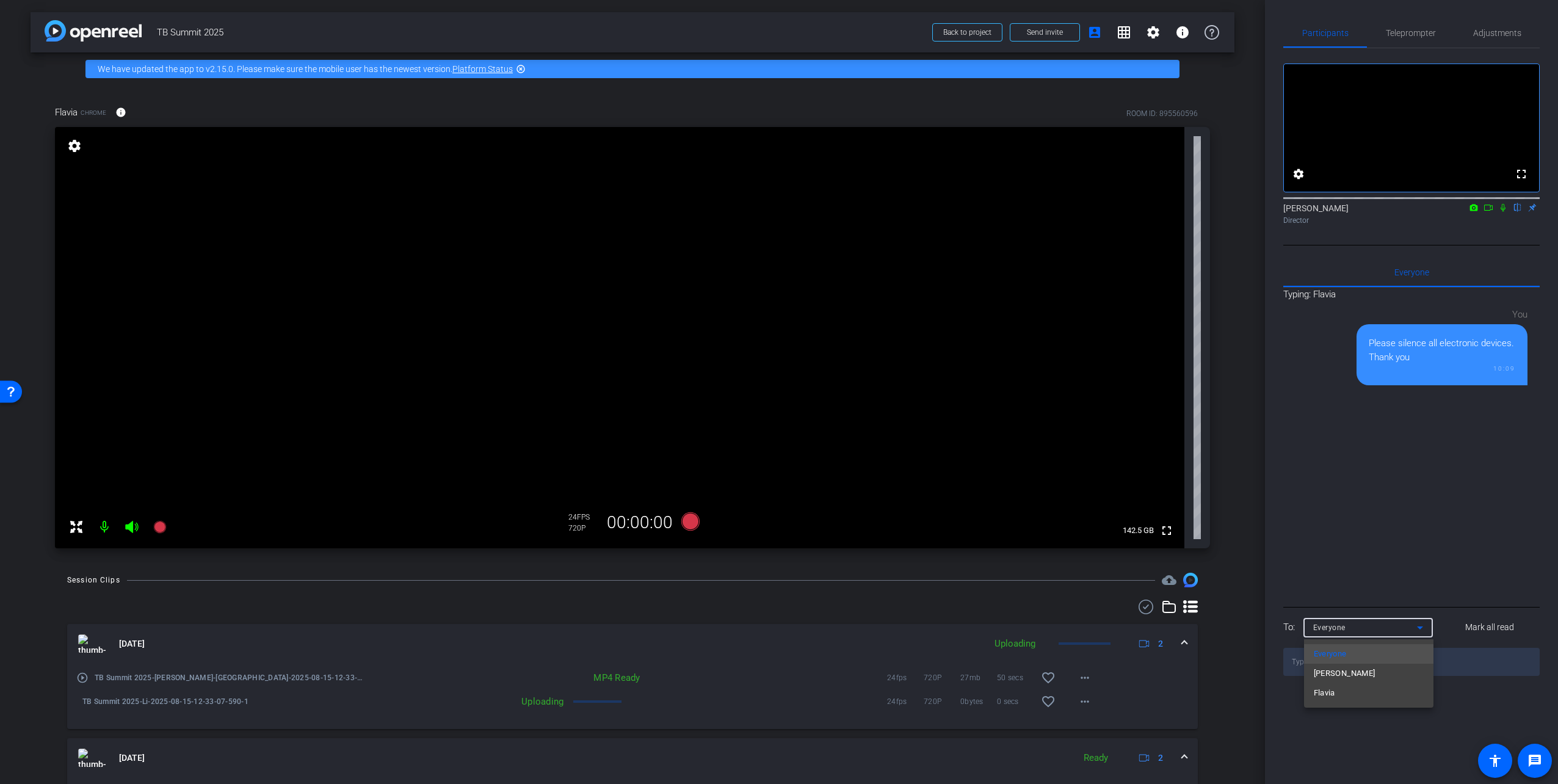
click at [1464, 712] on div at bounding box center [779, 392] width 1558 height 784
click at [1363, 676] on textarea at bounding box center [1412, 661] width 257 height 28
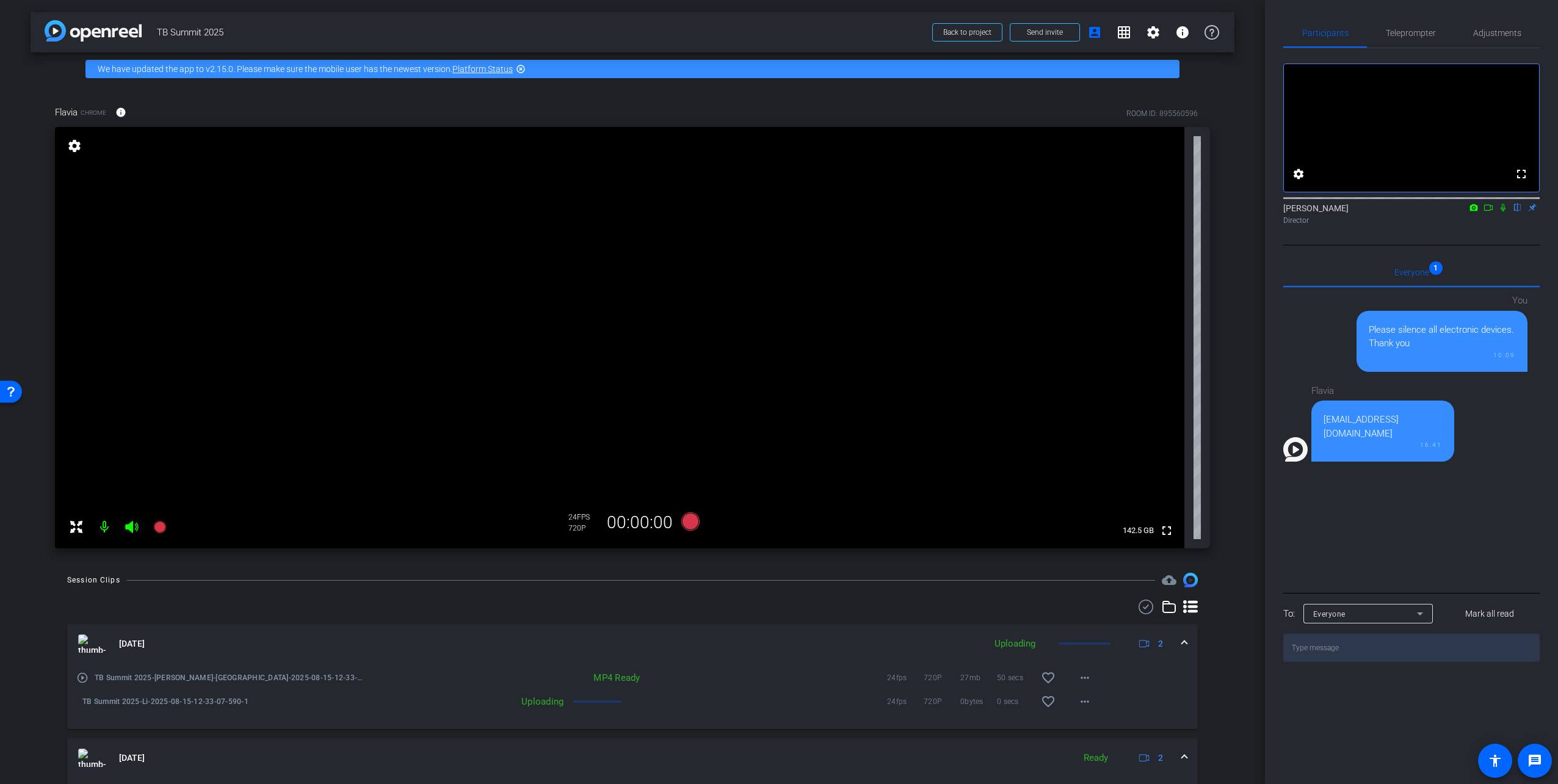
drag, startPoint x: 1450, startPoint y: 448, endPoint x: 1449, endPoint y: 440, distance: 8.1
click at [1450, 448] on div "marysilveira.tbaids@gmail.com 16:41" at bounding box center [1382, 430] width 143 height 61
drag, startPoint x: 1449, startPoint y: 431, endPoint x: 1313, endPoint y: 441, distance: 136.4
click at [1313, 441] on div "marysilveira.tbaids@gmail.com 16:41" at bounding box center [1382, 430] width 143 height 61
copy div "marysilveira.tbaids@gmail.com"
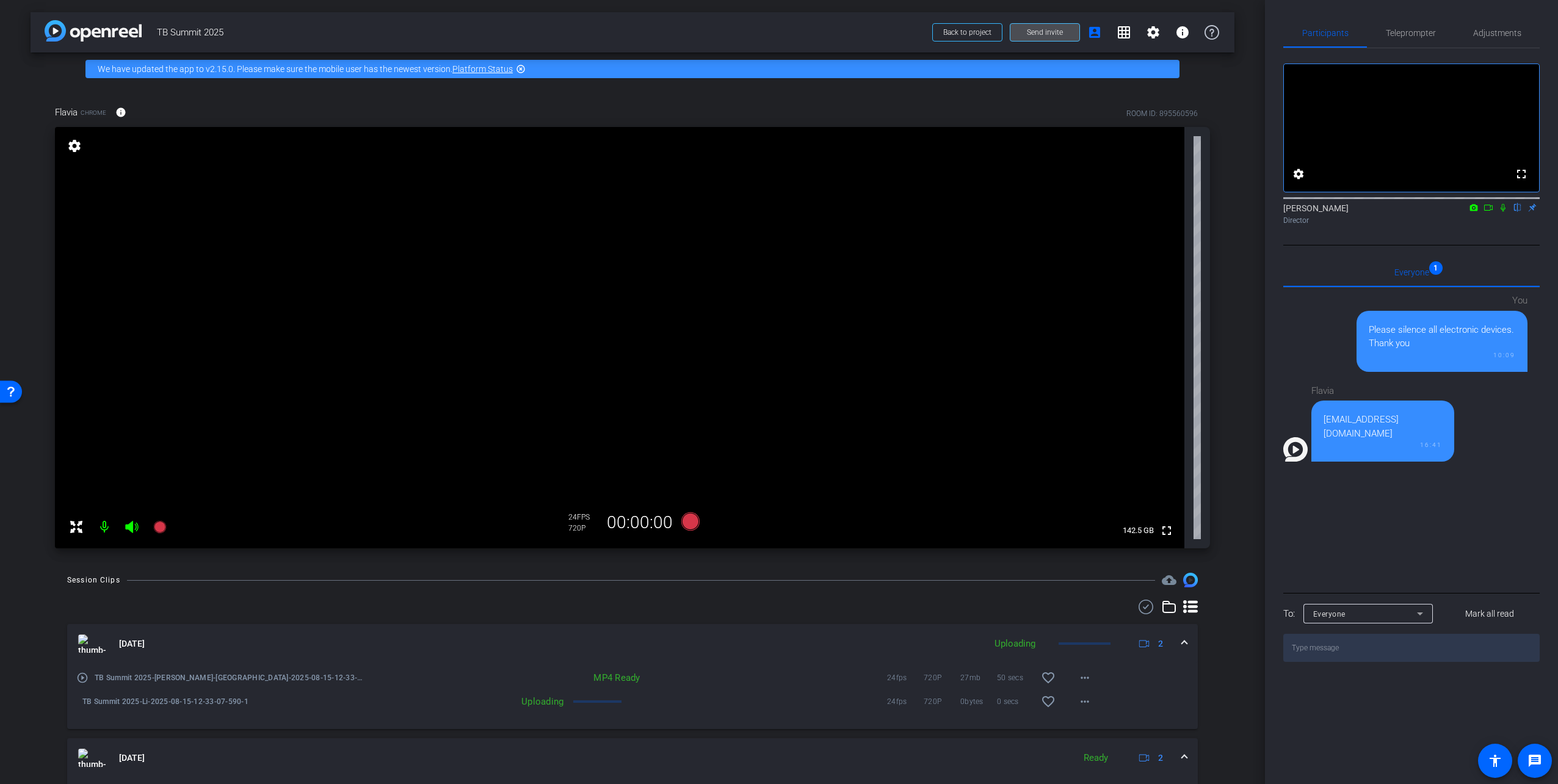
click at [1020, 37] on span at bounding box center [1045, 32] width 69 height 29
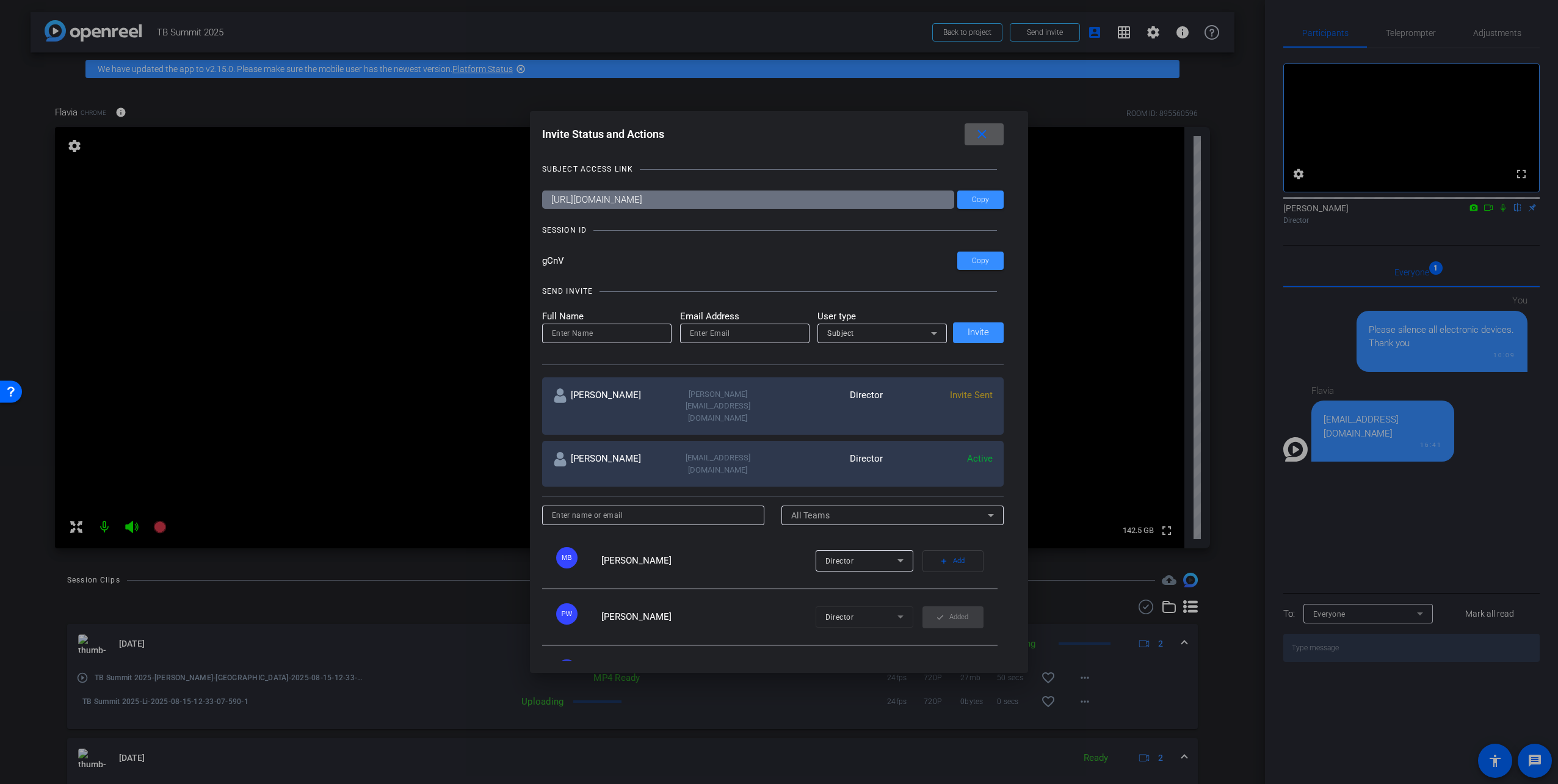
click at [711, 330] on input "email" at bounding box center [745, 333] width 110 height 15
paste input "marysilveira.tbaids@gmail.com"
type input "marysilveira.tbaids@gmail.com"
click at [627, 331] on input at bounding box center [607, 333] width 110 height 15
type input "Mary"
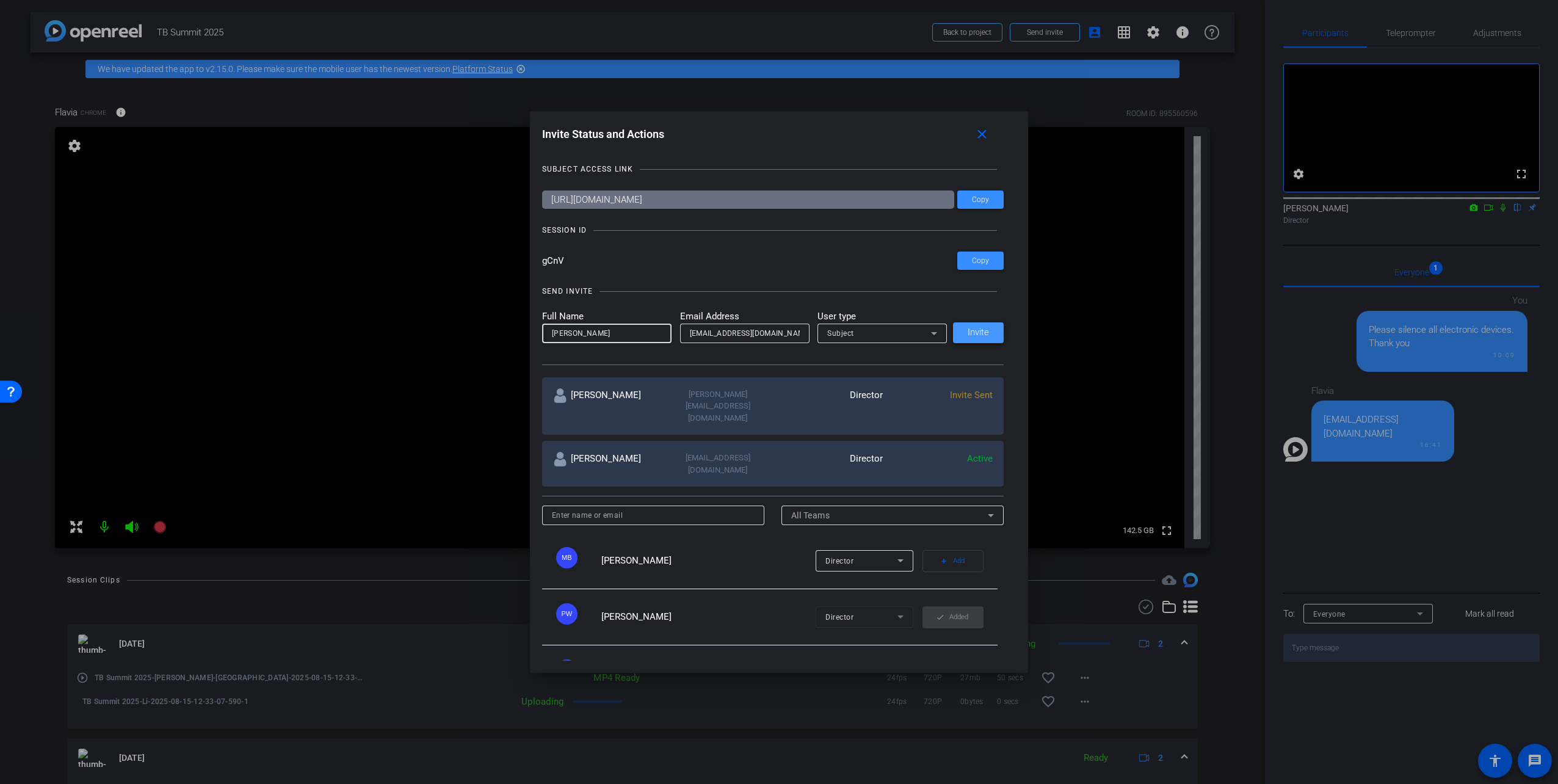
click at [974, 329] on span "Invite" at bounding box center [978, 332] width 21 height 9
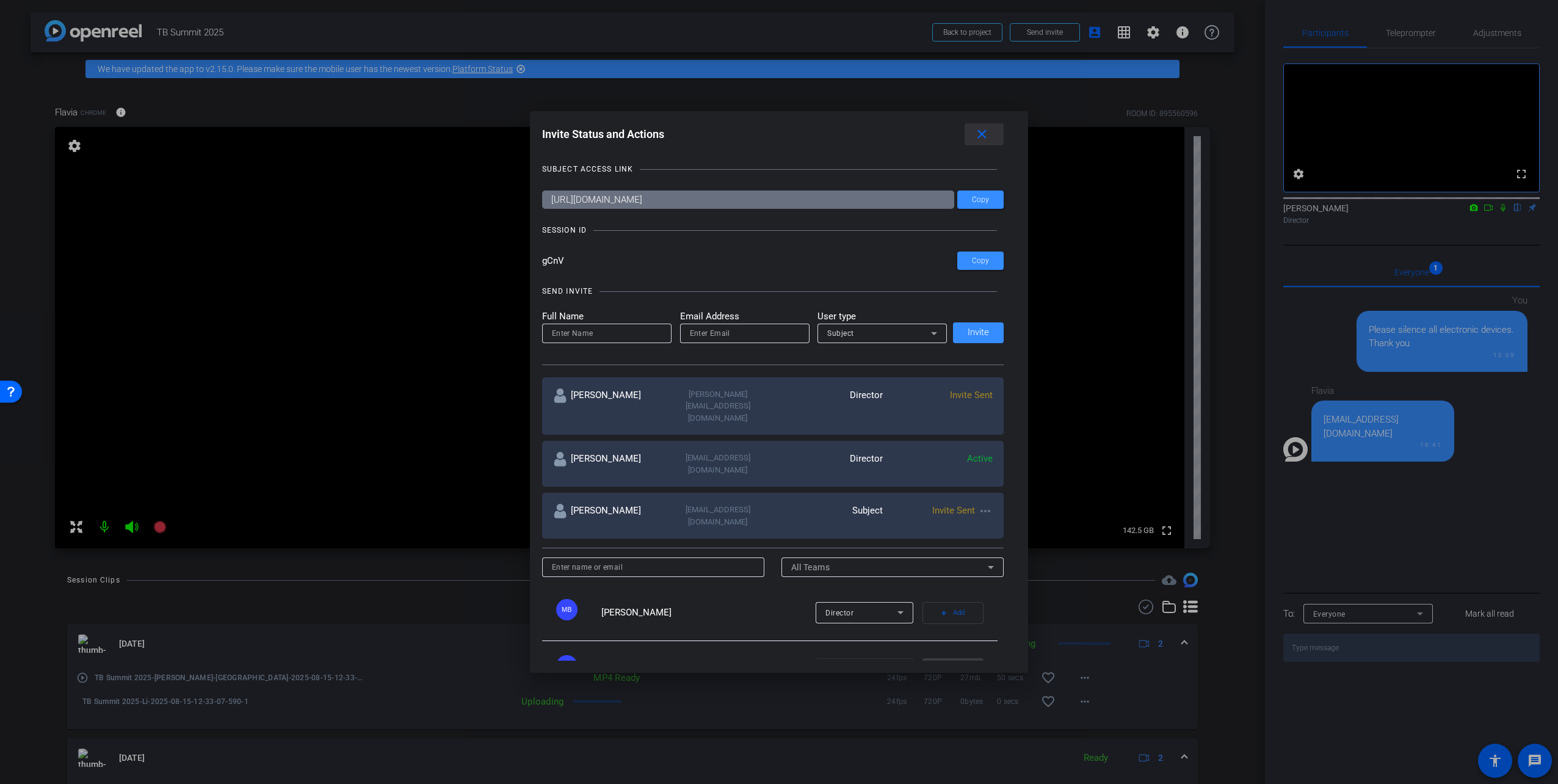
click at [990, 131] on mat-icon "close" at bounding box center [981, 134] width 15 height 15
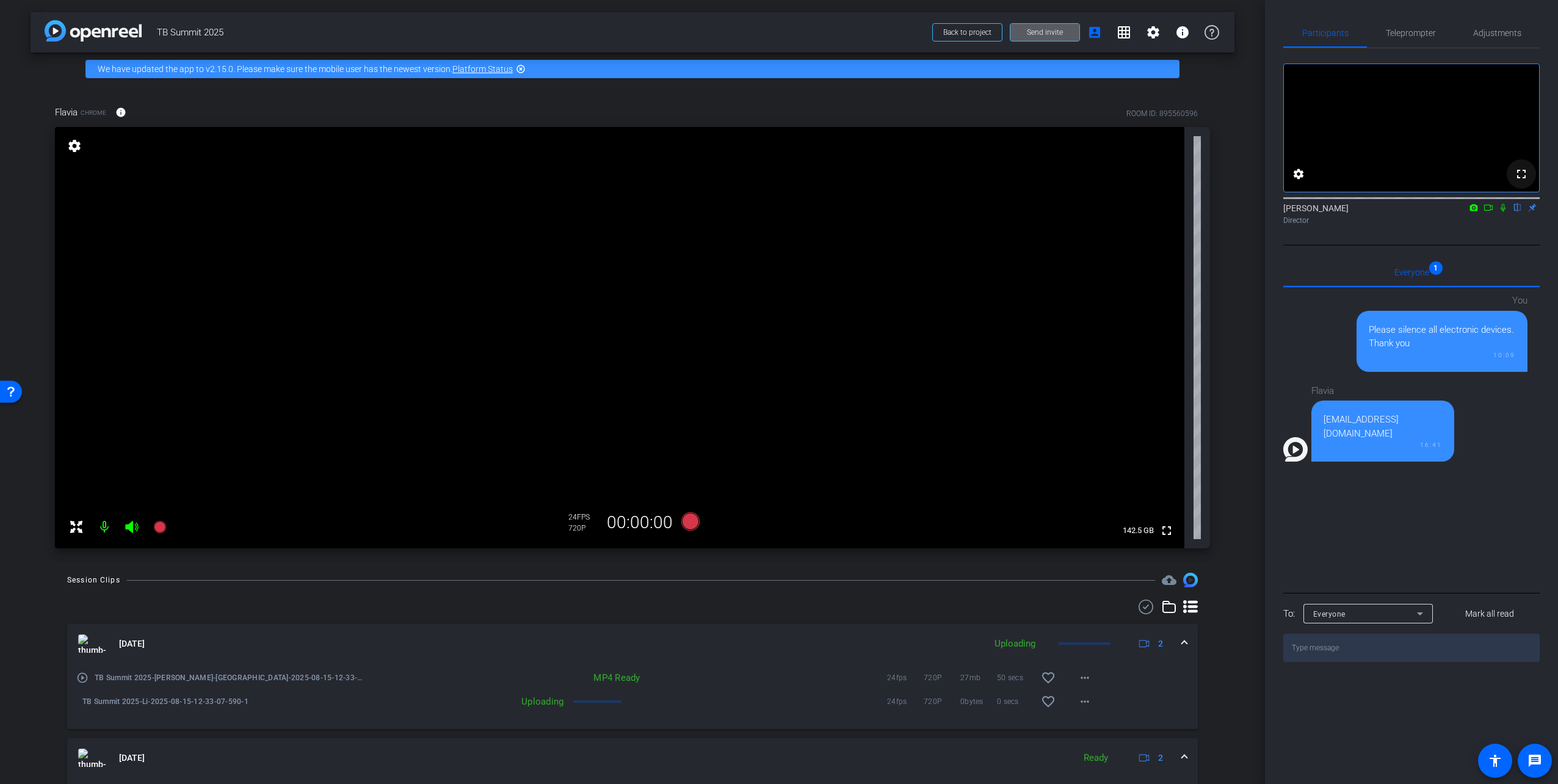
click at [1527, 182] on mat-icon "fullscreen" at bounding box center [1521, 174] width 15 height 15
drag, startPoint x: 1449, startPoint y: 439, endPoint x: 1319, endPoint y: 437, distance: 130.0
click at [1319, 437] on div "marysilveira.tbaids@gmail.com 16:41" at bounding box center [1382, 430] width 143 height 61
copy div "marysilveira.tbaids@gmail.com"
click at [1374, 461] on div "marysilveira.tbaids@gmail.com 16:41" at bounding box center [1382, 430] width 143 height 61
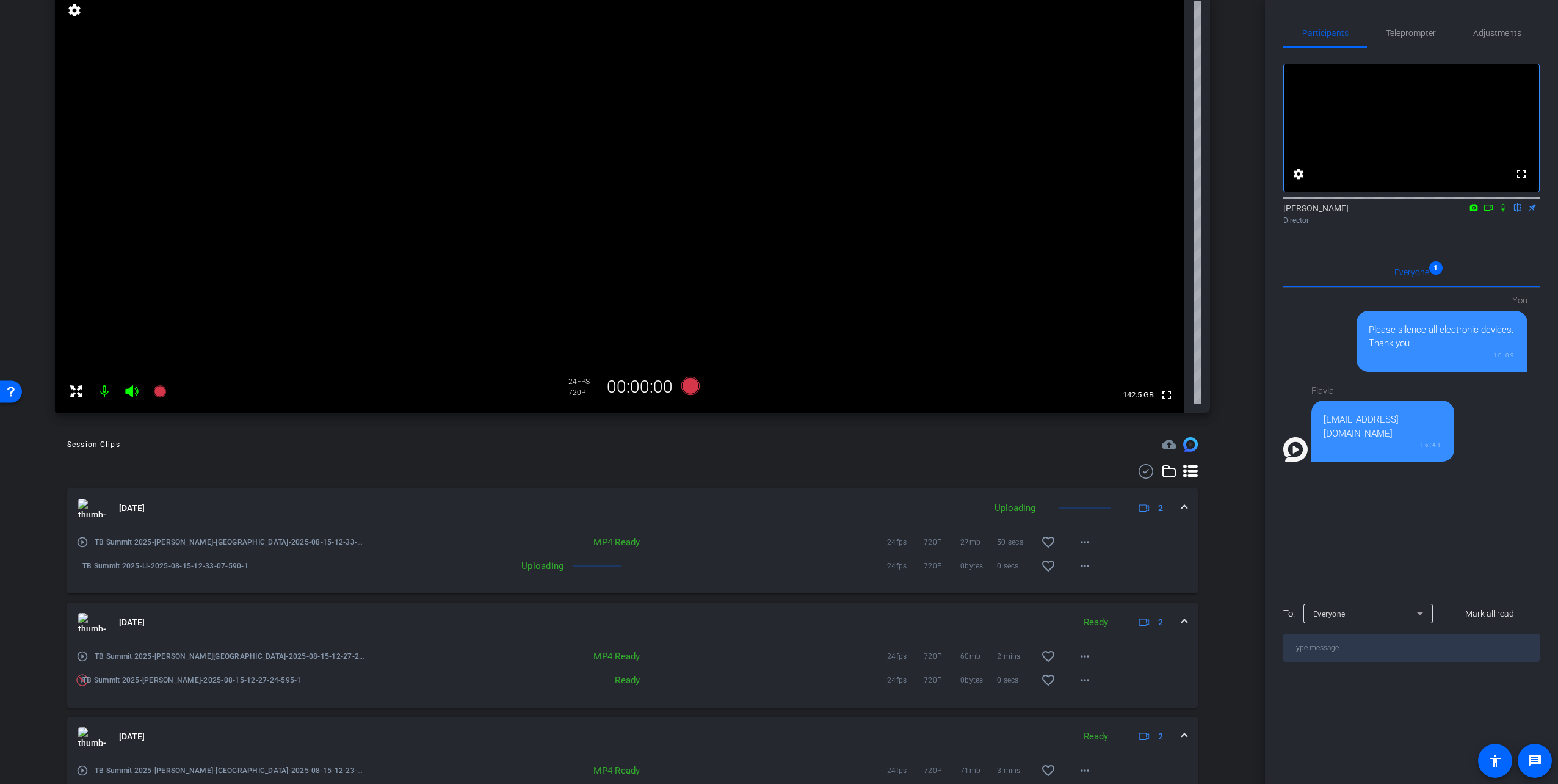
scroll to position [305, 0]
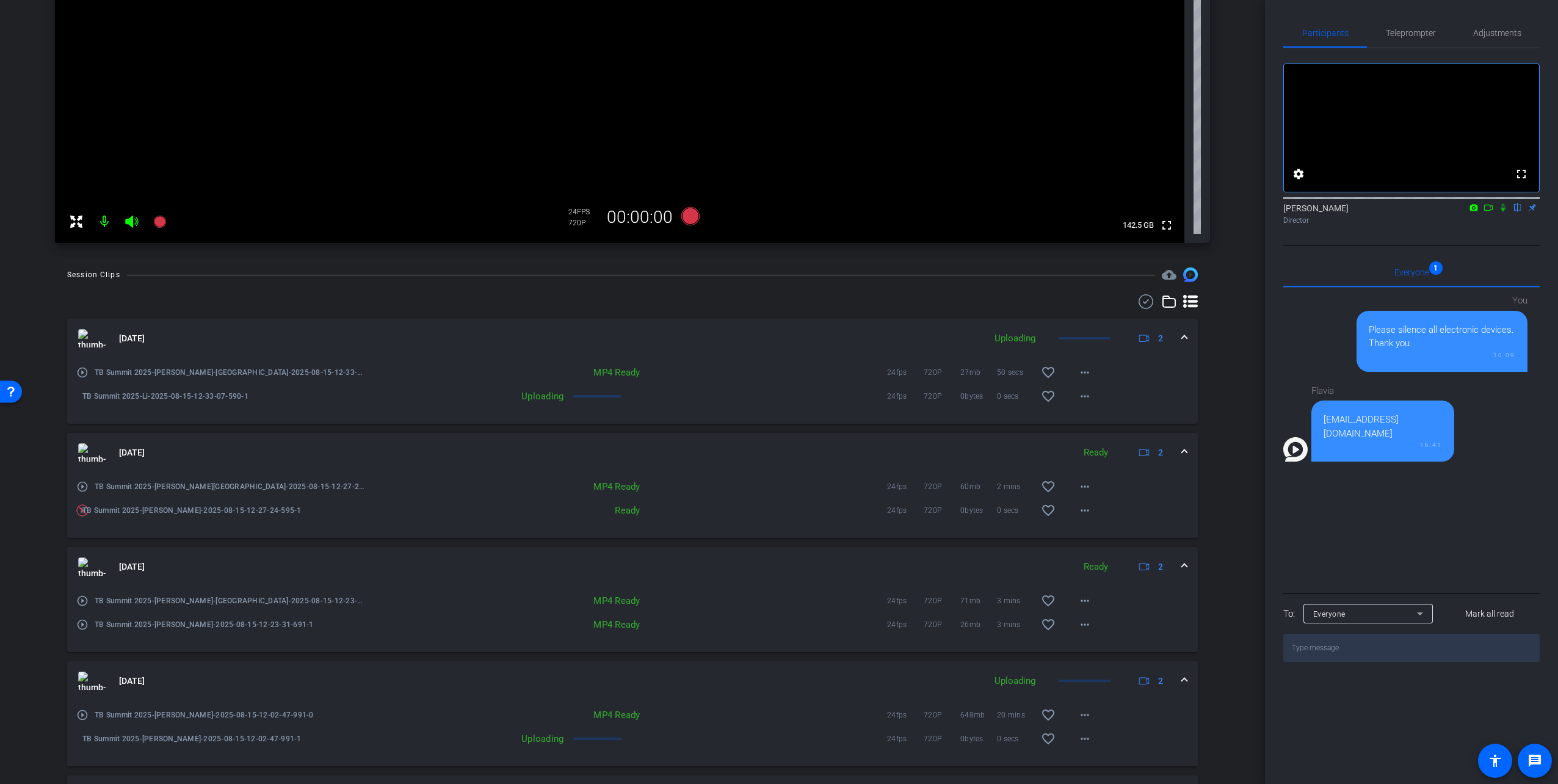
click at [1505, 212] on icon at bounding box center [1502, 207] width 10 height 9
click at [1487, 212] on icon at bounding box center [1488, 207] width 10 height 9
click at [1502, 212] on icon at bounding box center [1502, 207] width 10 height 9
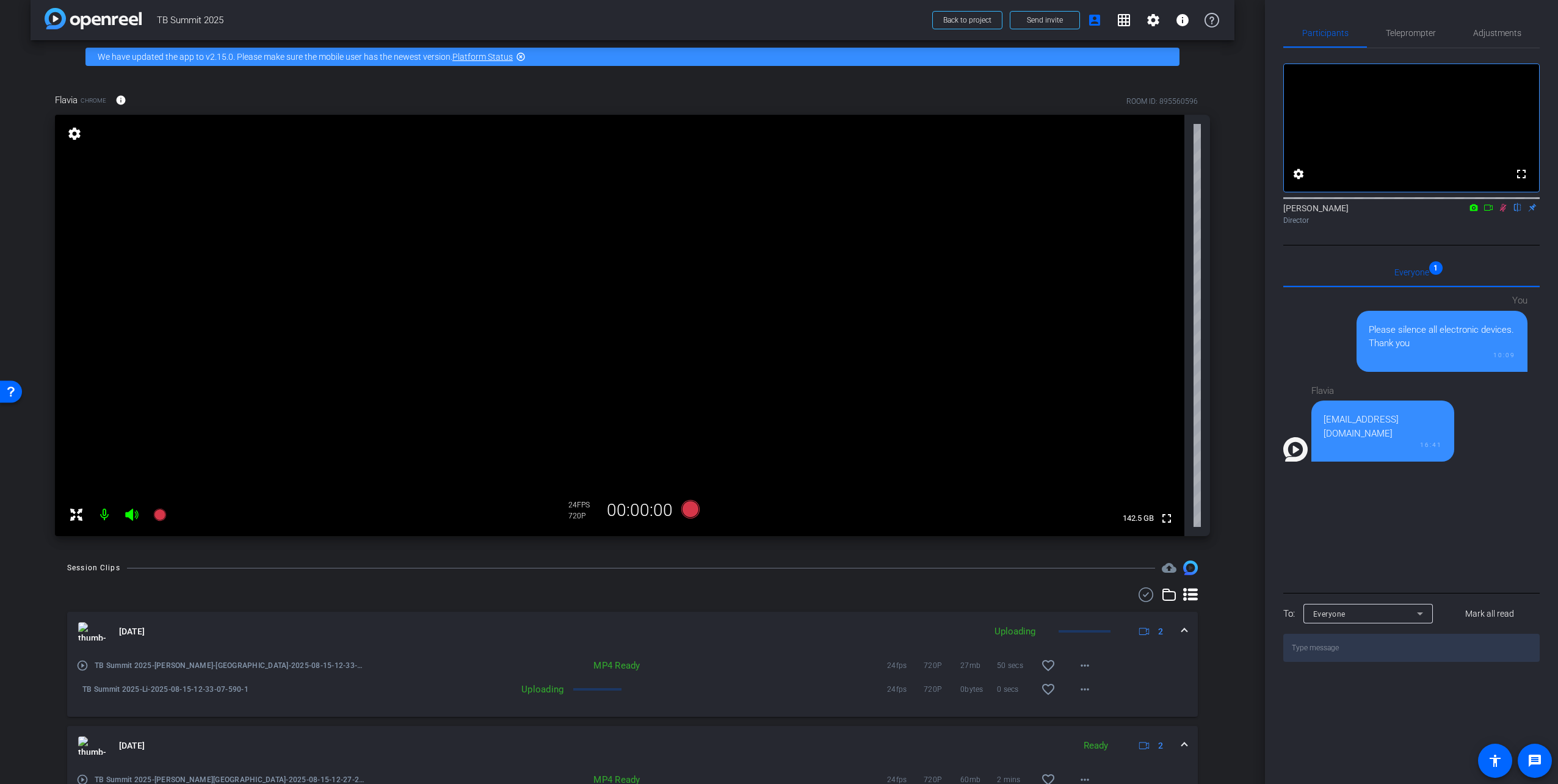
scroll to position [0, 0]
